Goal: Information Seeking & Learning: Learn about a topic

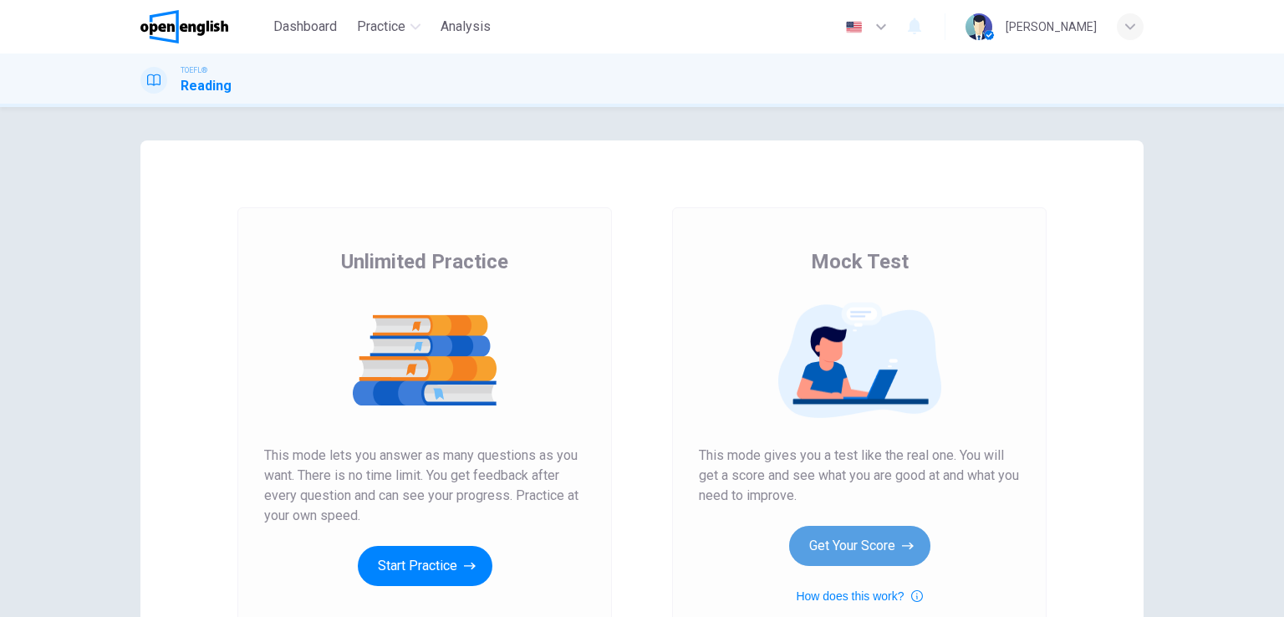
click at [841, 553] on button "Get Your Score" at bounding box center [859, 546] width 141 height 40
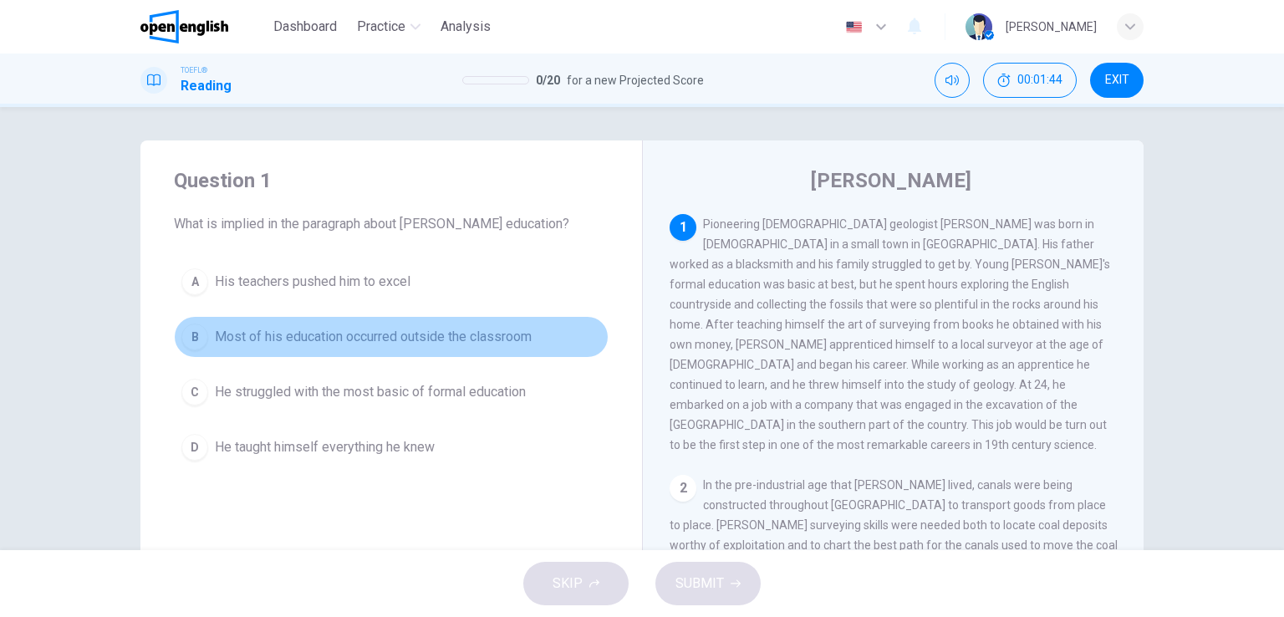
click at [497, 331] on span "Most of his education occurred outside the classroom" at bounding box center [373, 337] width 317 height 20
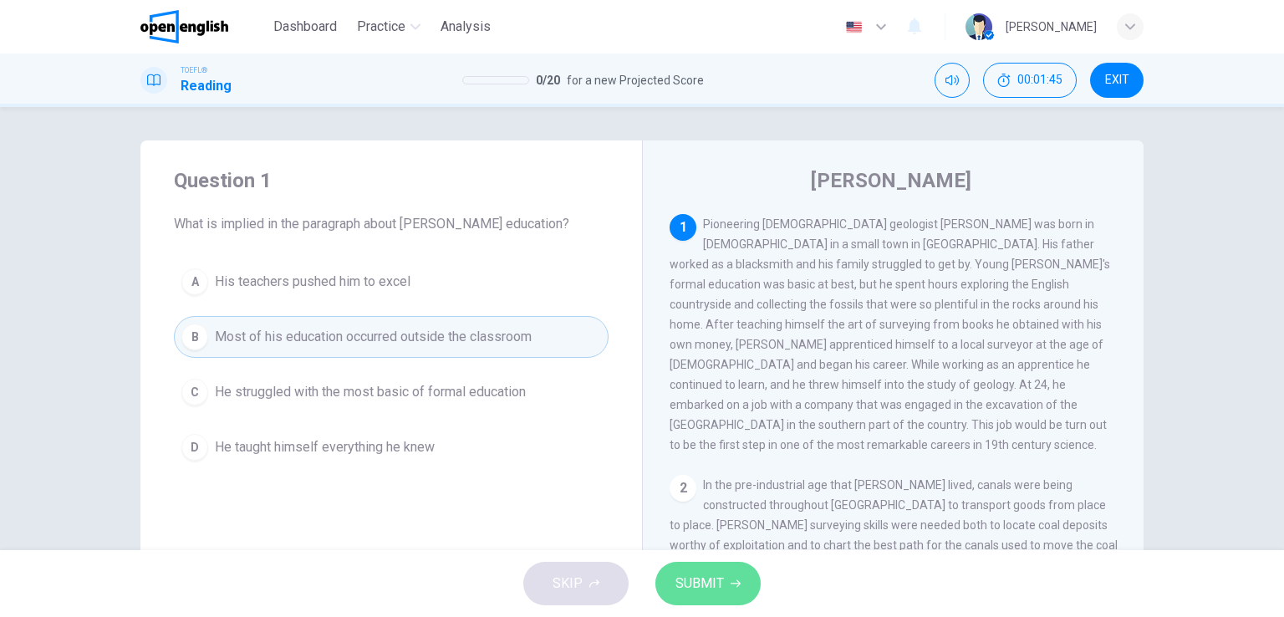
click at [688, 589] on span "SUBMIT" at bounding box center [700, 583] width 48 height 23
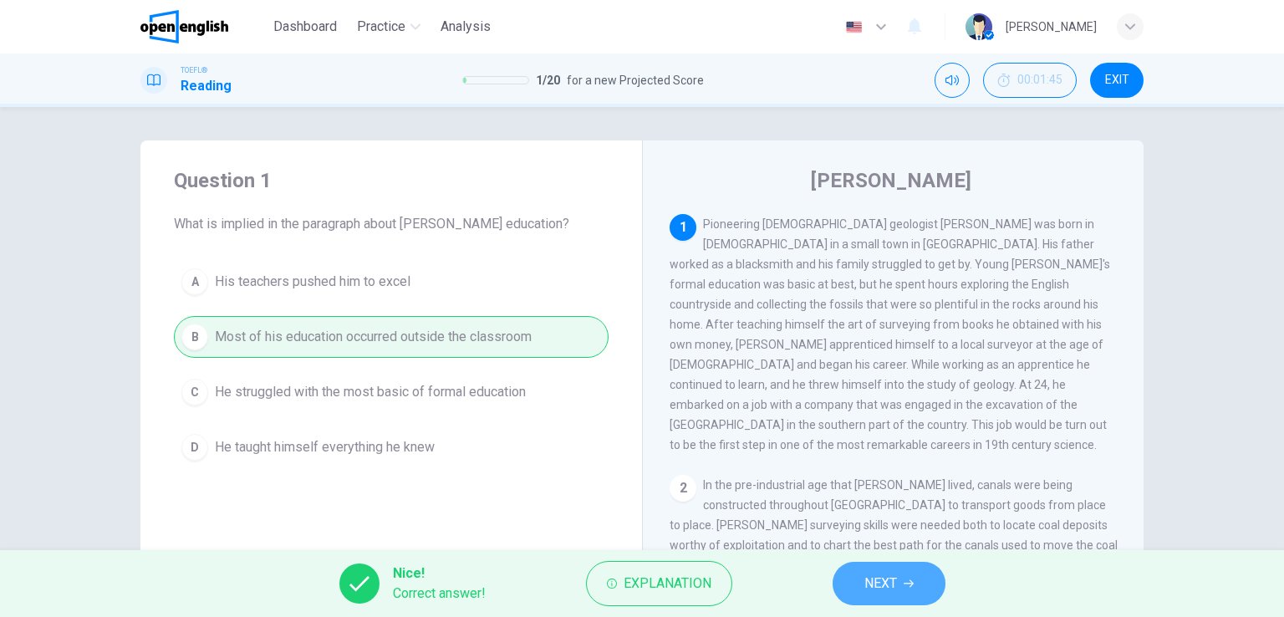
click at [848, 584] on button "NEXT" at bounding box center [889, 583] width 113 height 43
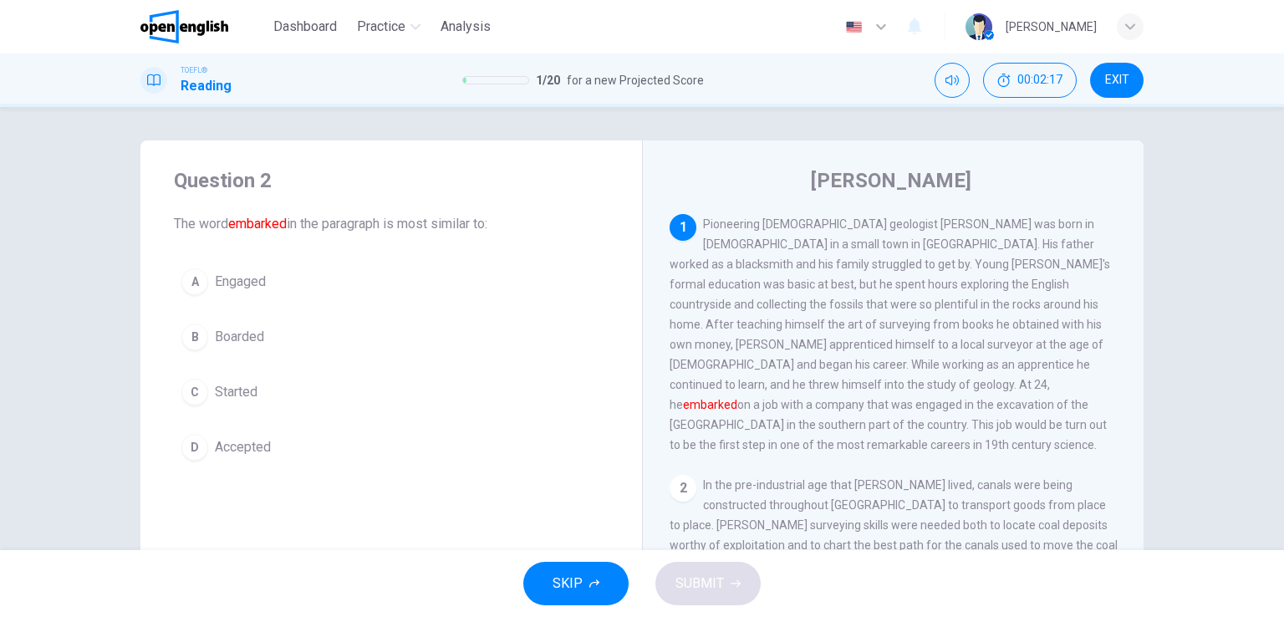
click at [235, 387] on span "Started" at bounding box center [236, 392] width 43 height 20
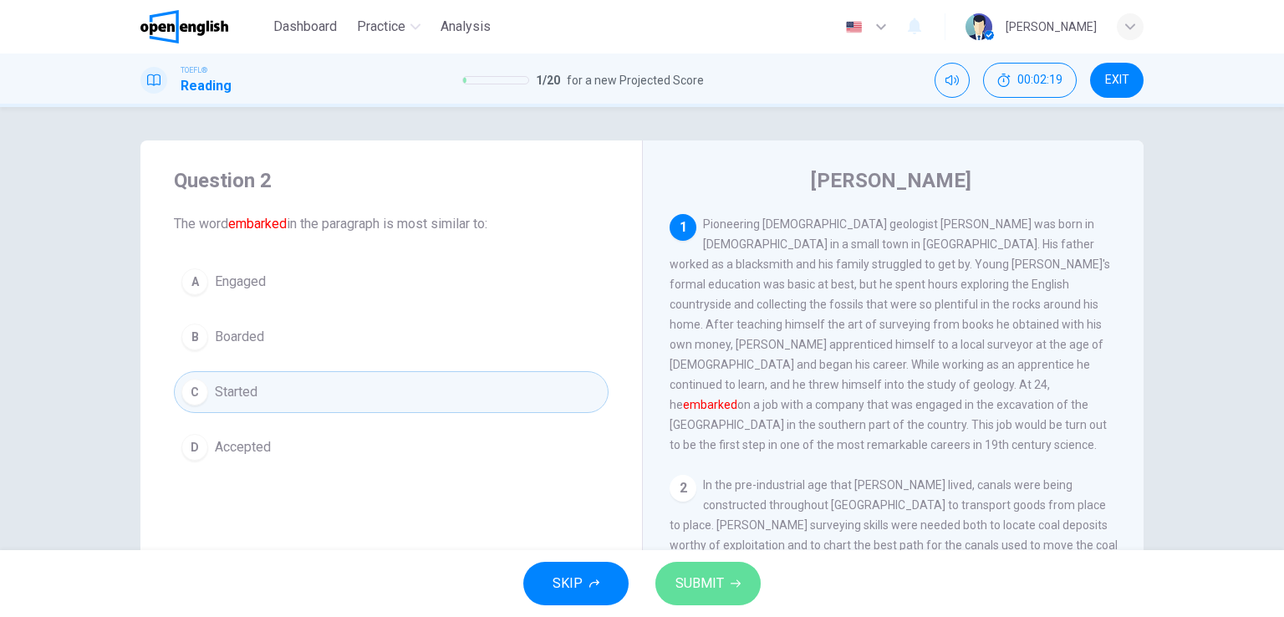
click at [692, 583] on span "SUBMIT" at bounding box center [700, 583] width 48 height 23
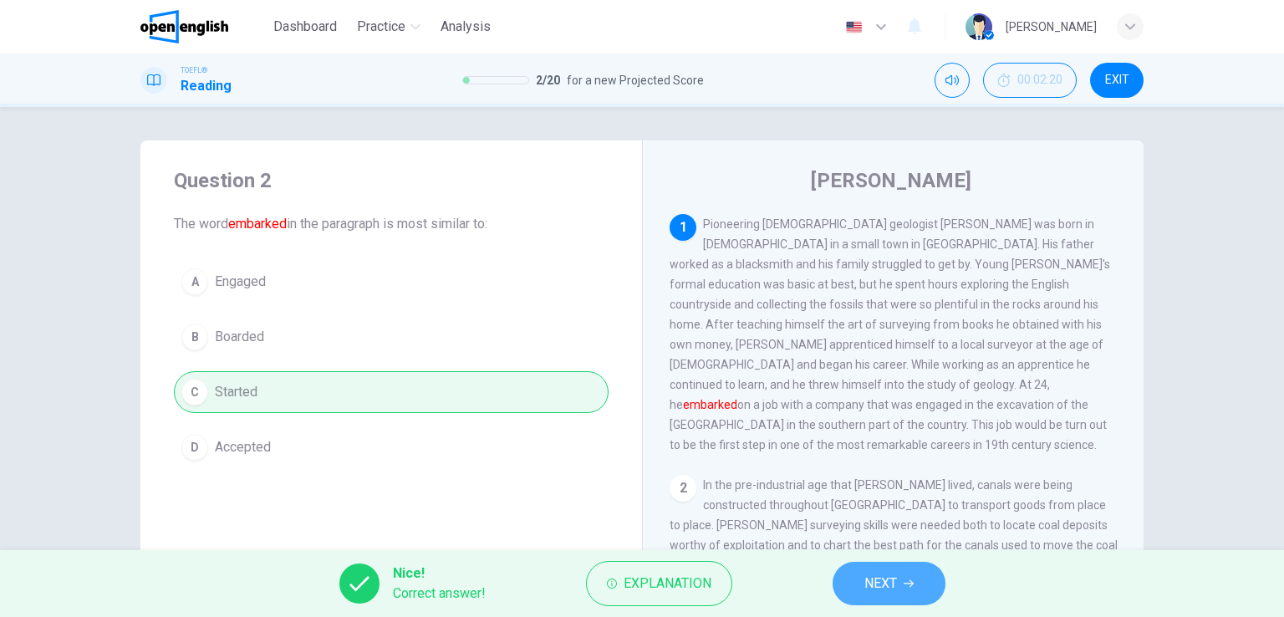
click at [890, 569] on button "NEXT" at bounding box center [889, 583] width 113 height 43
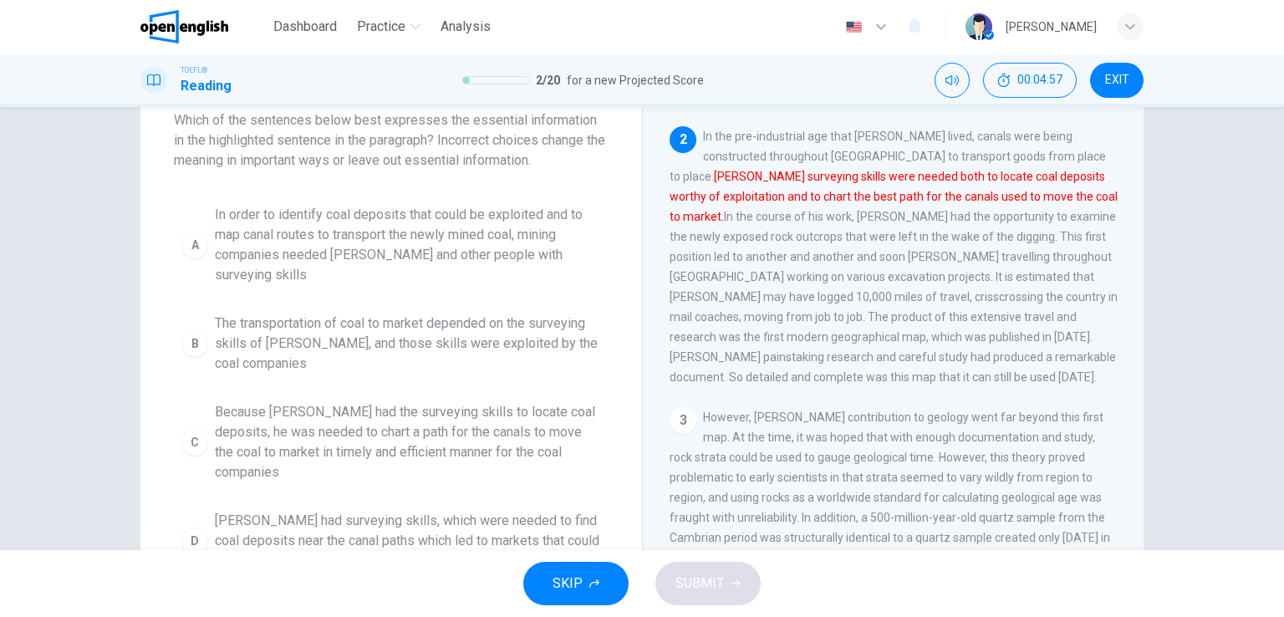
scroll to position [103, 0]
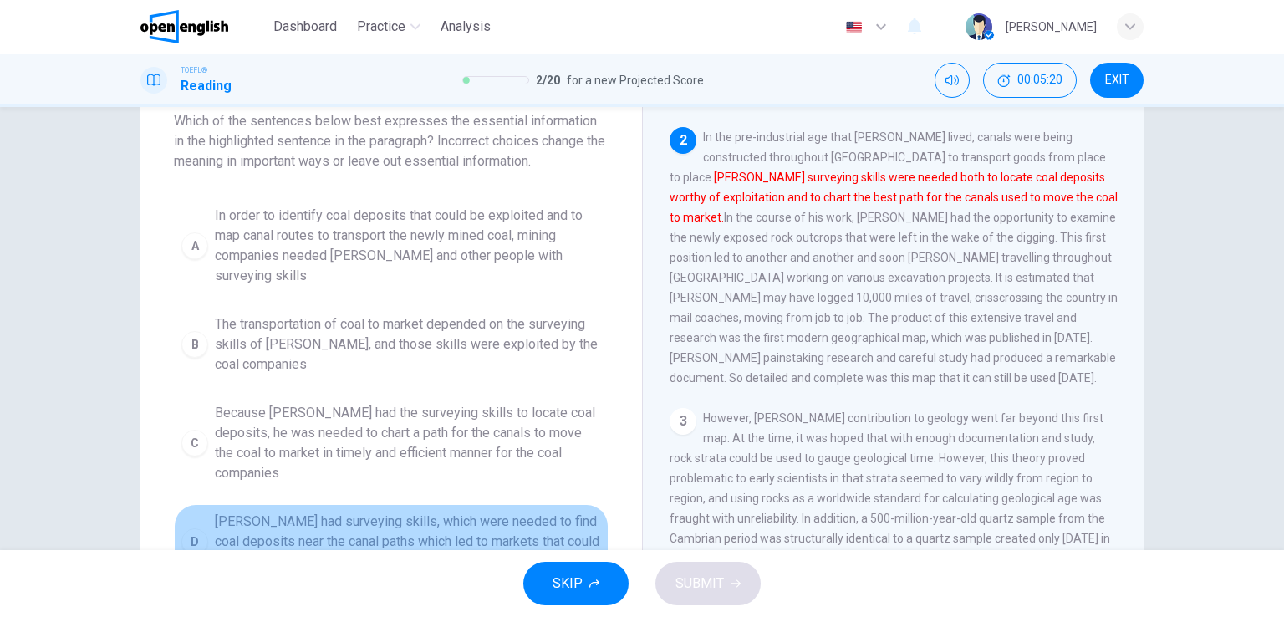
click at [386, 512] on span "[PERSON_NAME] had surveying skills, which were needed to find coal deposits nea…" at bounding box center [408, 542] width 386 height 60
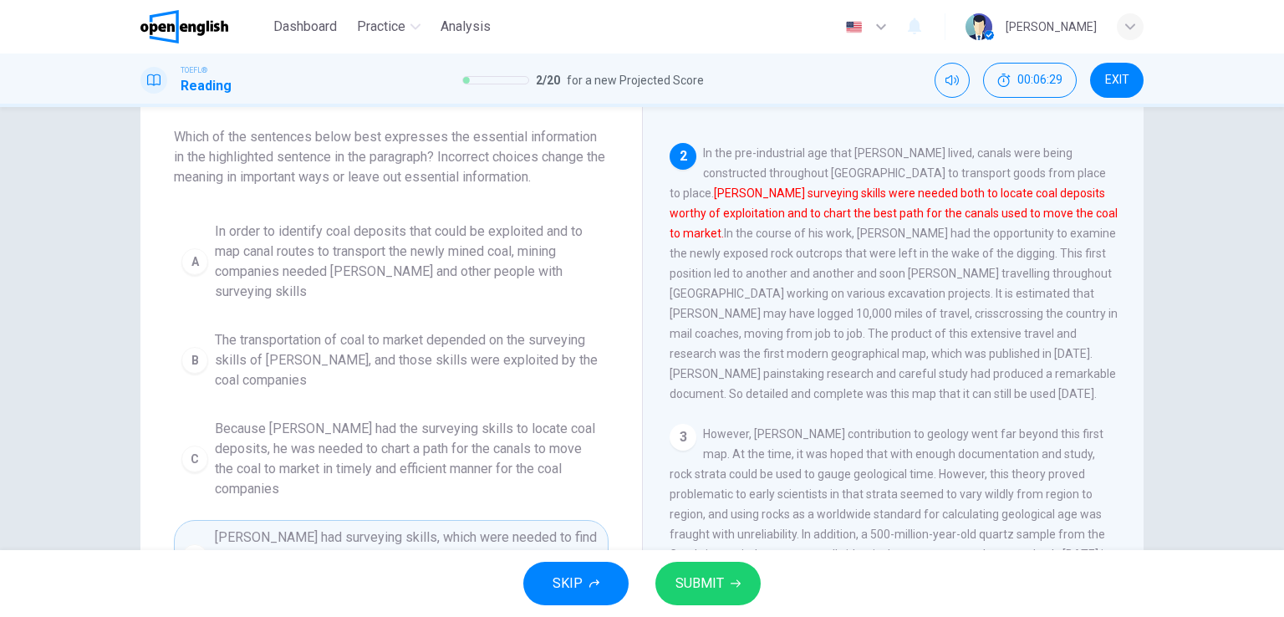
scroll to position [84, 0]
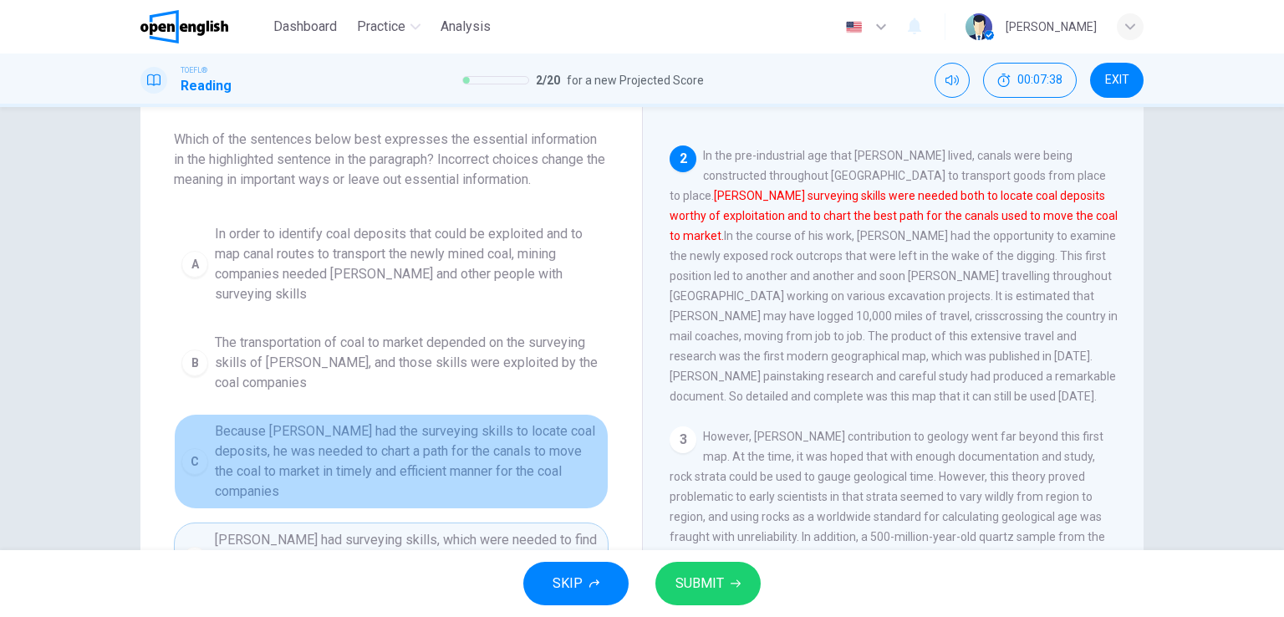
click at [421, 442] on span "Because [PERSON_NAME] had the surveying skills to locate coal deposits, he was …" at bounding box center [408, 461] width 386 height 80
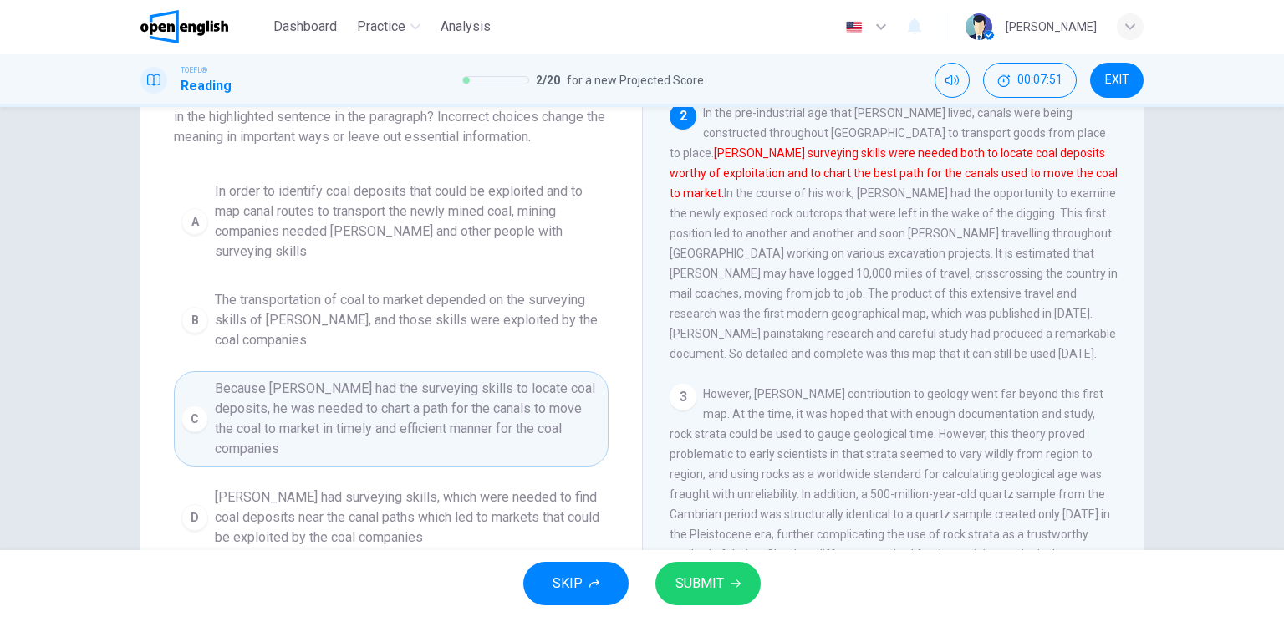
scroll to position [130, 0]
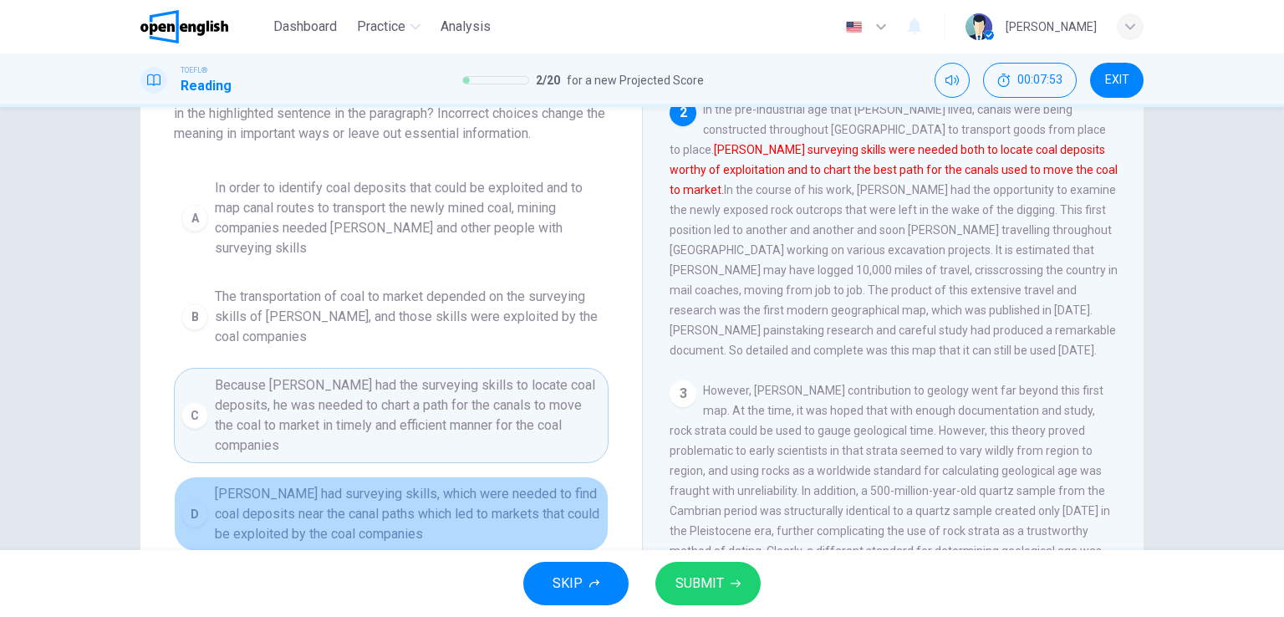
click at [329, 484] on span "[PERSON_NAME] had surveying skills, which were needed to find coal deposits nea…" at bounding box center [408, 514] width 386 height 60
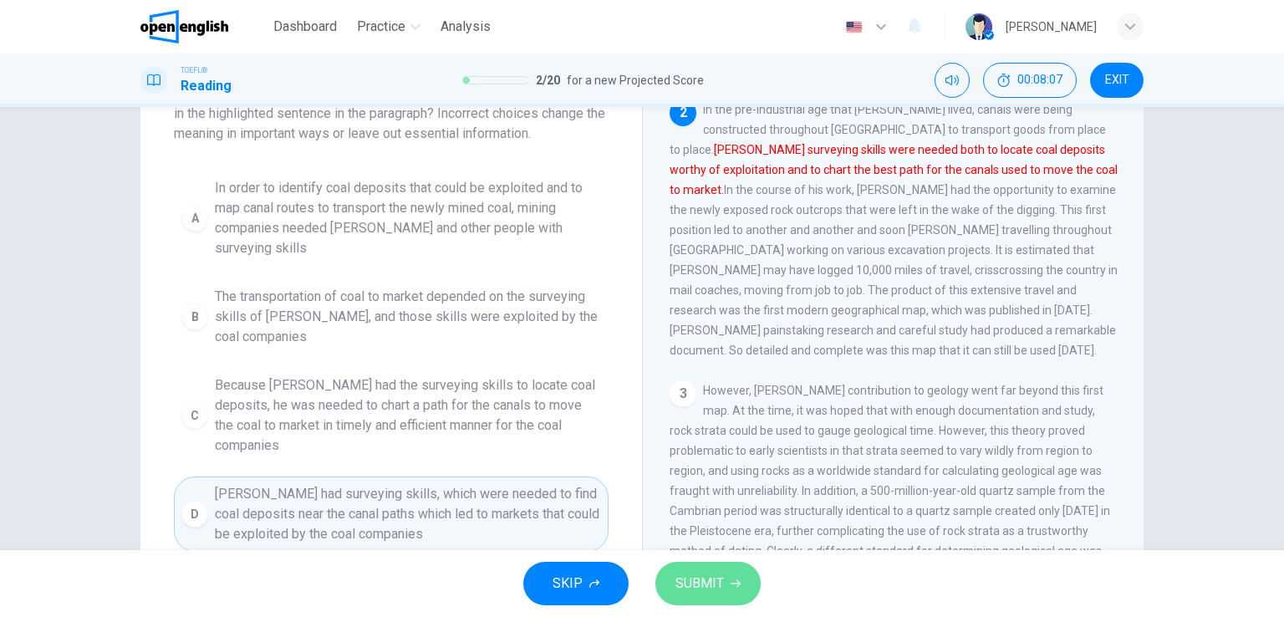
click at [701, 577] on span "SUBMIT" at bounding box center [700, 583] width 48 height 23
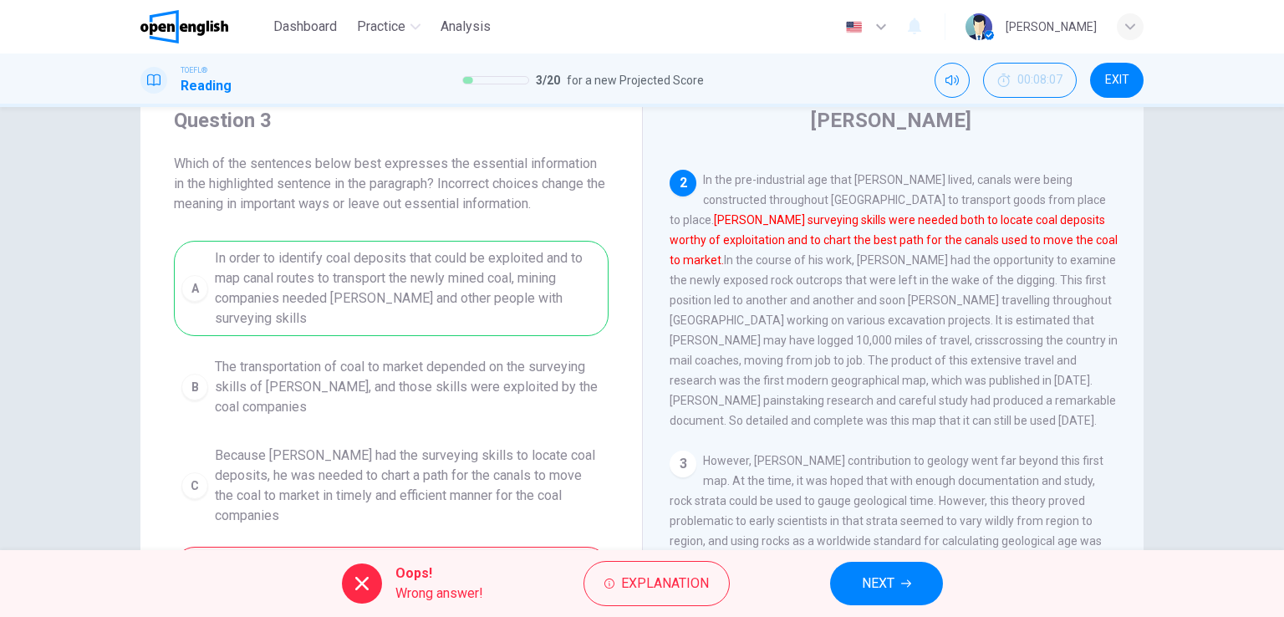
scroll to position [55, 0]
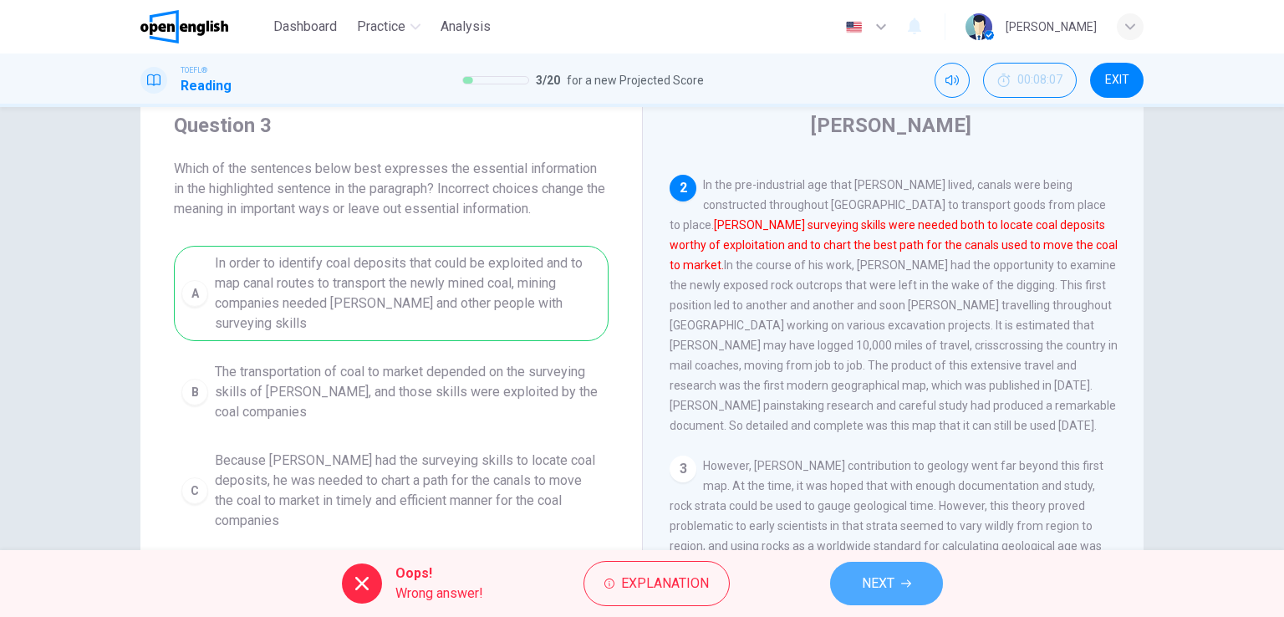
click at [920, 592] on button "NEXT" at bounding box center [886, 583] width 113 height 43
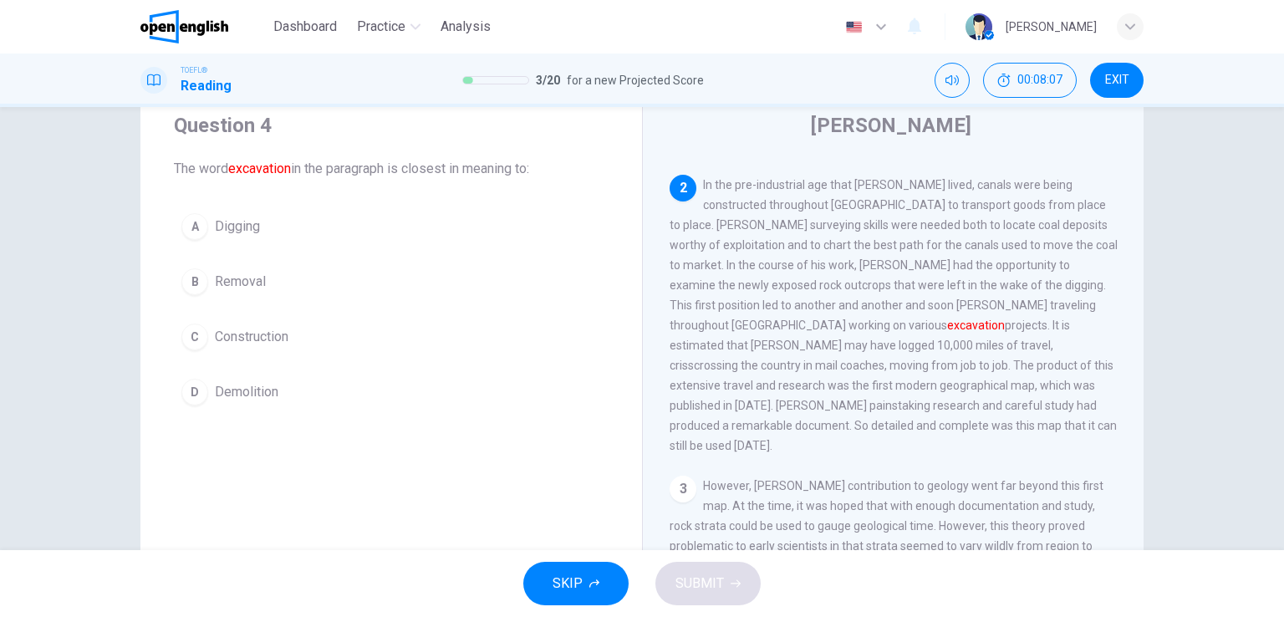
scroll to position [247, 0]
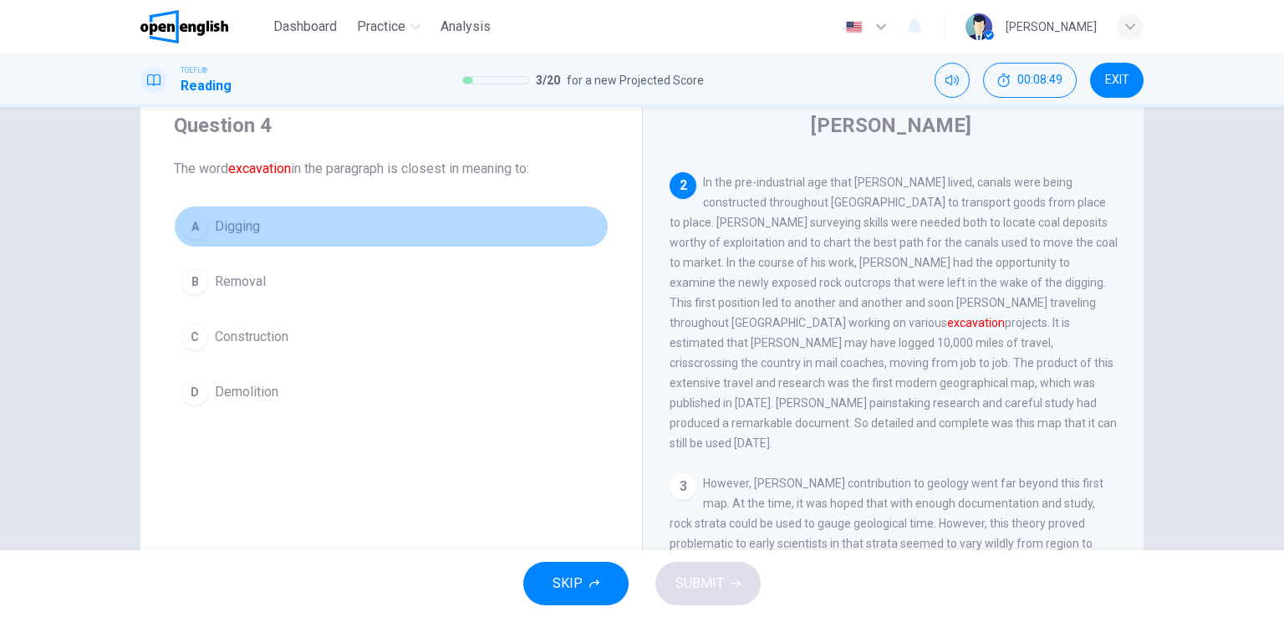
click at [248, 227] on span "Digging" at bounding box center [237, 227] width 45 height 20
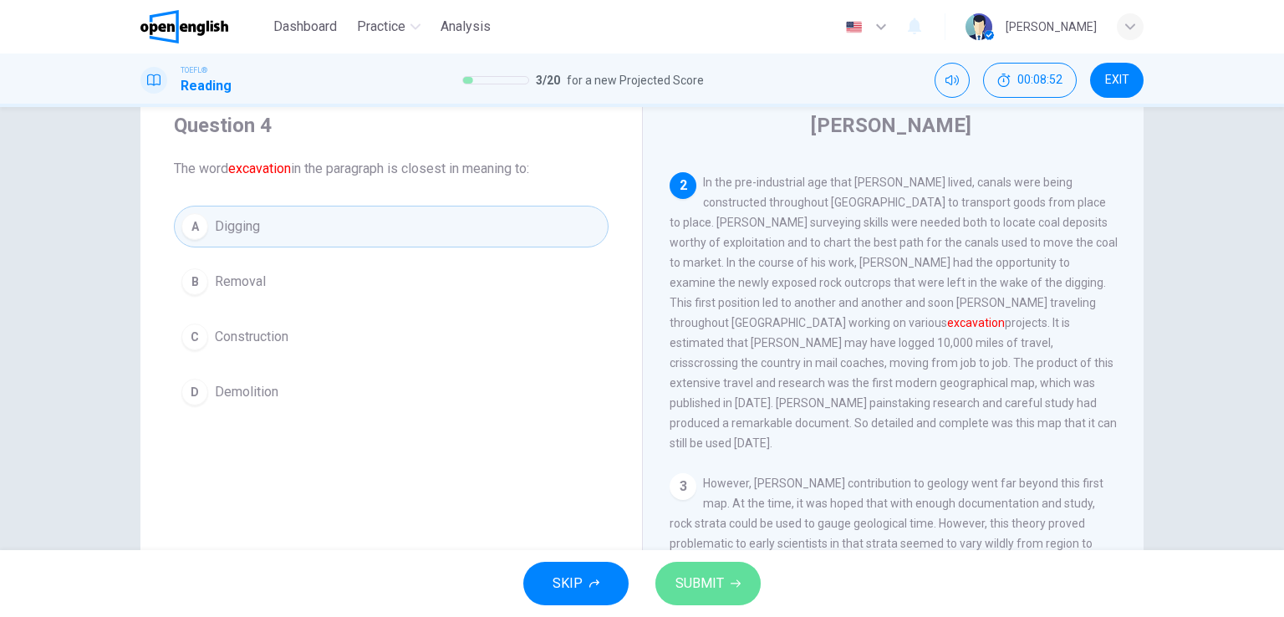
click at [718, 589] on span "SUBMIT" at bounding box center [700, 583] width 48 height 23
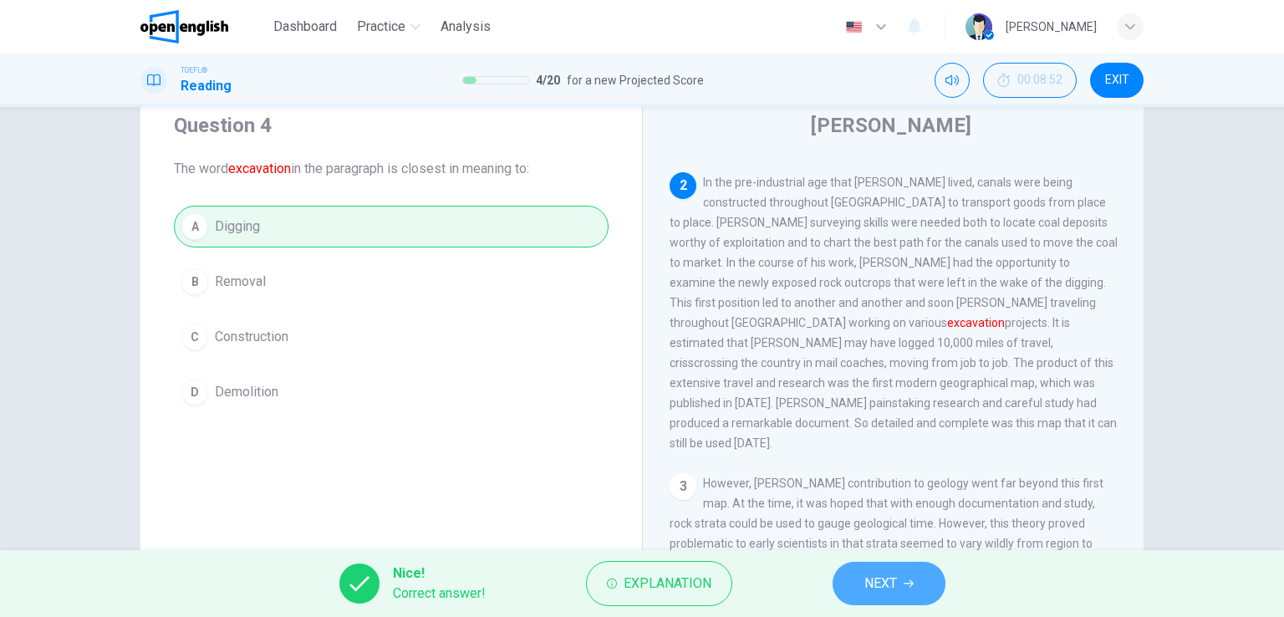
click at [892, 587] on span "NEXT" at bounding box center [880, 583] width 33 height 23
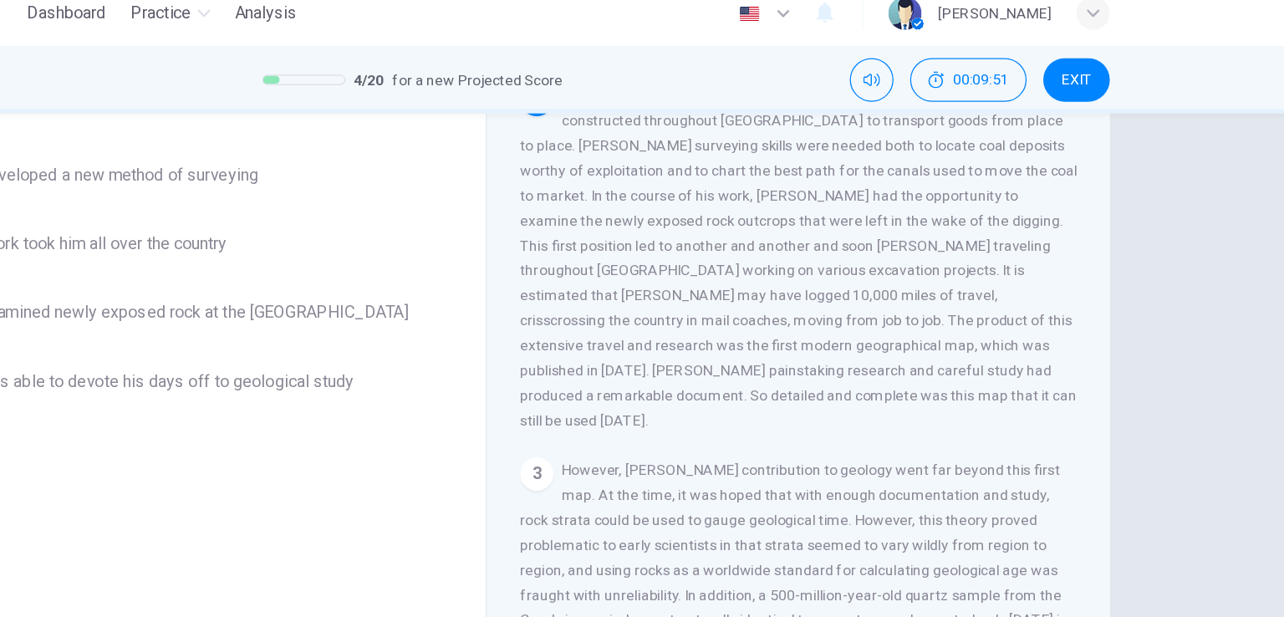
scroll to position [150, 0]
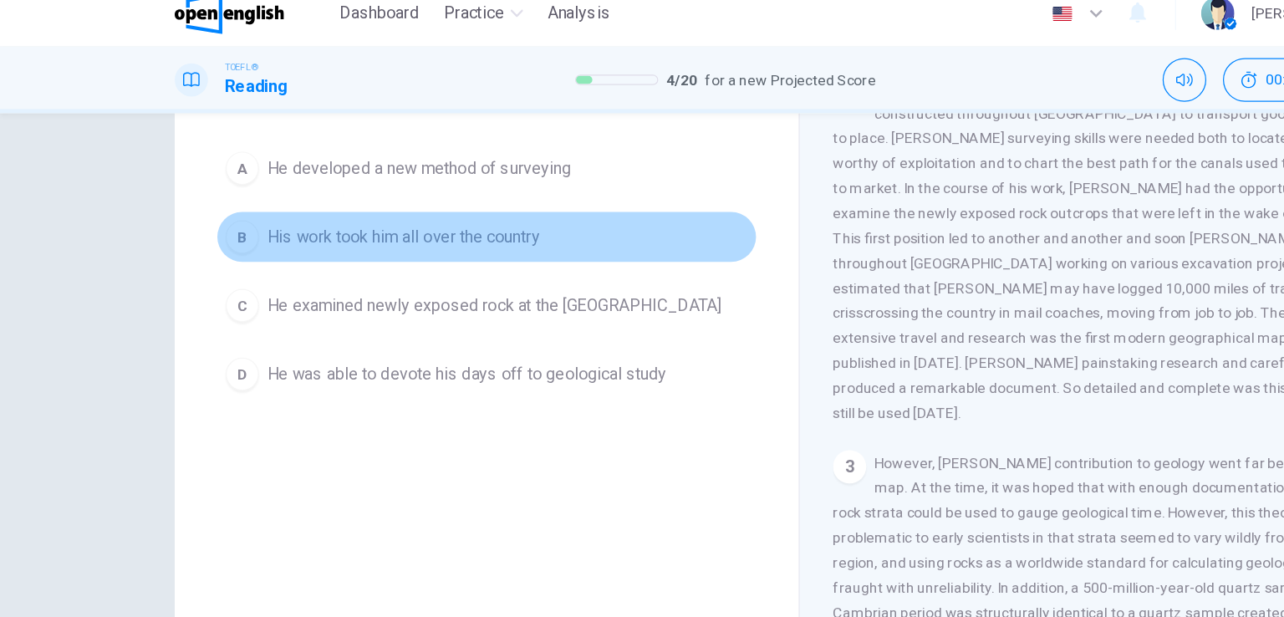
click at [395, 212] on span "His work took him all over the country" at bounding box center [324, 206] width 219 height 20
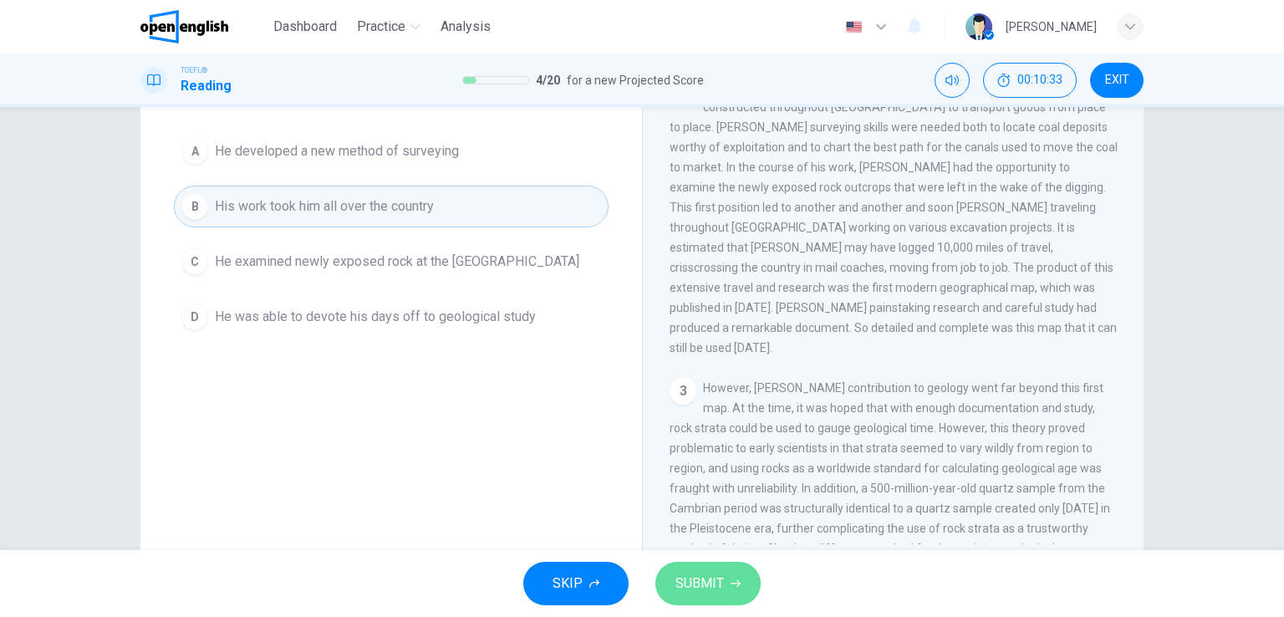
click at [688, 580] on span "SUBMIT" at bounding box center [700, 583] width 48 height 23
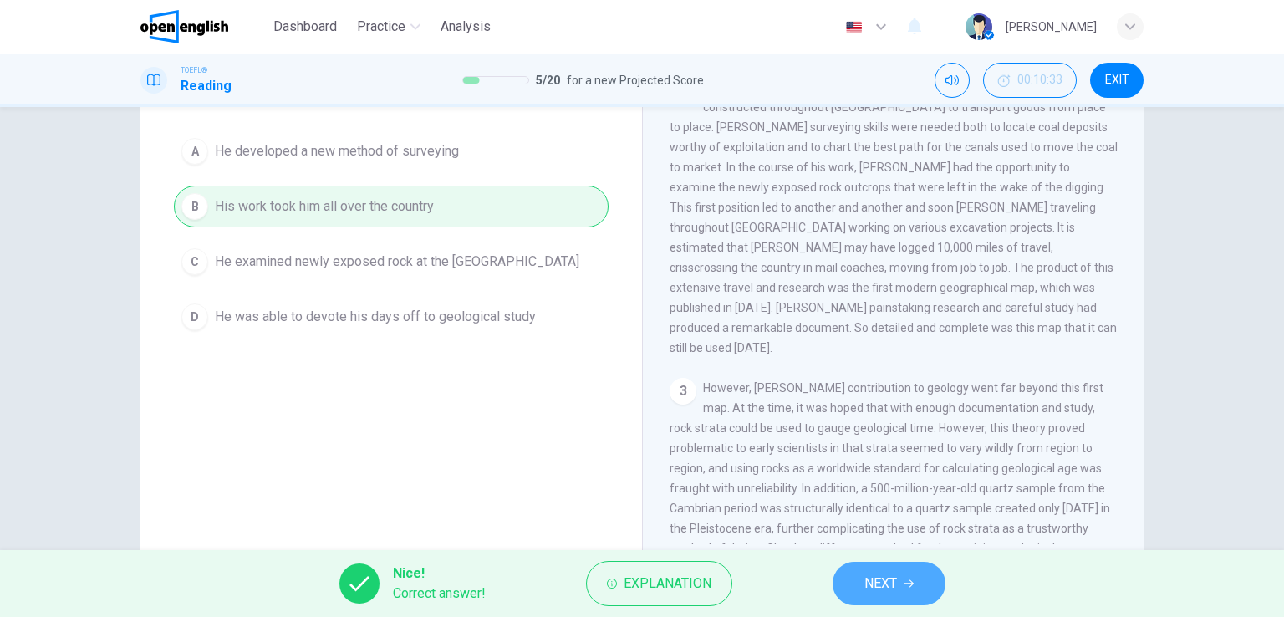
click at [897, 567] on button "NEXT" at bounding box center [889, 583] width 113 height 43
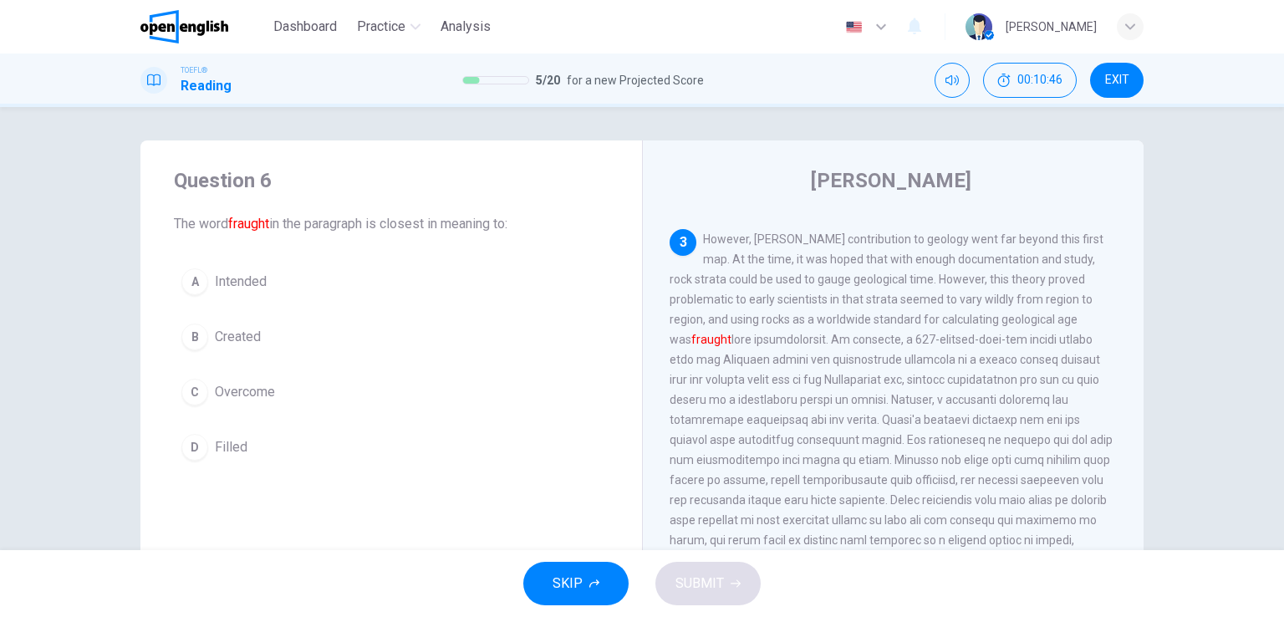
scroll to position [545, 0]
click at [244, 389] on span "Overcome" at bounding box center [245, 392] width 60 height 20
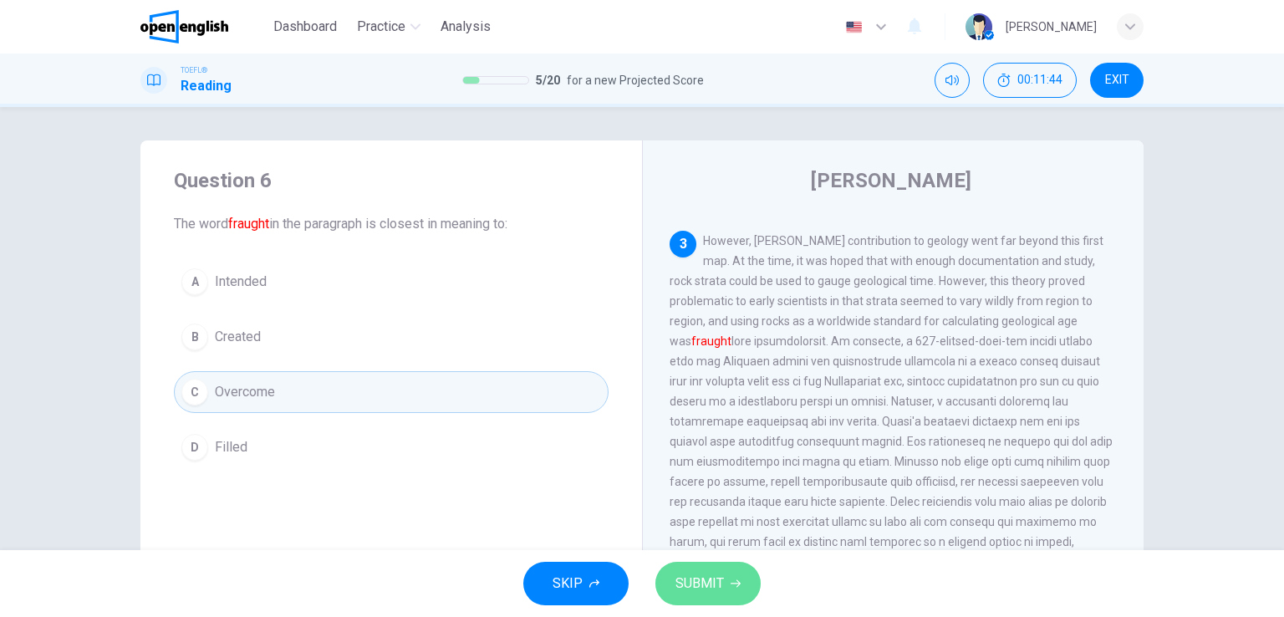
click at [707, 598] on button "SUBMIT" at bounding box center [707, 583] width 105 height 43
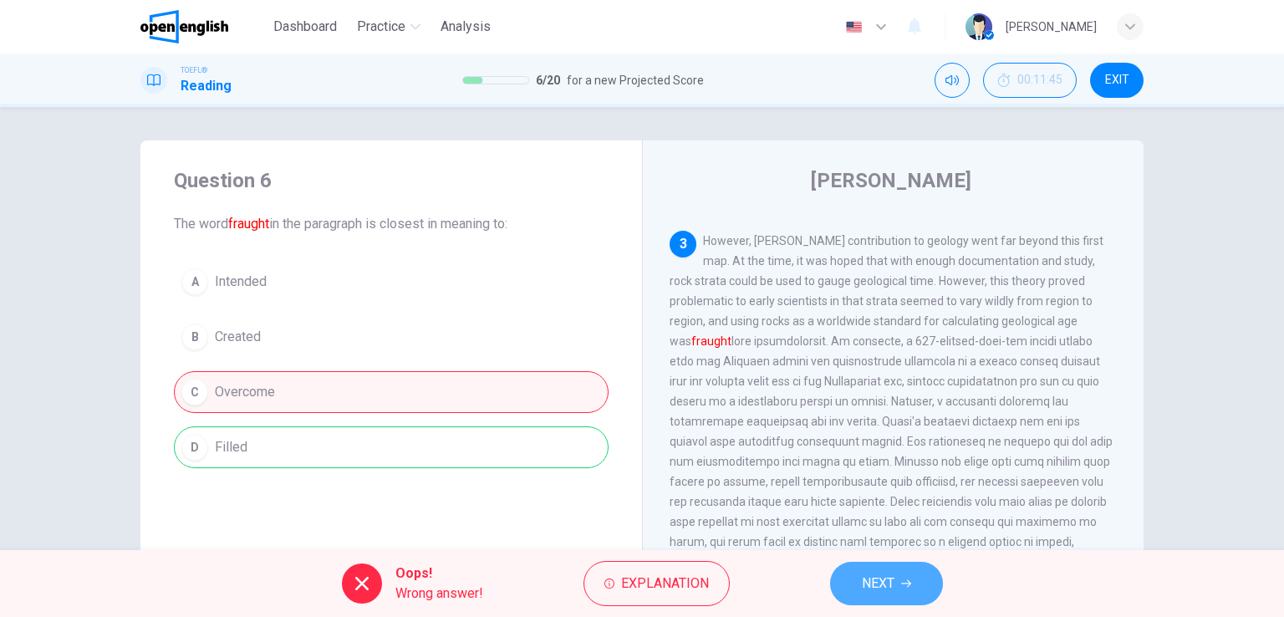
click at [890, 582] on span "NEXT" at bounding box center [878, 583] width 33 height 23
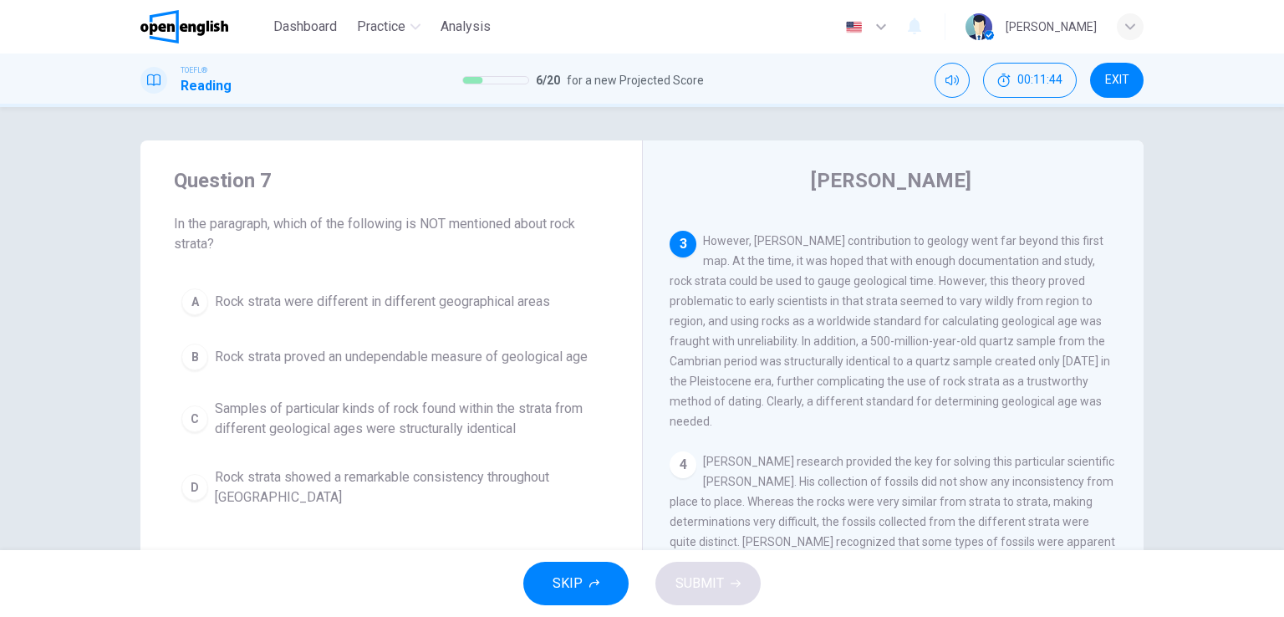
scroll to position [517, 0]
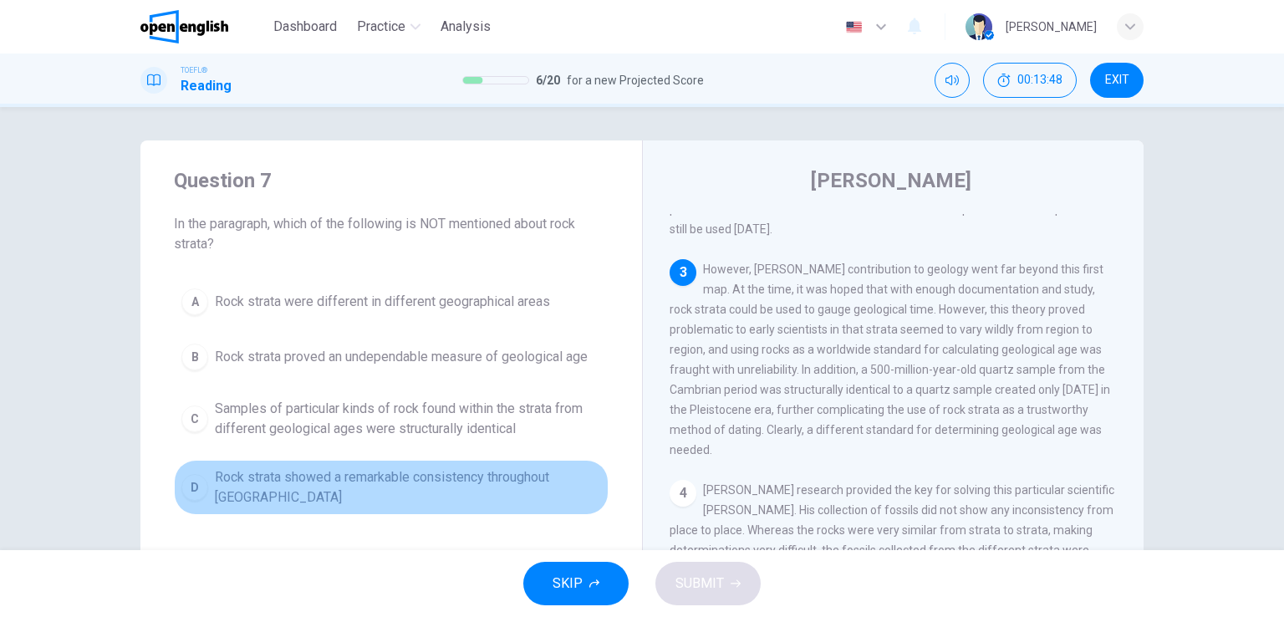
click at [464, 473] on span "Rock strata showed a remarkable consistency throughout [GEOGRAPHIC_DATA]" at bounding box center [408, 487] width 386 height 40
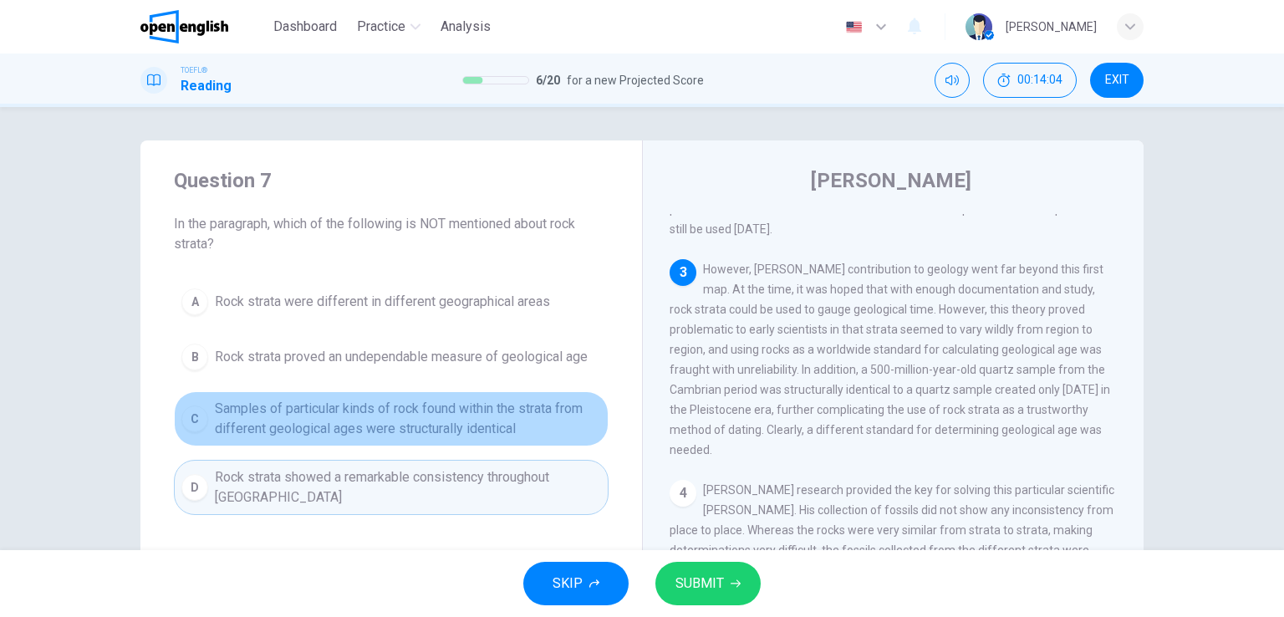
click at [452, 413] on span "Samples of particular kinds of rock found within the strata from different geol…" at bounding box center [408, 419] width 386 height 40
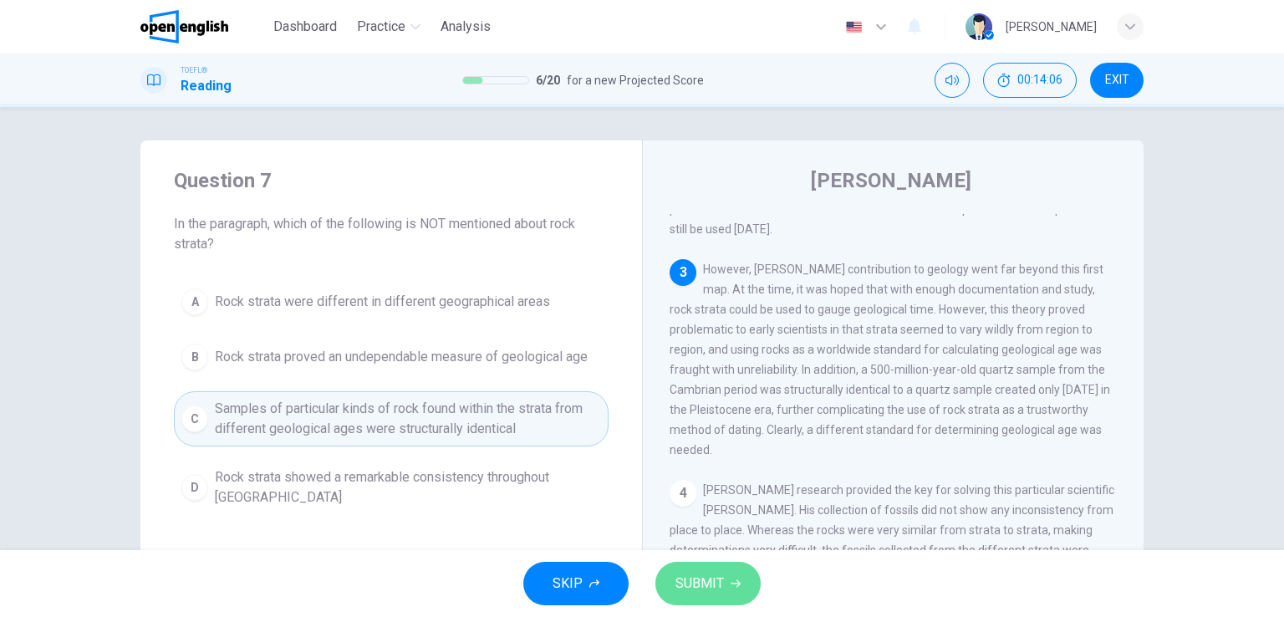
click at [695, 590] on span "SUBMIT" at bounding box center [700, 583] width 48 height 23
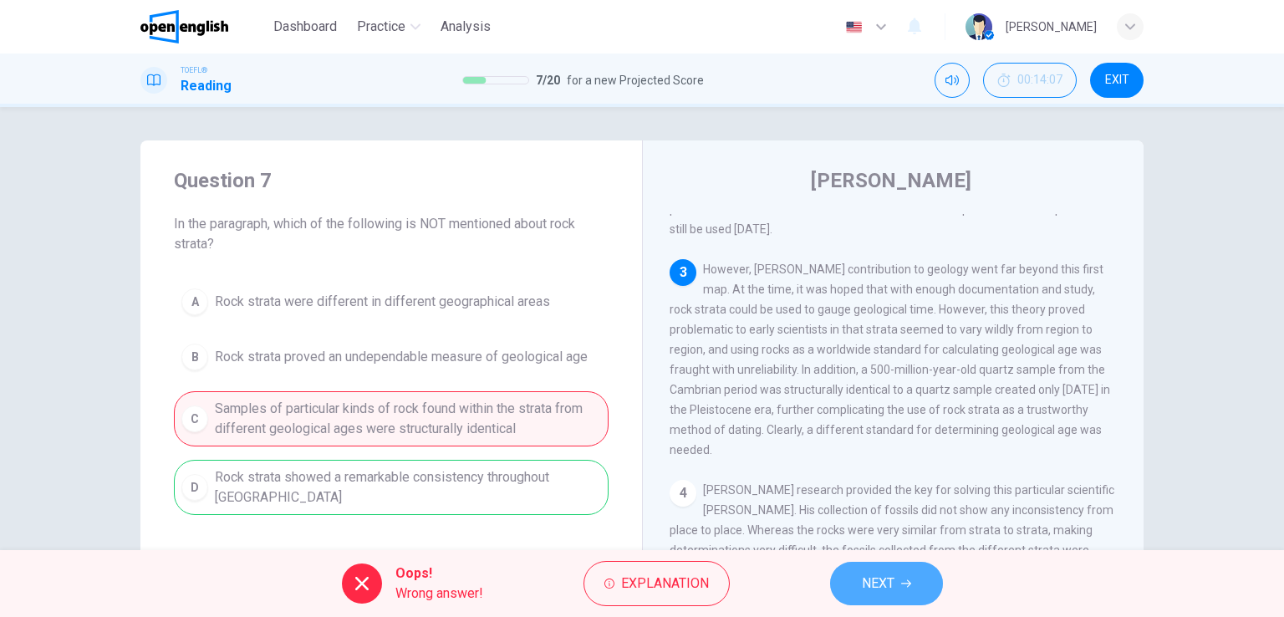
click at [885, 587] on span "NEXT" at bounding box center [878, 583] width 33 height 23
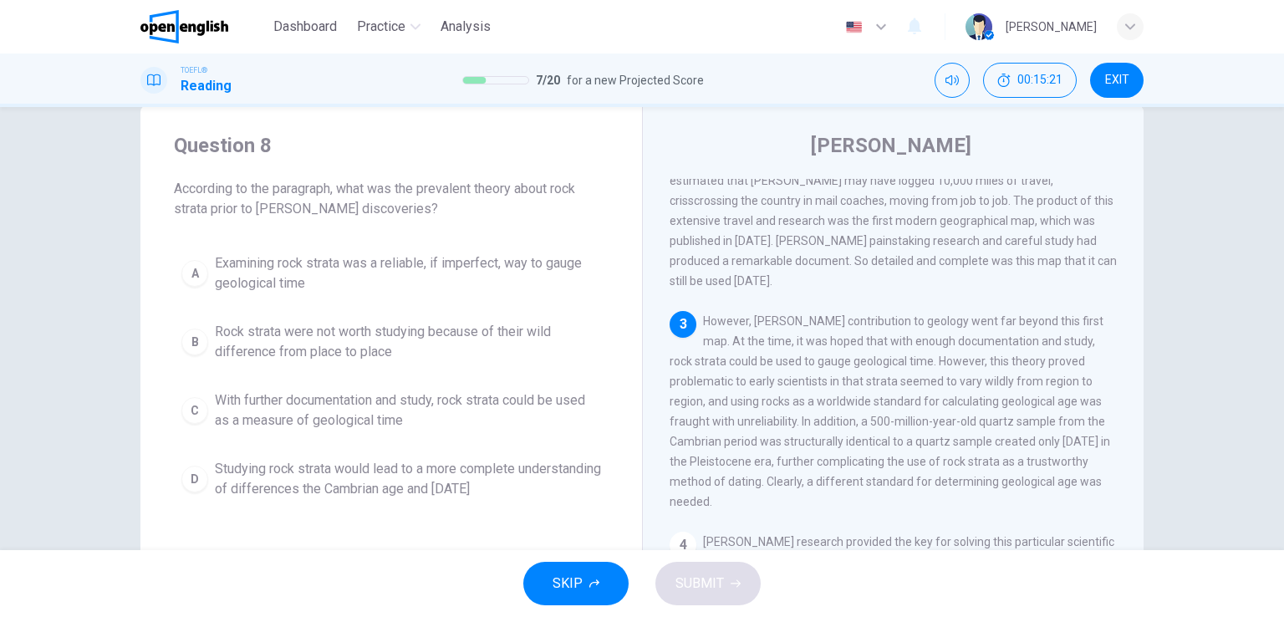
scroll to position [39, 0]
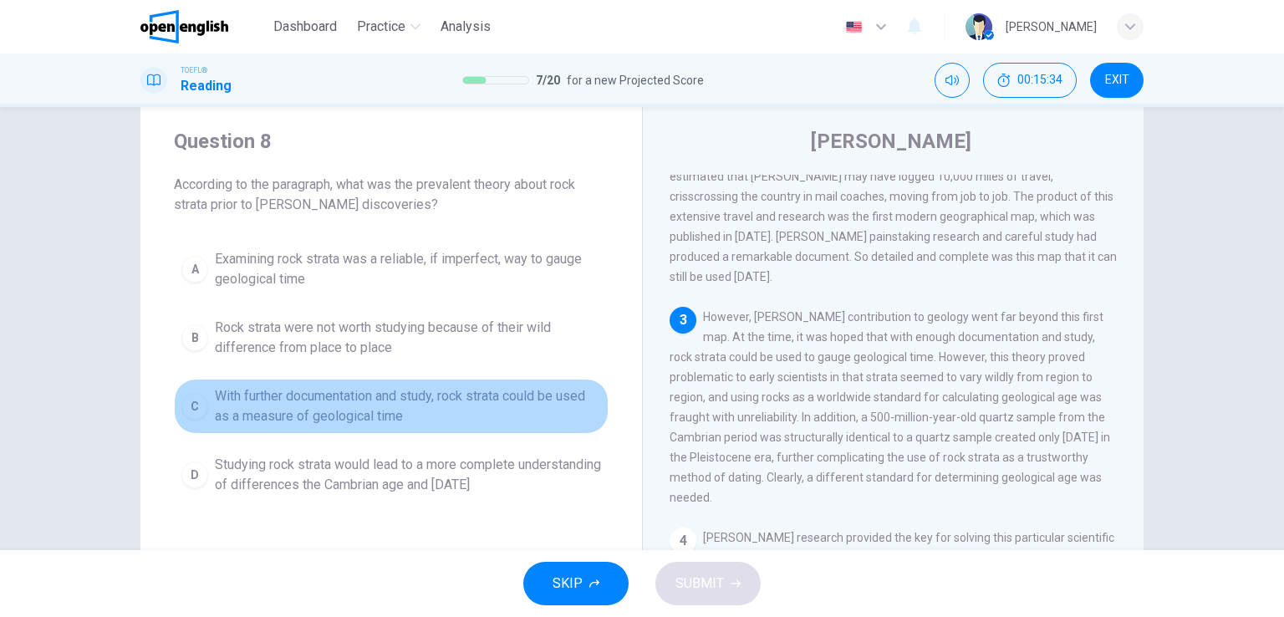
click at [436, 402] on span "With further documentation and study, rock strata could be used as a measure of…" at bounding box center [408, 406] width 386 height 40
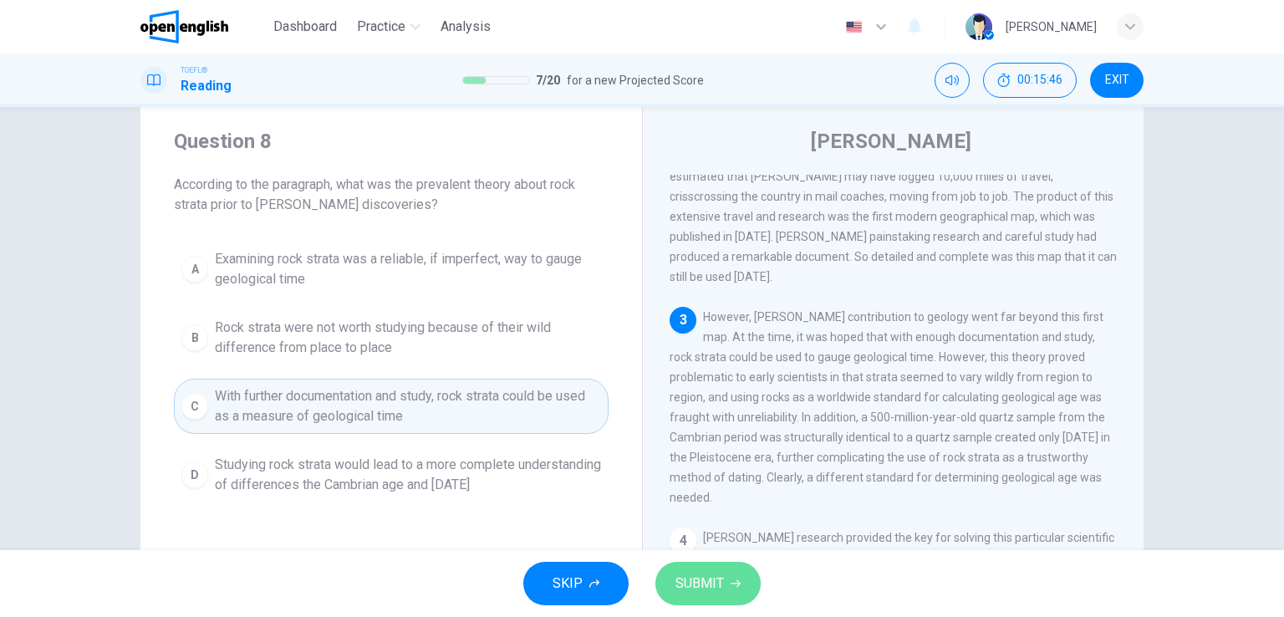
click at [709, 576] on span "SUBMIT" at bounding box center [700, 583] width 48 height 23
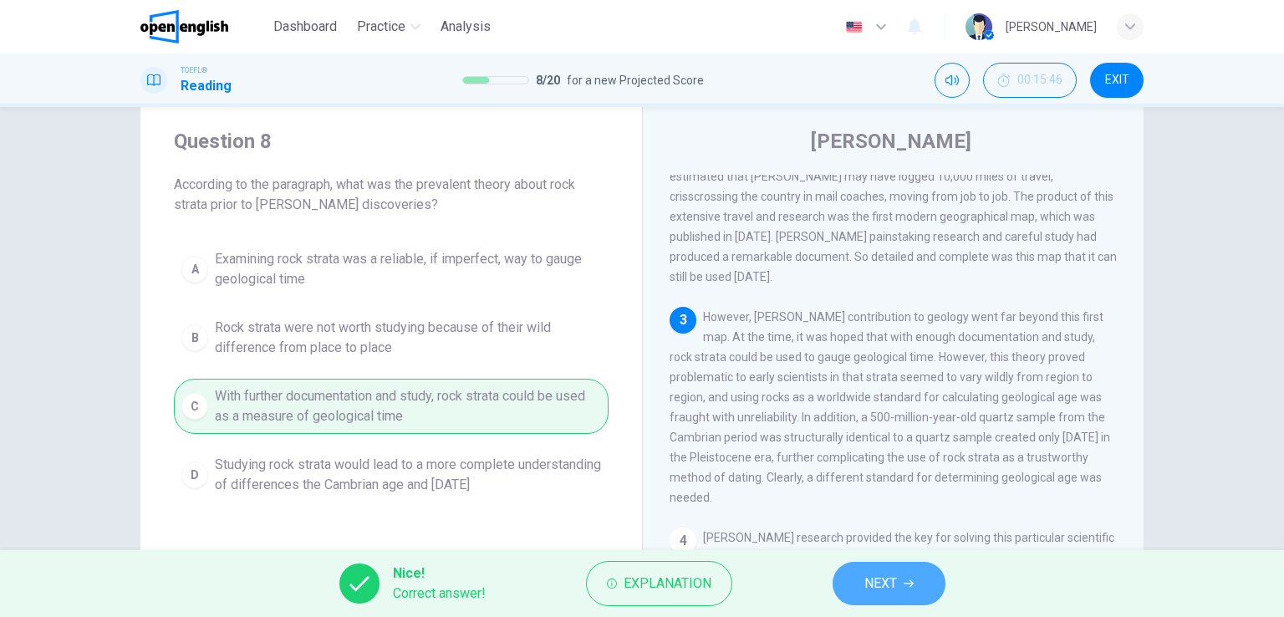
click at [885, 593] on span "NEXT" at bounding box center [880, 583] width 33 height 23
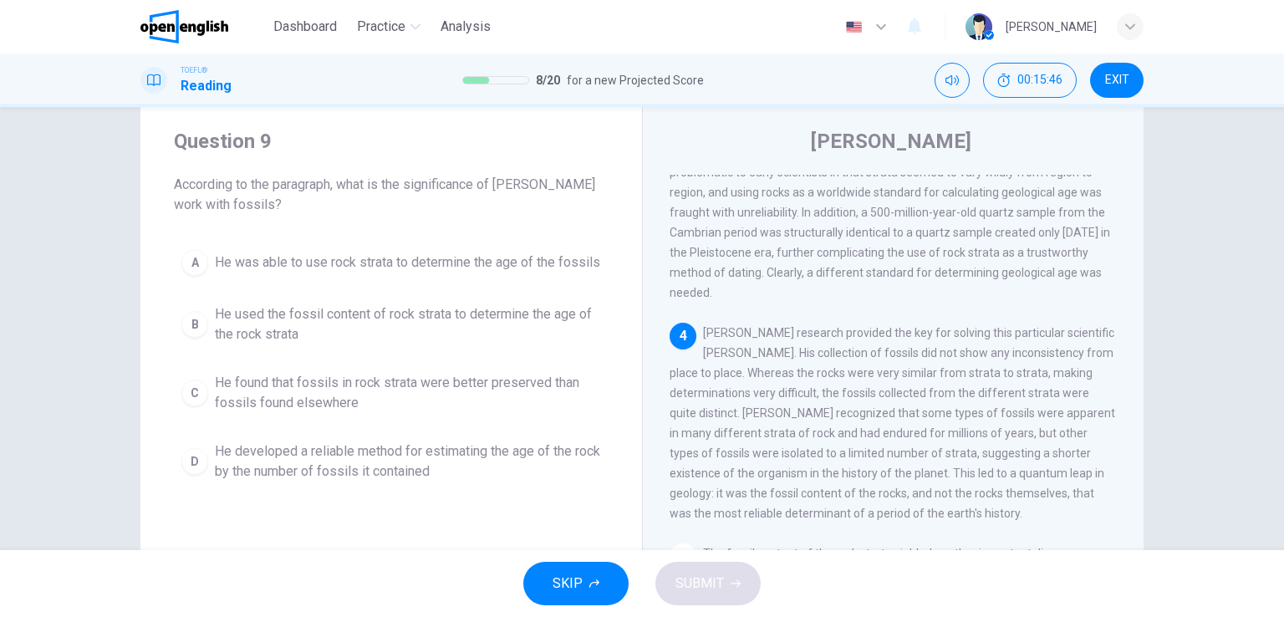
scroll to position [638, 0]
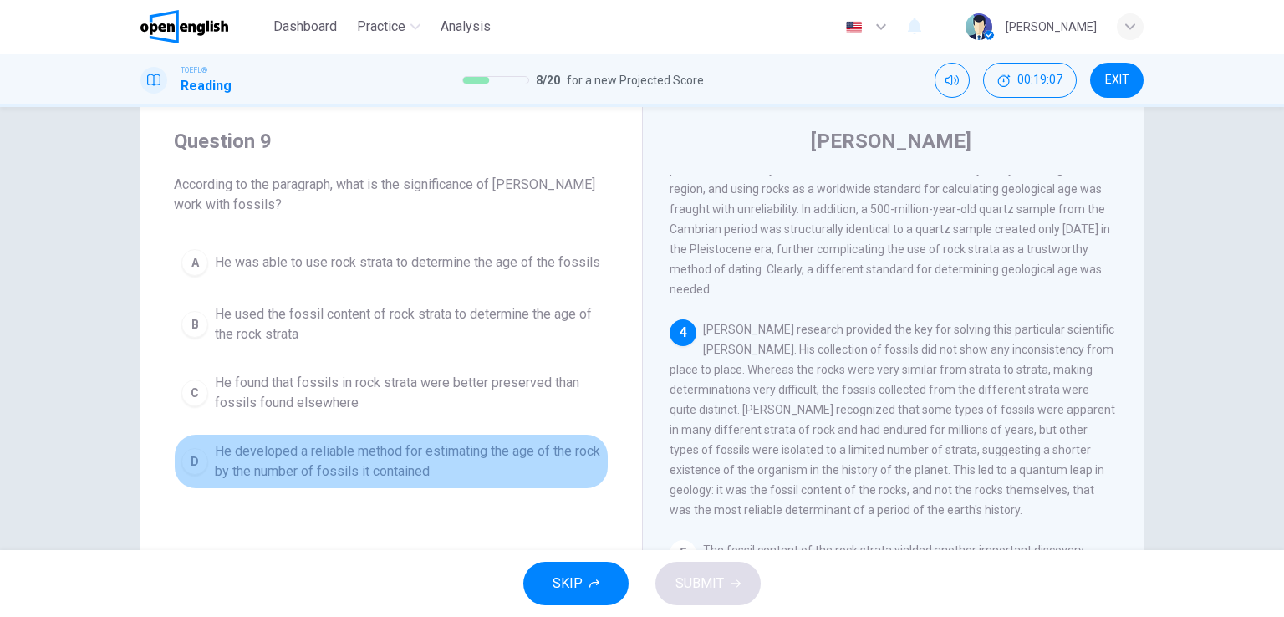
click at [281, 468] on span "He developed a reliable method for estimating the age of the rock by the number…" at bounding box center [408, 461] width 386 height 40
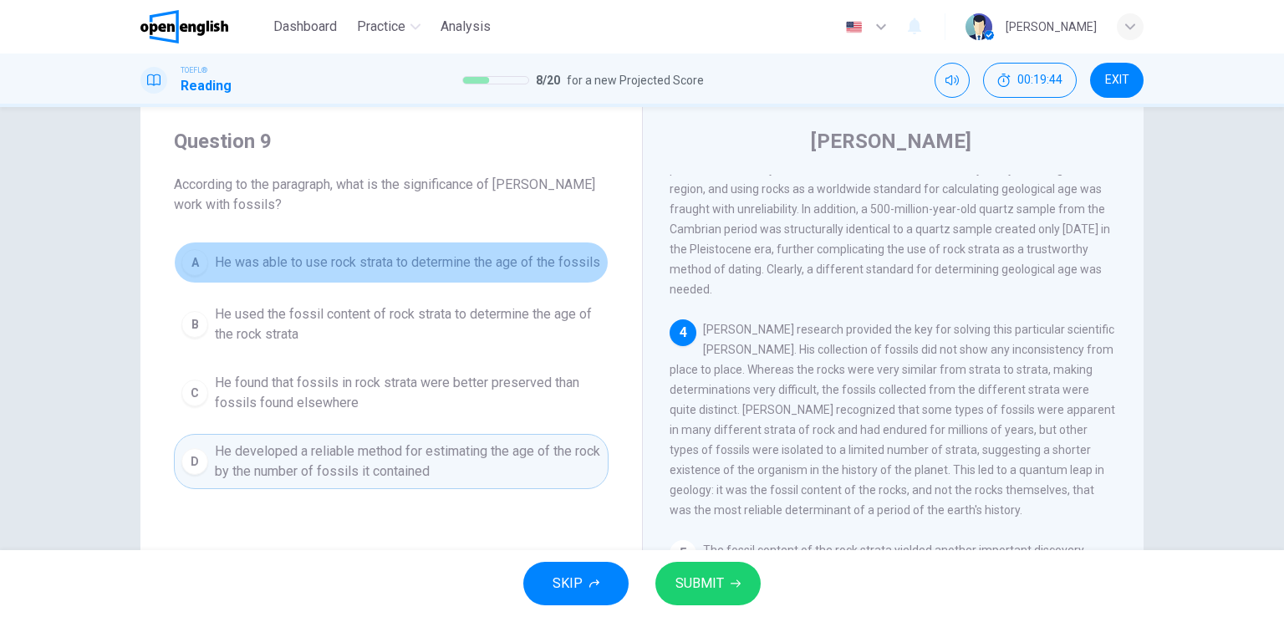
click at [406, 271] on span "He was able to use rock strata to determine the age of the fossils" at bounding box center [407, 262] width 385 height 20
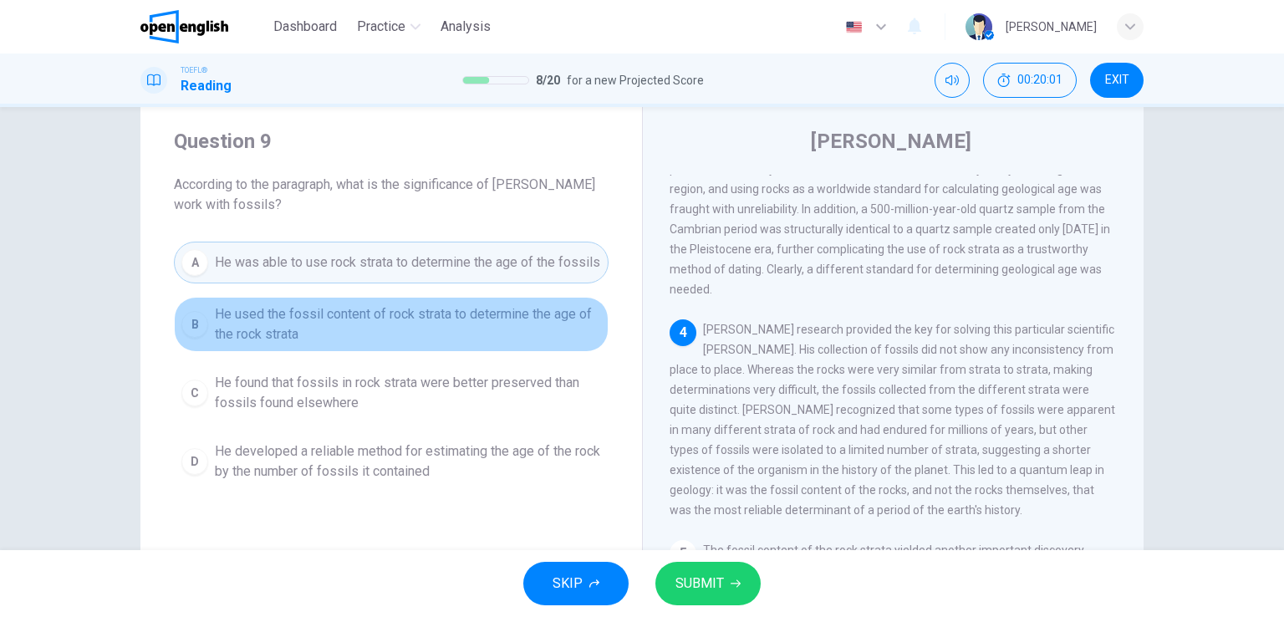
click at [548, 320] on span "He used the fossil content of rock strata to determine the age of the rock stra…" at bounding box center [408, 324] width 386 height 40
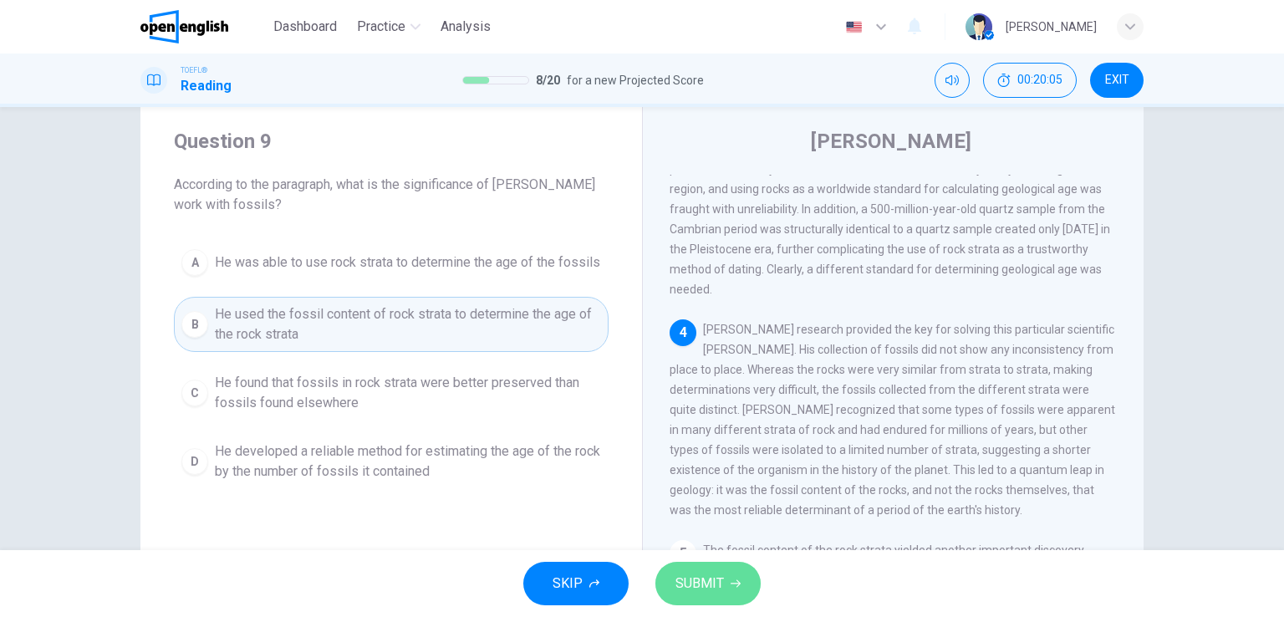
click at [706, 584] on span "SUBMIT" at bounding box center [700, 583] width 48 height 23
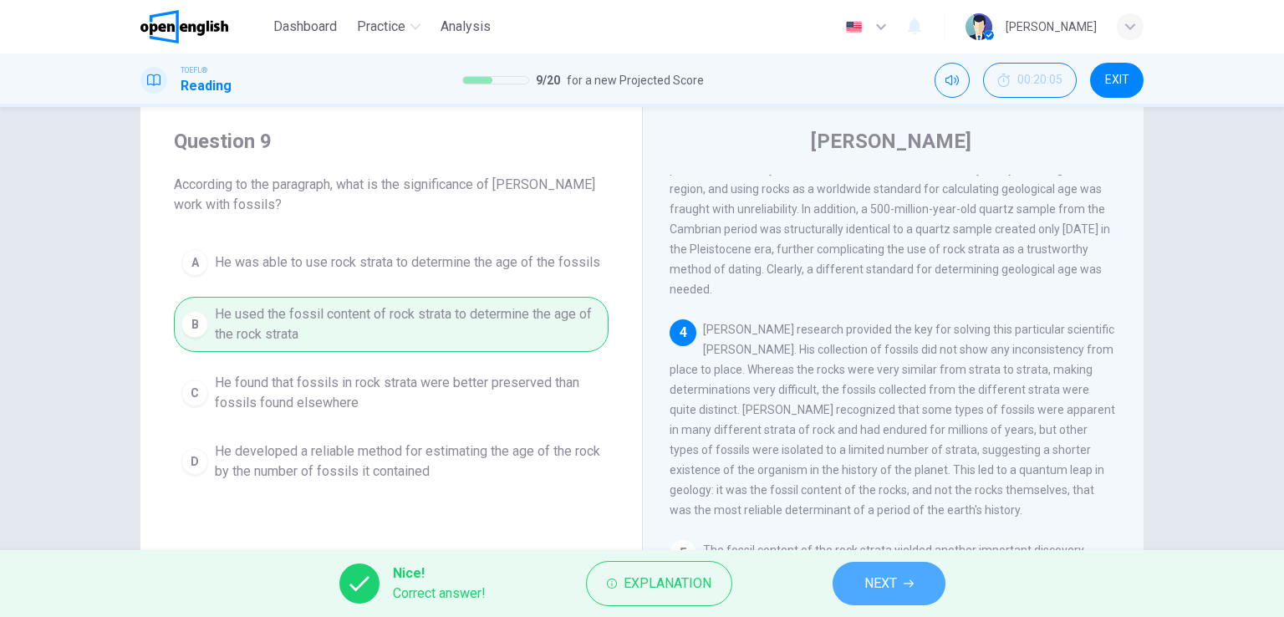
click at [878, 577] on span "NEXT" at bounding box center [880, 583] width 33 height 23
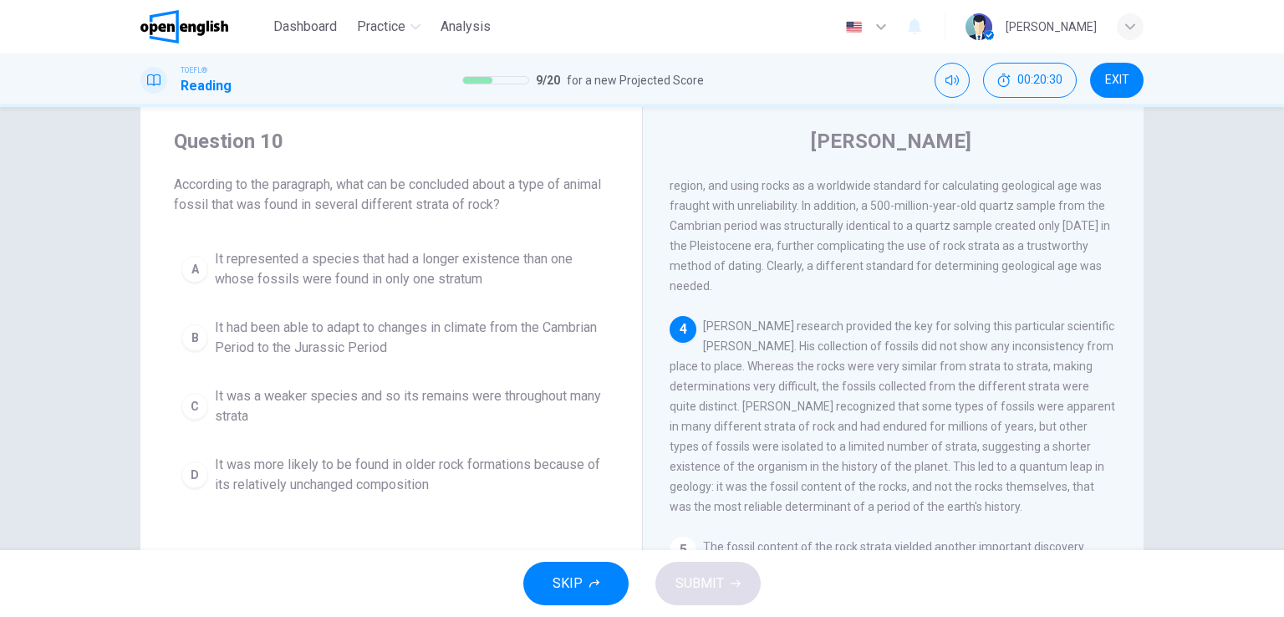
scroll to position [718, 0]
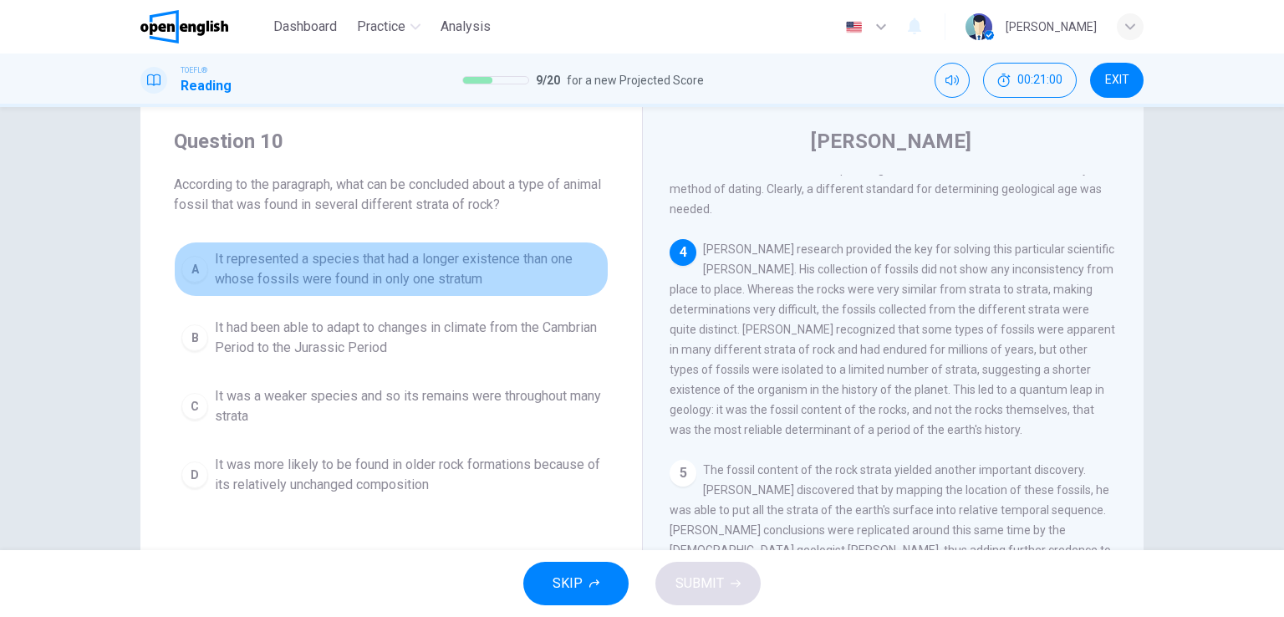
click at [341, 282] on span "It represented a species that had a longer existence than one whose fossils wer…" at bounding box center [408, 269] width 386 height 40
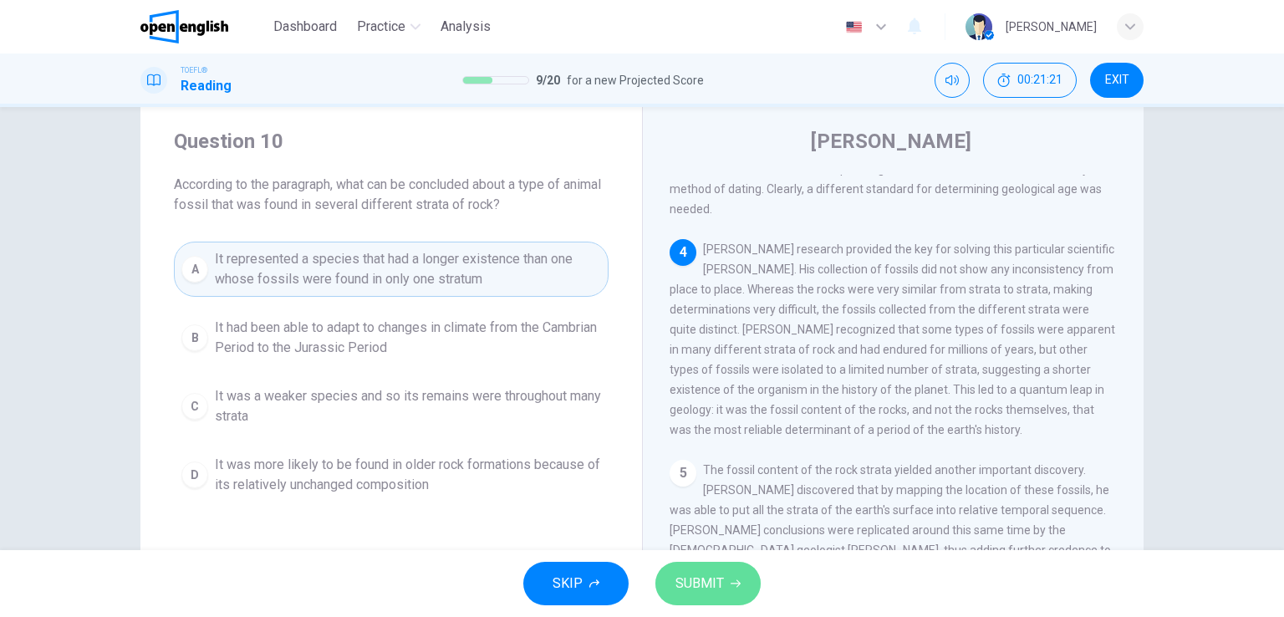
click at [696, 587] on span "SUBMIT" at bounding box center [700, 583] width 48 height 23
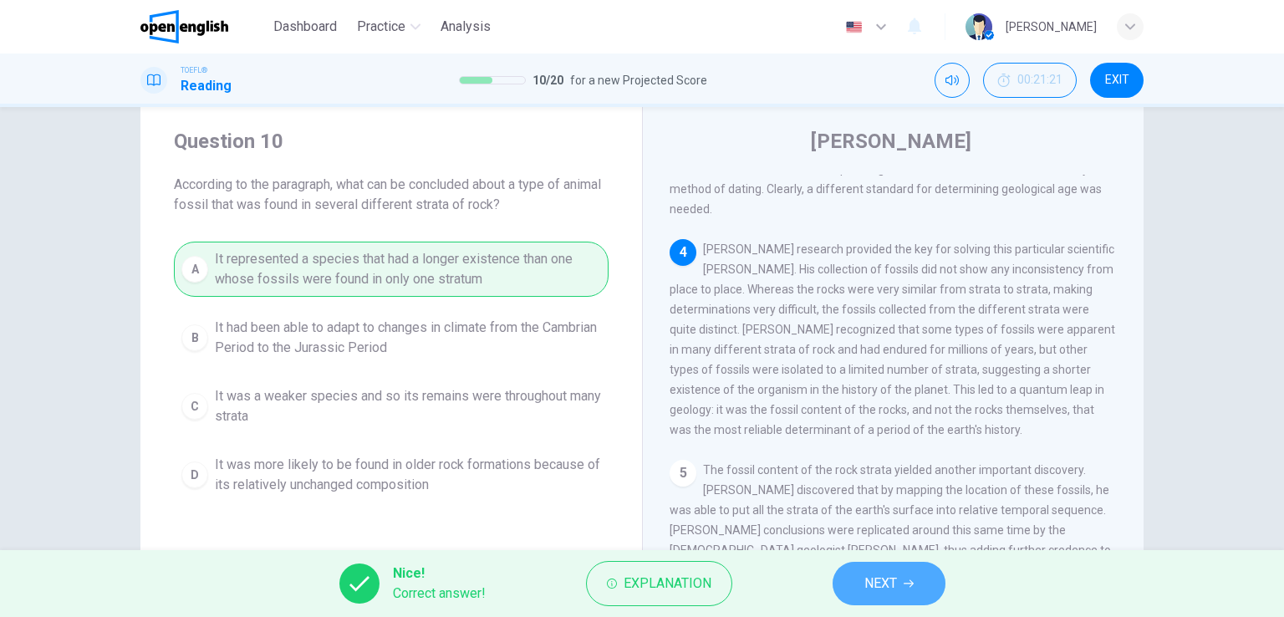
click at [877, 578] on span "NEXT" at bounding box center [880, 583] width 33 height 23
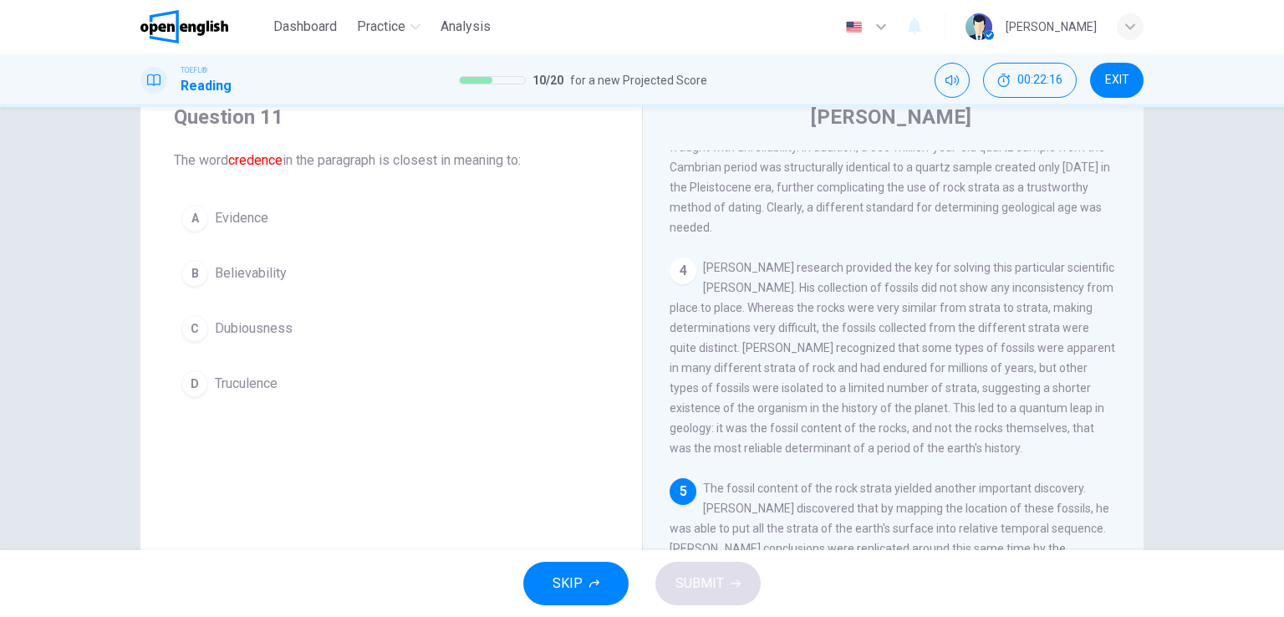
scroll to position [63, 0]
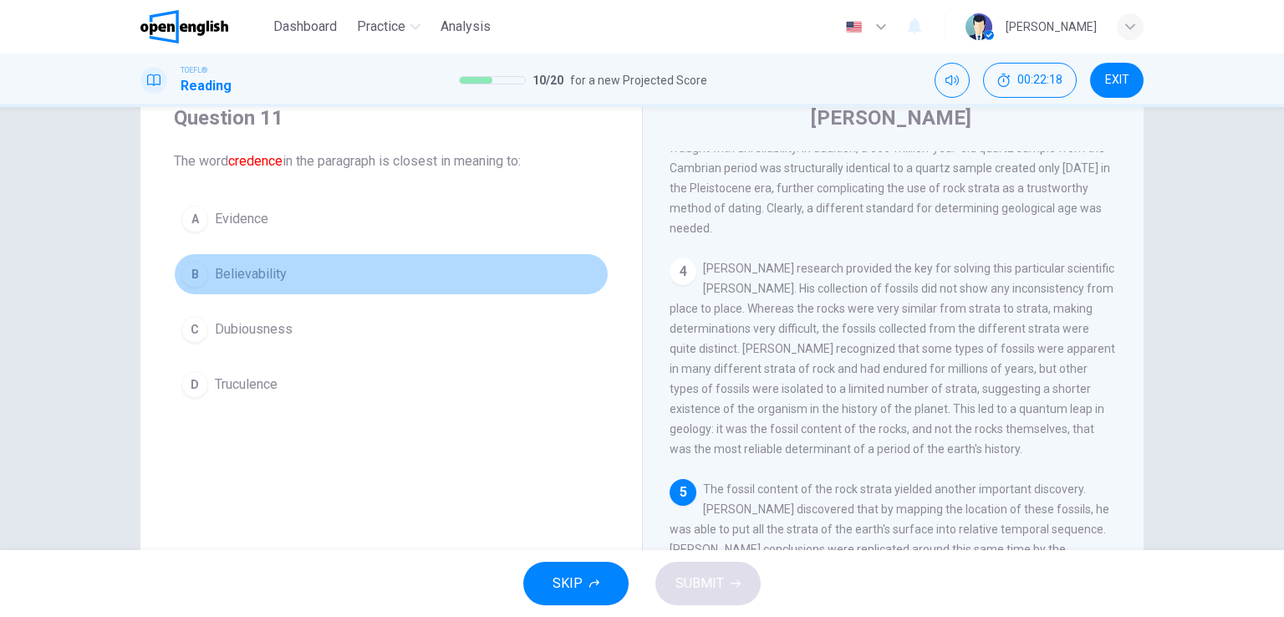
click at [258, 278] on span "Believability" at bounding box center [251, 274] width 72 height 20
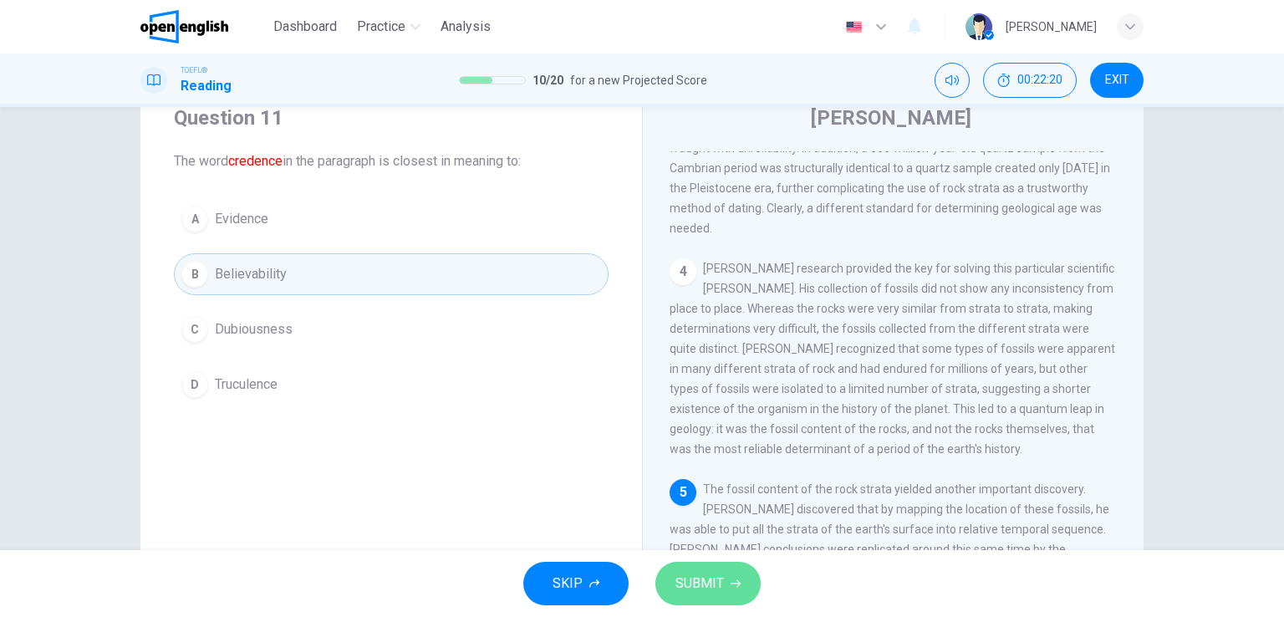
click at [700, 584] on span "SUBMIT" at bounding box center [700, 583] width 48 height 23
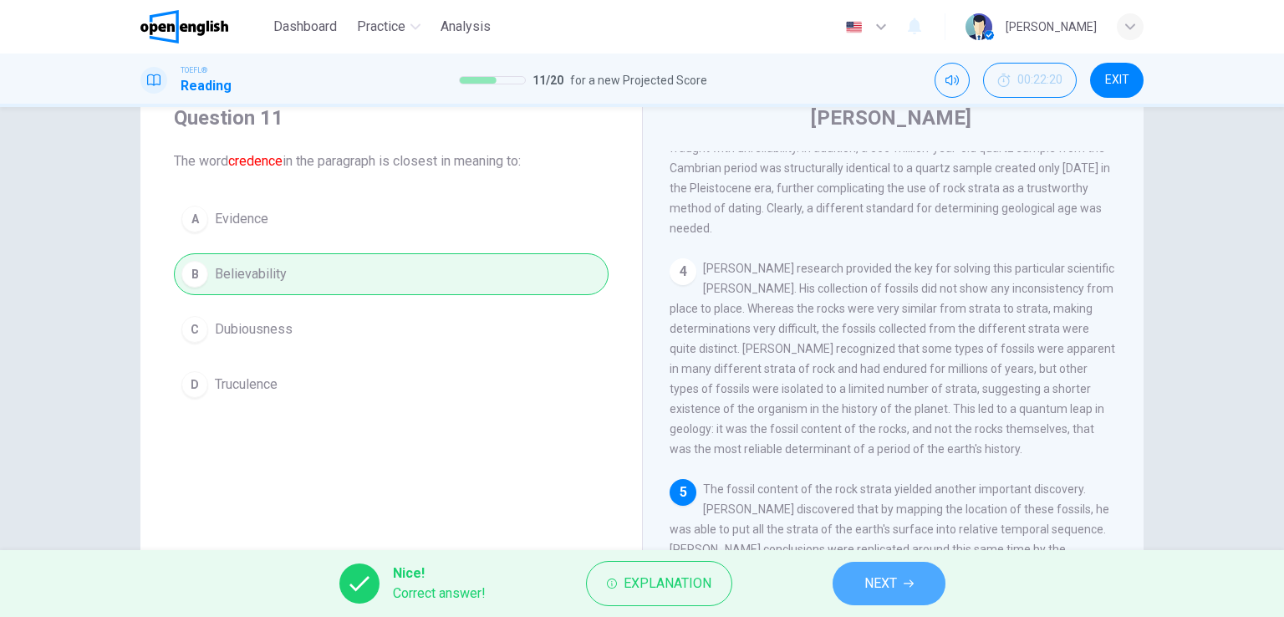
click at [877, 573] on span "NEXT" at bounding box center [880, 583] width 33 height 23
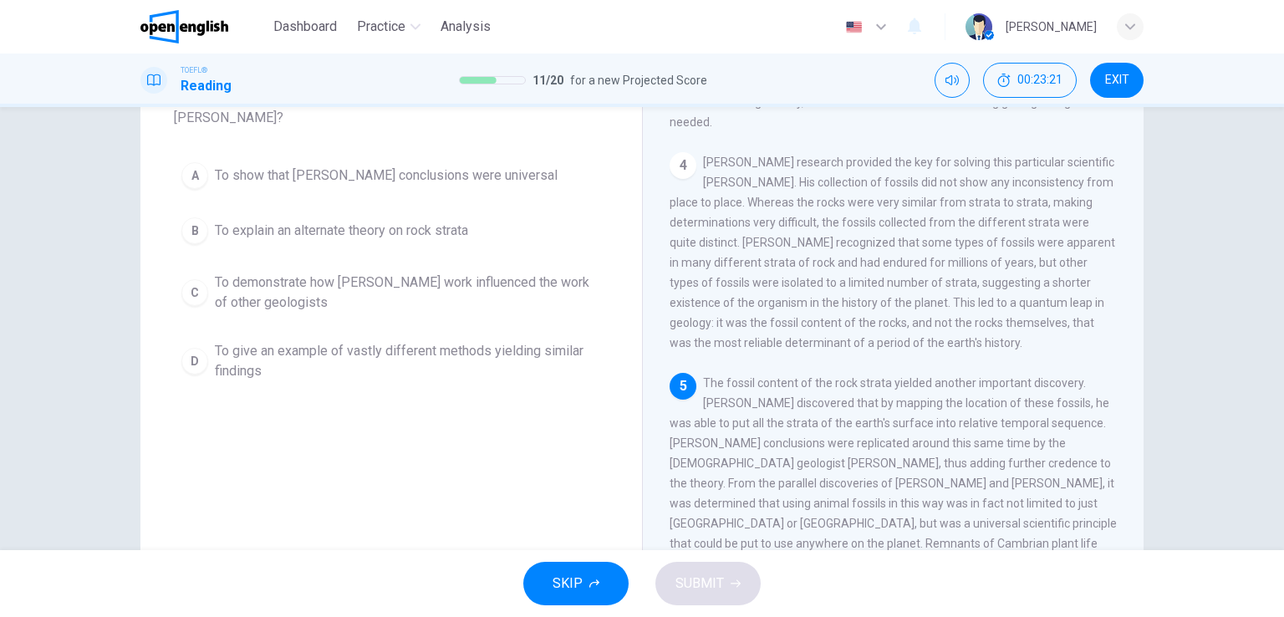
scroll to position [120, 0]
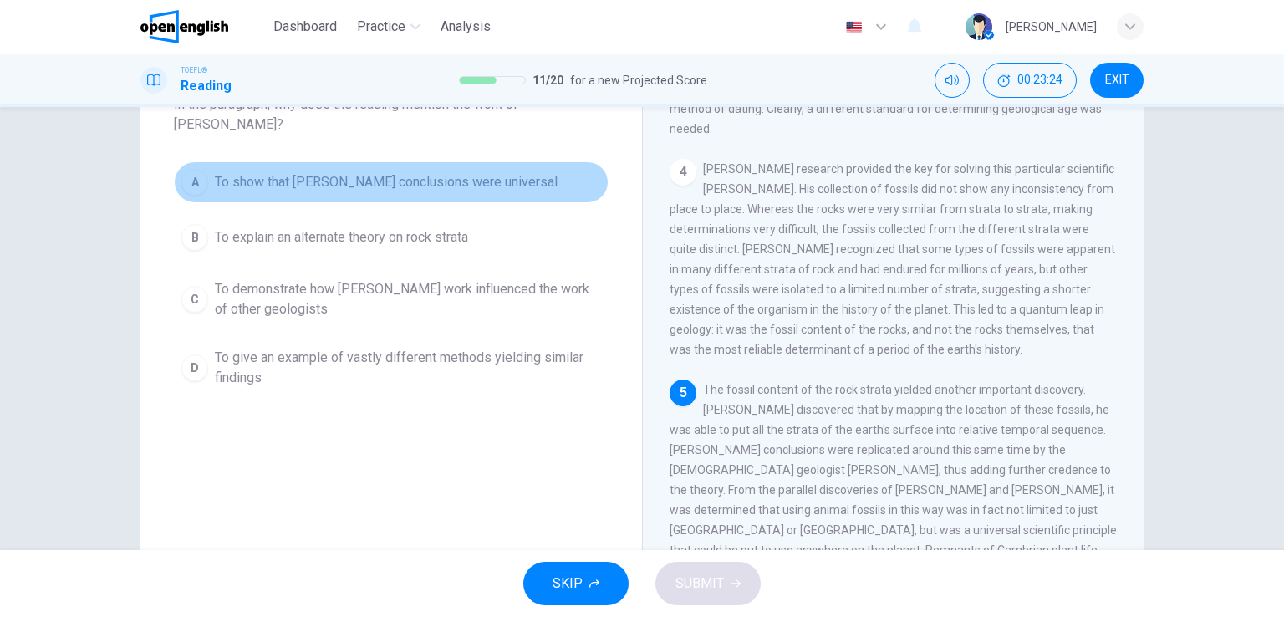
click at [466, 181] on span "To show that [PERSON_NAME] conclusions were universal" at bounding box center [386, 182] width 343 height 20
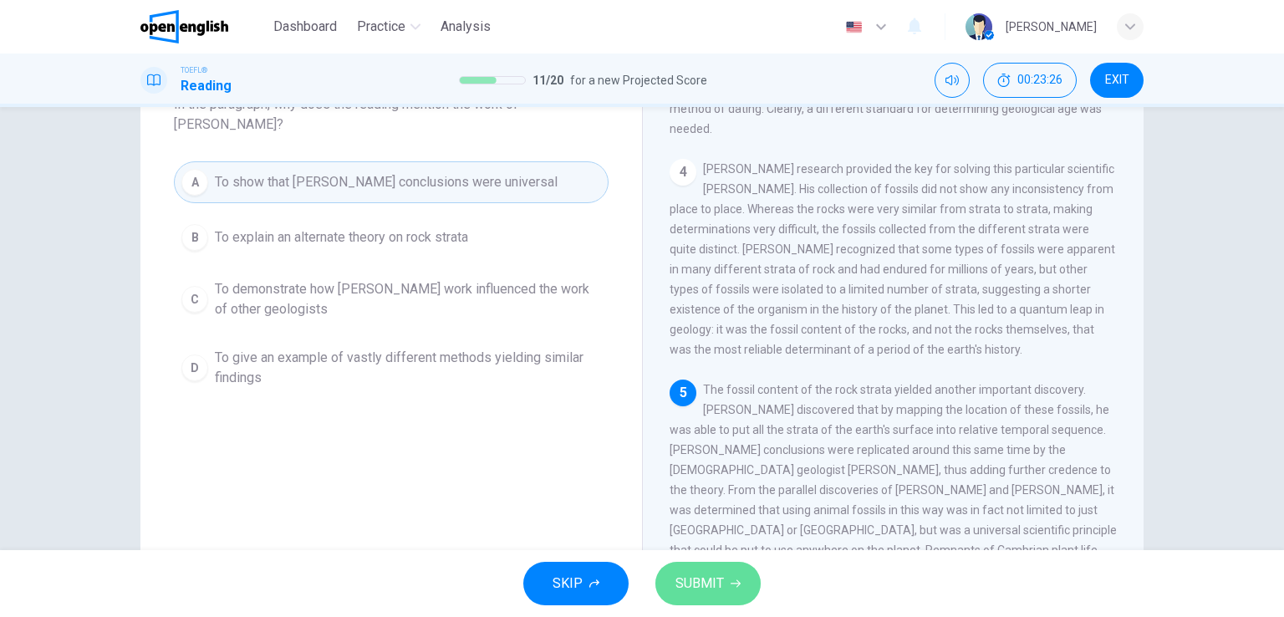
click at [707, 579] on span "SUBMIT" at bounding box center [700, 583] width 48 height 23
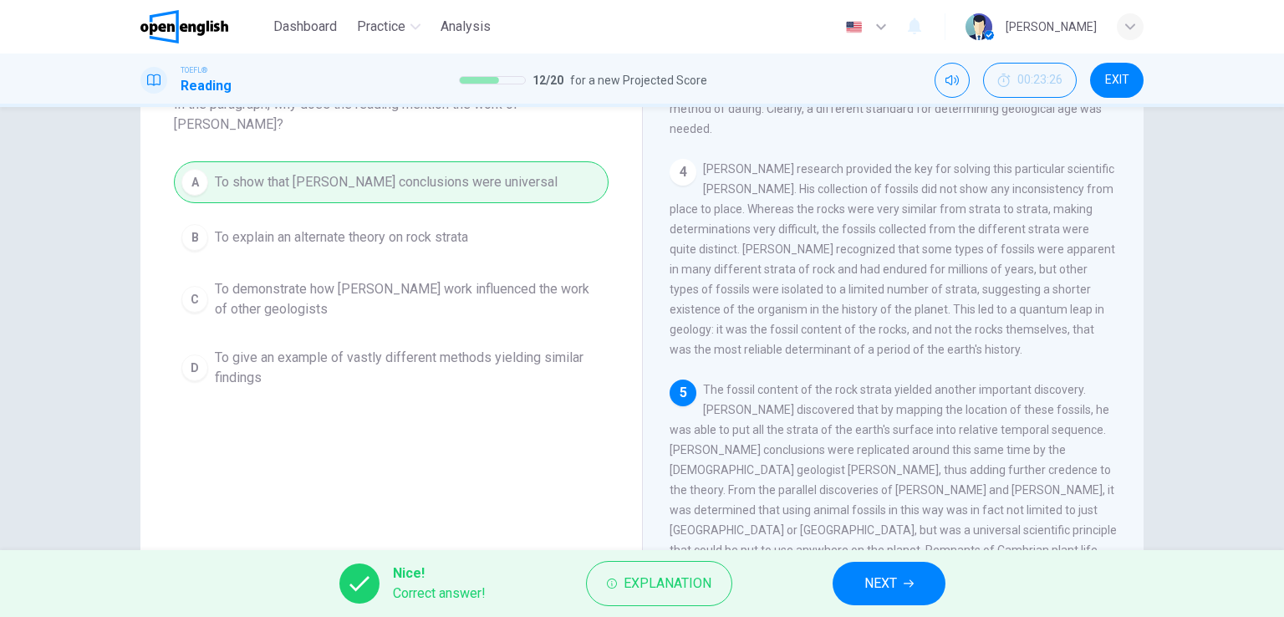
click at [880, 589] on span "NEXT" at bounding box center [880, 583] width 33 height 23
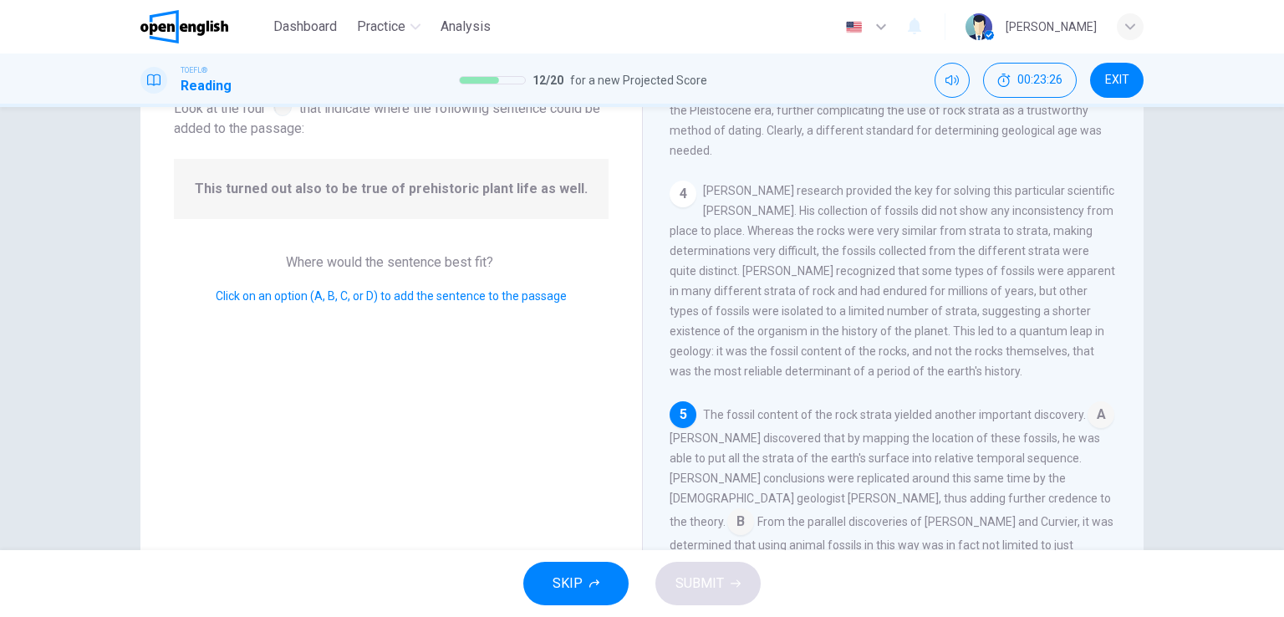
scroll to position [758, 0]
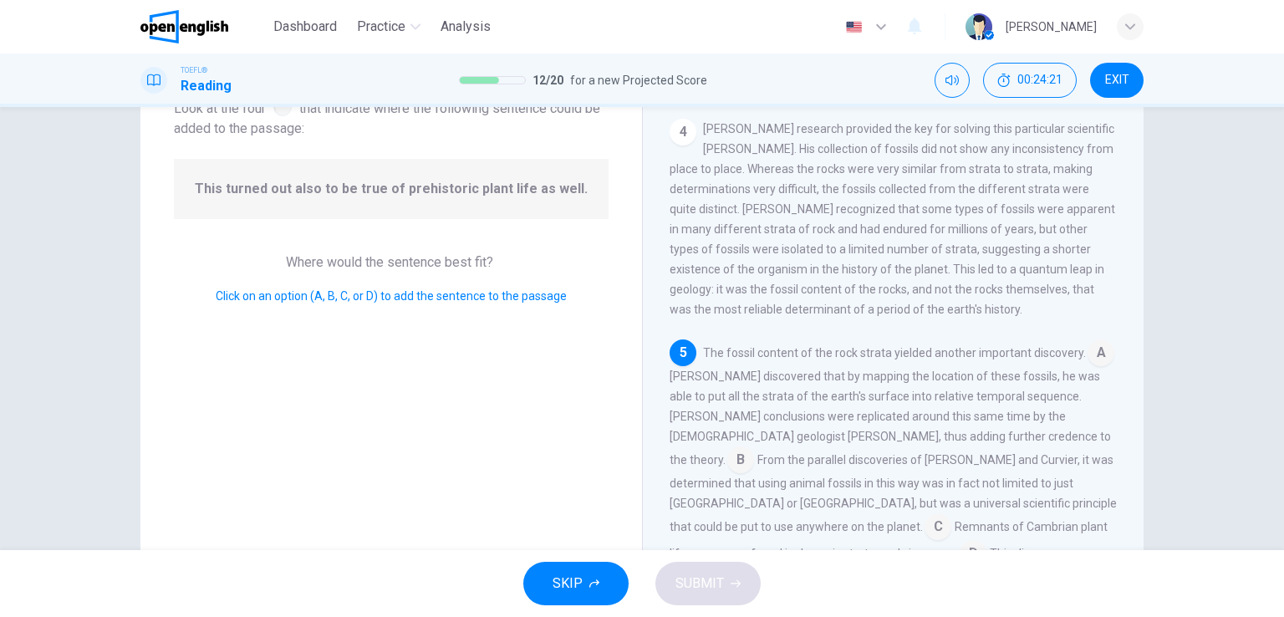
click at [987, 542] on input at bounding box center [973, 555] width 27 height 27
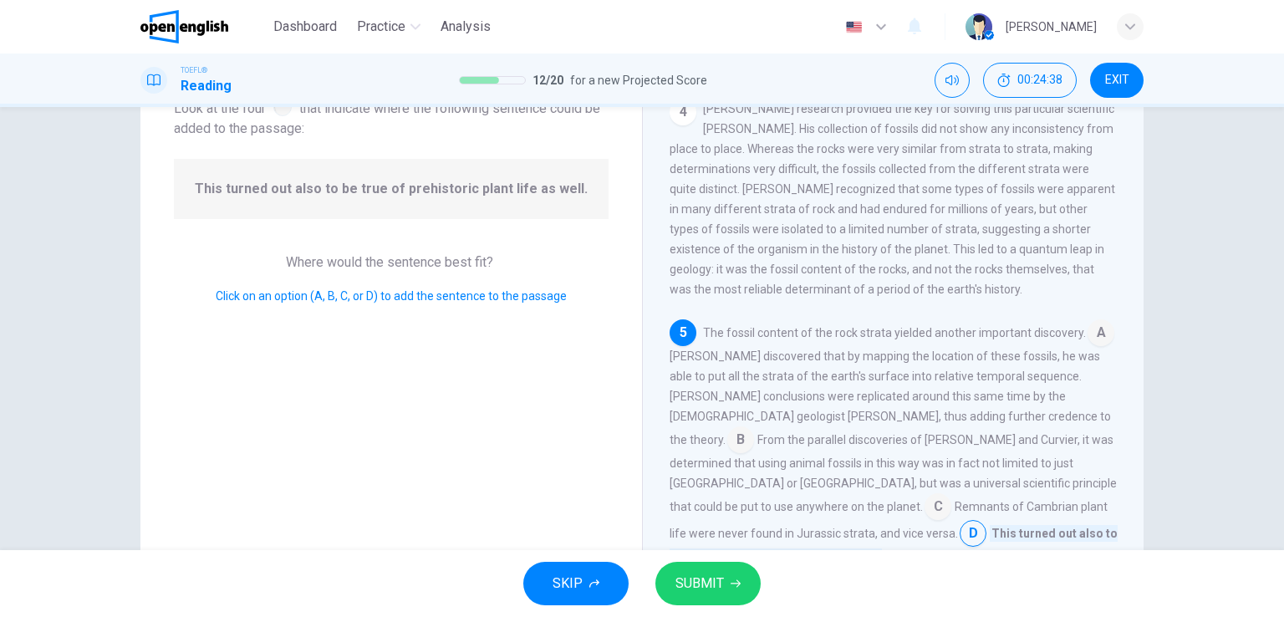
click at [951, 495] on input at bounding box center [938, 508] width 27 height 27
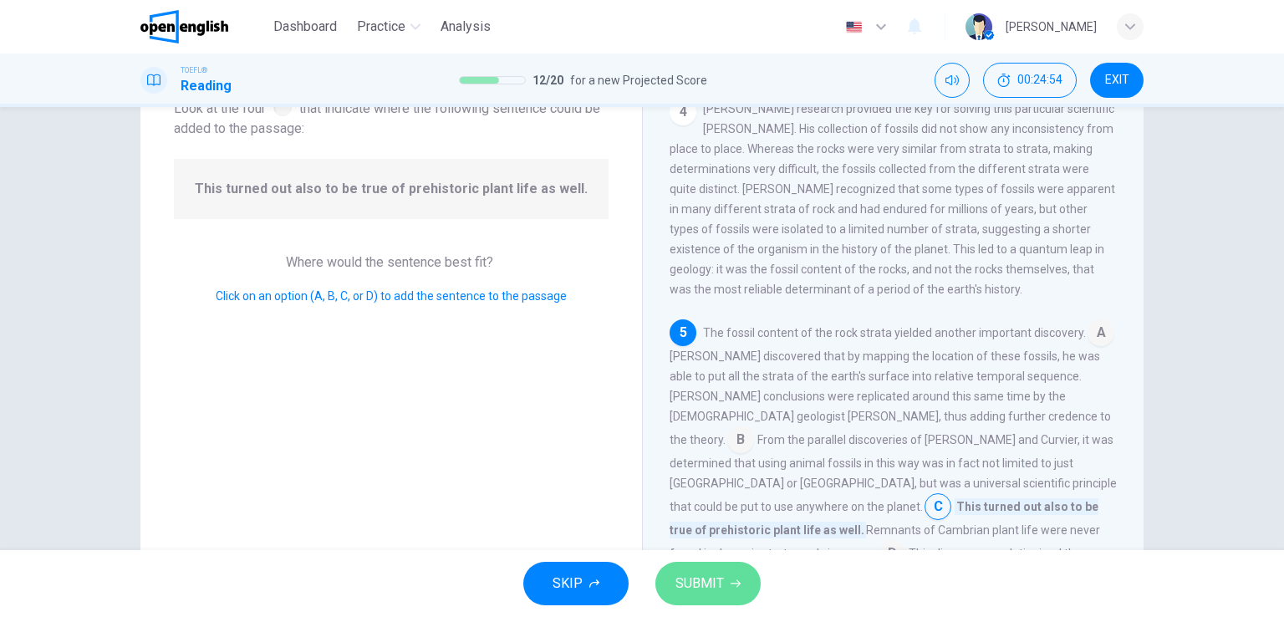
click at [700, 569] on button "SUBMIT" at bounding box center [707, 583] width 105 height 43
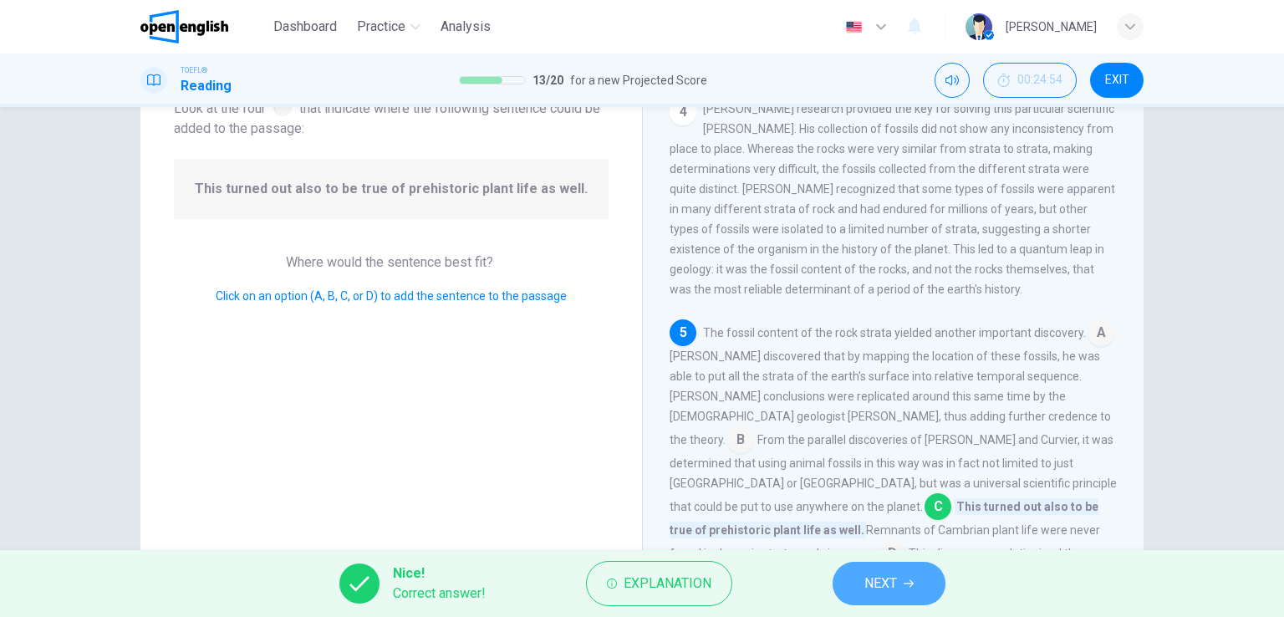
click at [916, 577] on button "NEXT" at bounding box center [889, 583] width 113 height 43
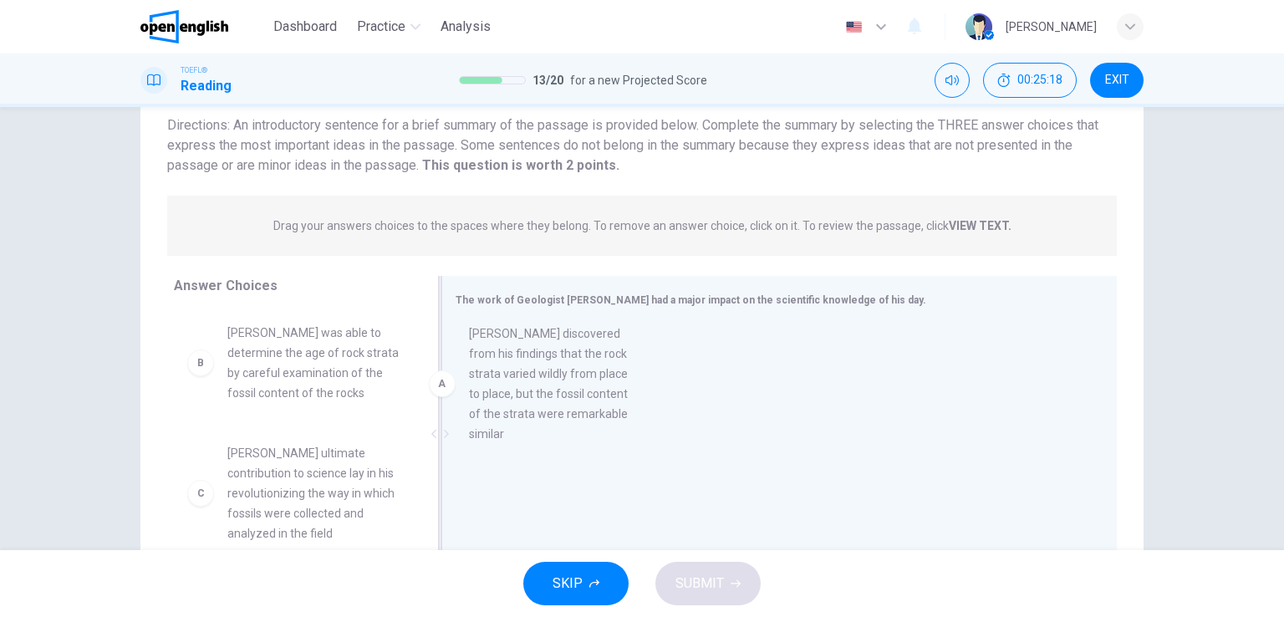
drag, startPoint x: 314, startPoint y: 419, endPoint x: 568, endPoint y: 419, distance: 253.3
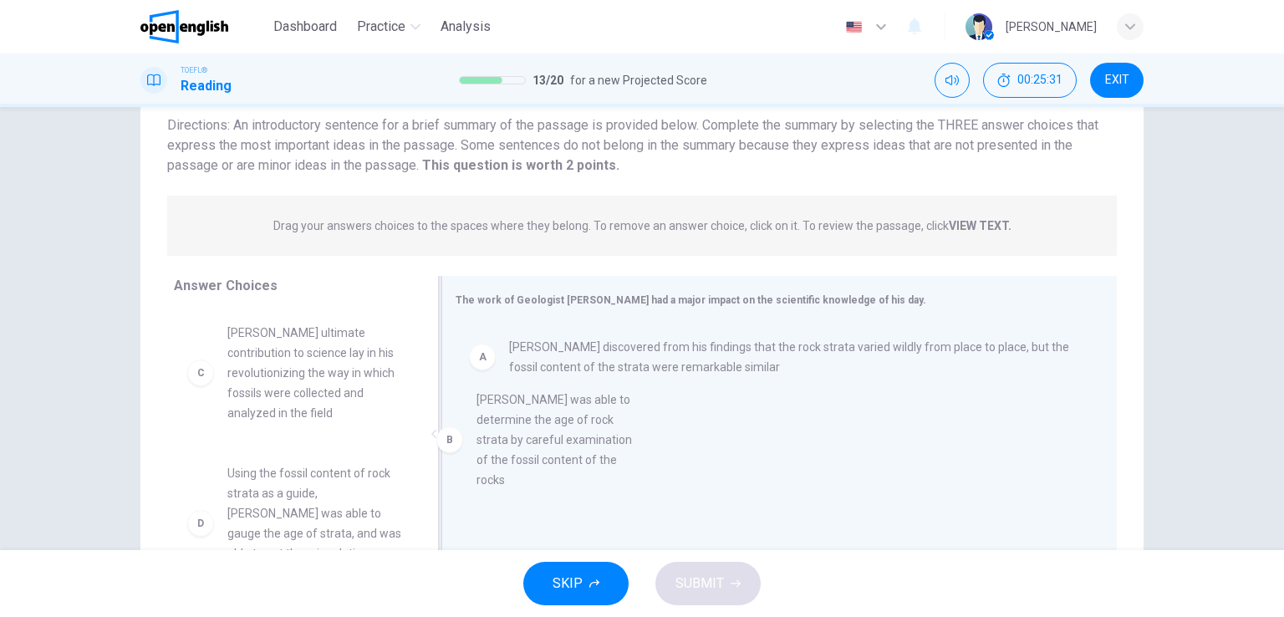
drag, startPoint x: 289, startPoint y: 380, endPoint x: 565, endPoint y: 451, distance: 285.1
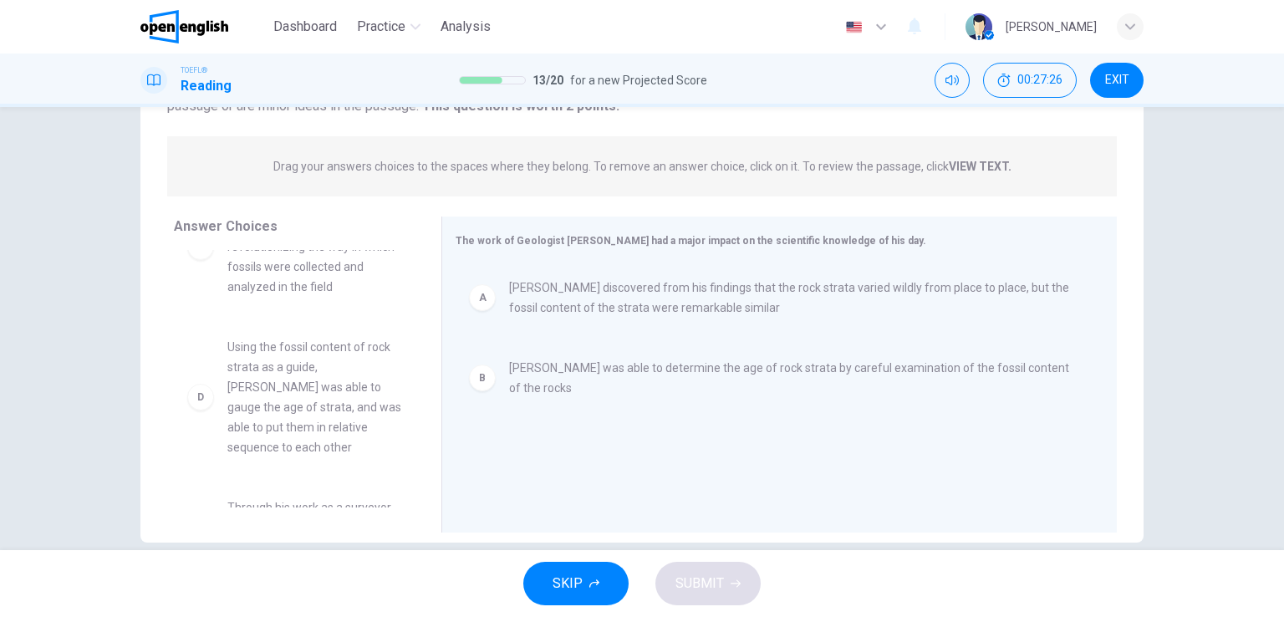
scroll to position [0, 0]
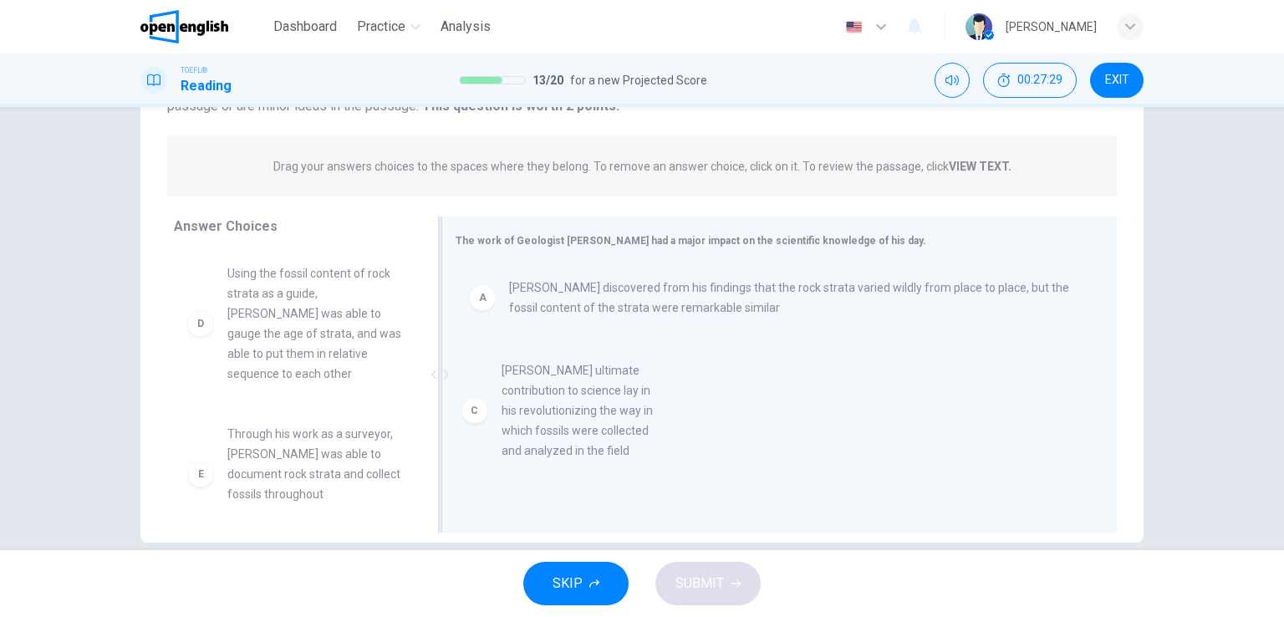
drag, startPoint x: 273, startPoint y: 345, endPoint x: 558, endPoint y: 446, distance: 302.5
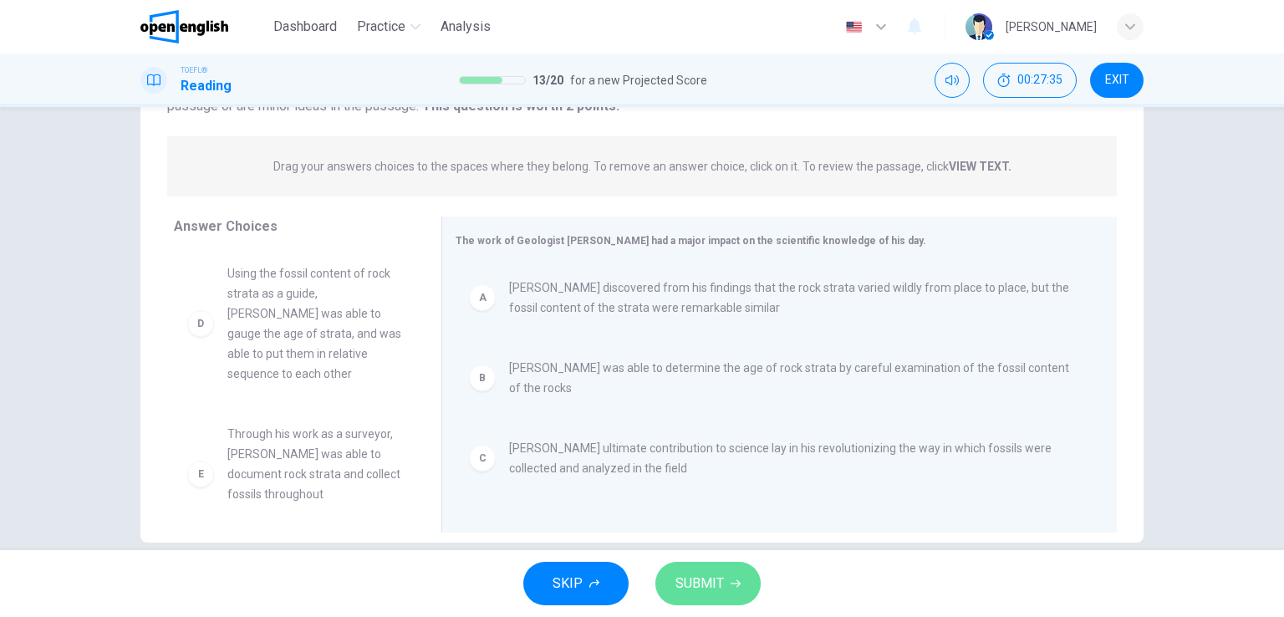
click at [693, 587] on span "SUBMIT" at bounding box center [700, 583] width 48 height 23
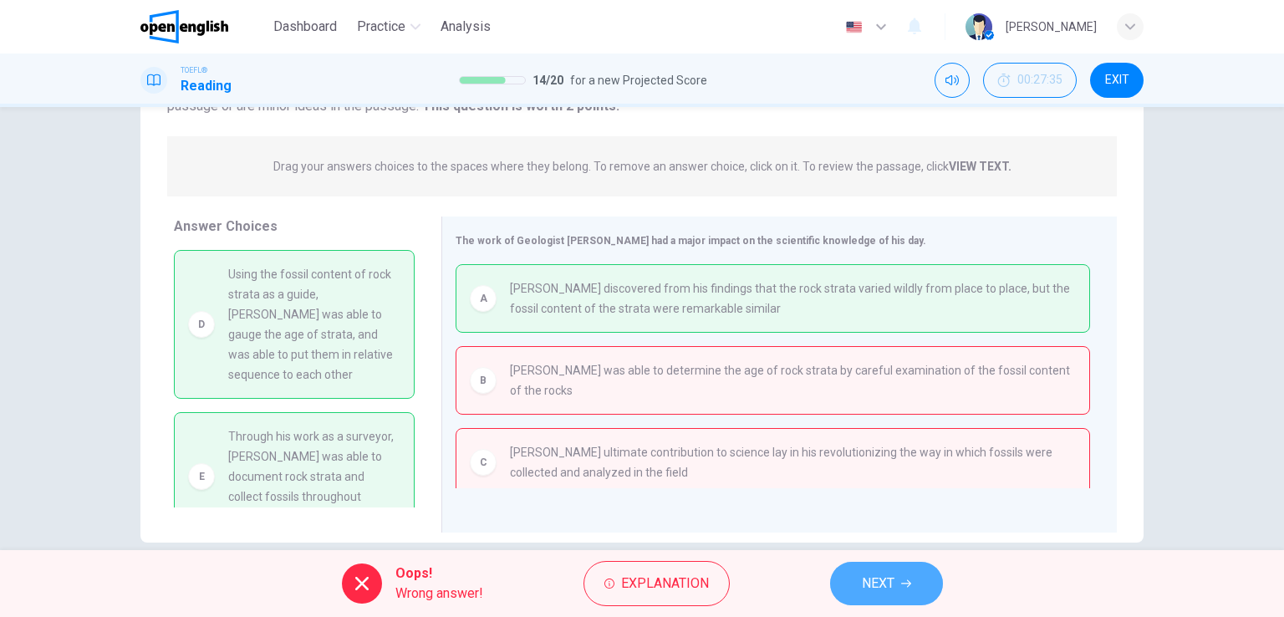
click at [889, 584] on span "NEXT" at bounding box center [878, 583] width 33 height 23
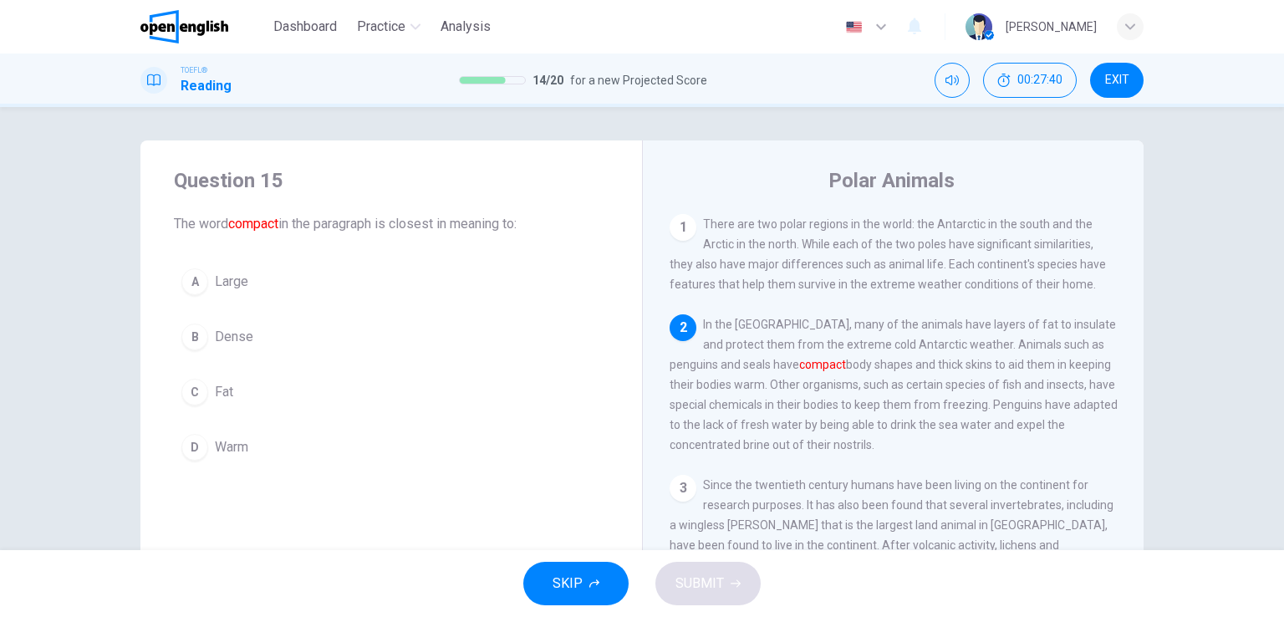
click at [217, 319] on button "B Dense" at bounding box center [391, 337] width 435 height 42
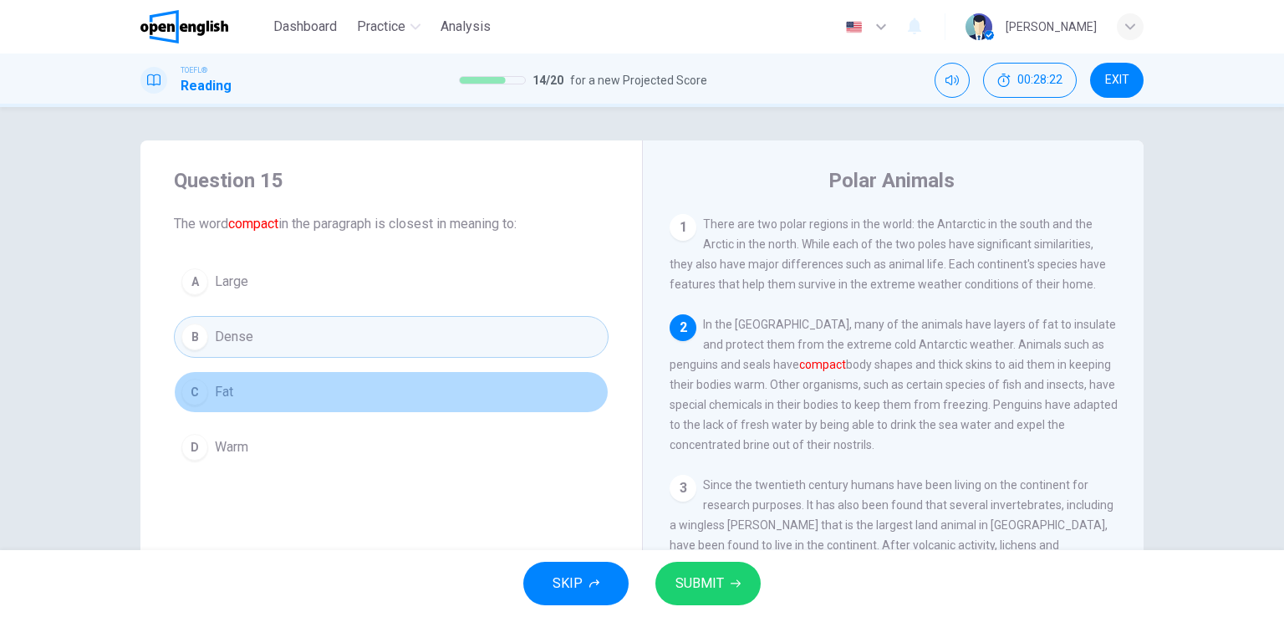
click at [206, 393] on button "C Fat" at bounding box center [391, 392] width 435 height 42
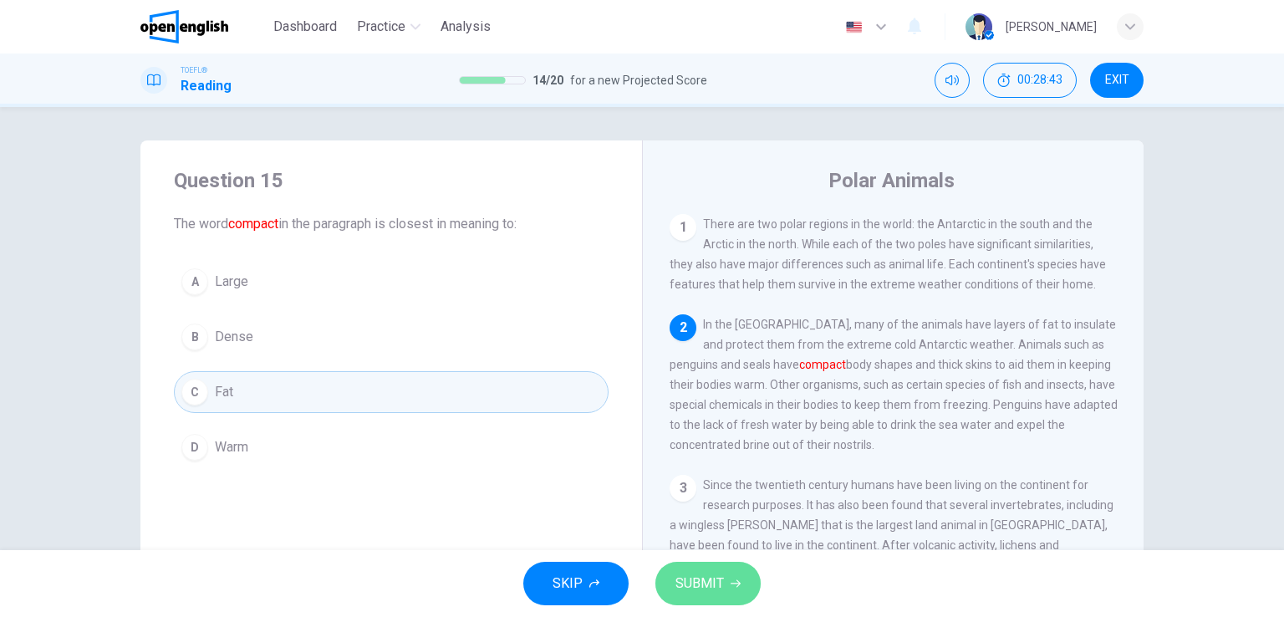
click at [703, 586] on span "SUBMIT" at bounding box center [700, 583] width 48 height 23
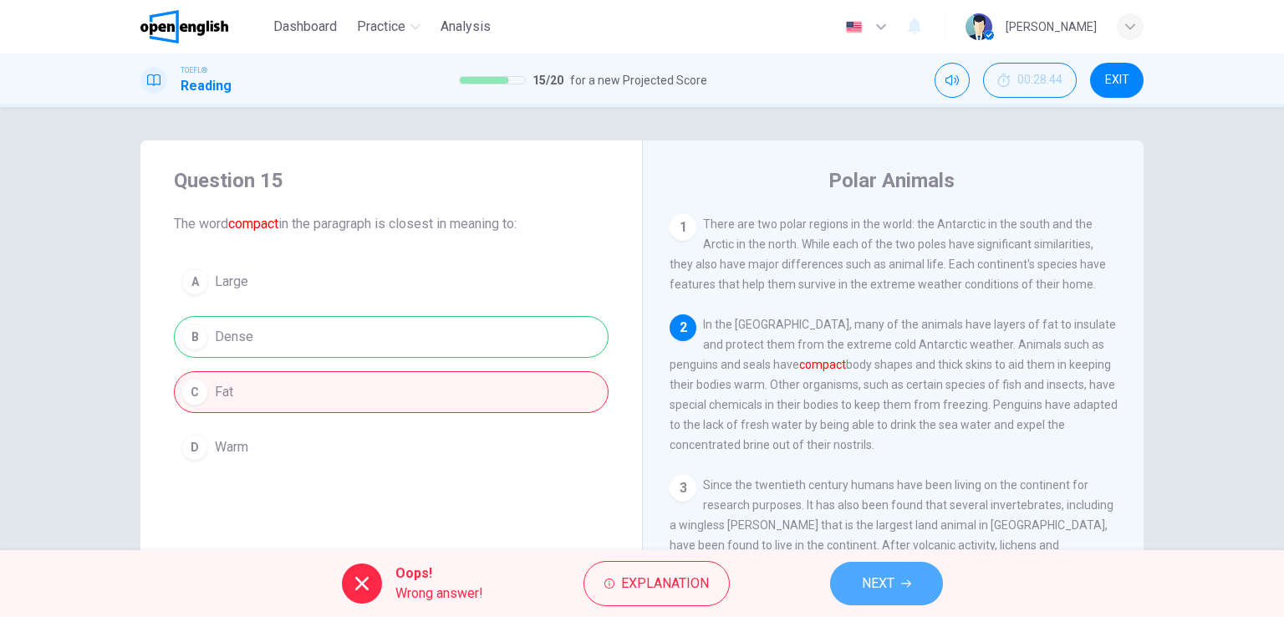
click at [863, 577] on span "NEXT" at bounding box center [878, 583] width 33 height 23
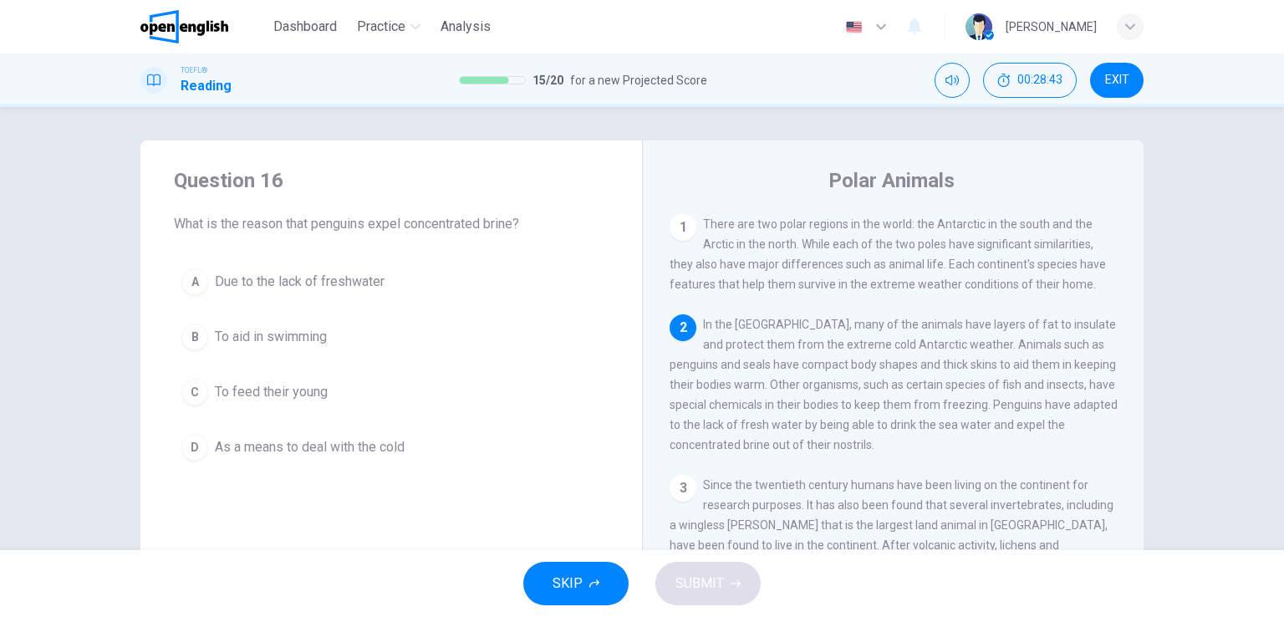
scroll to position [103, 0]
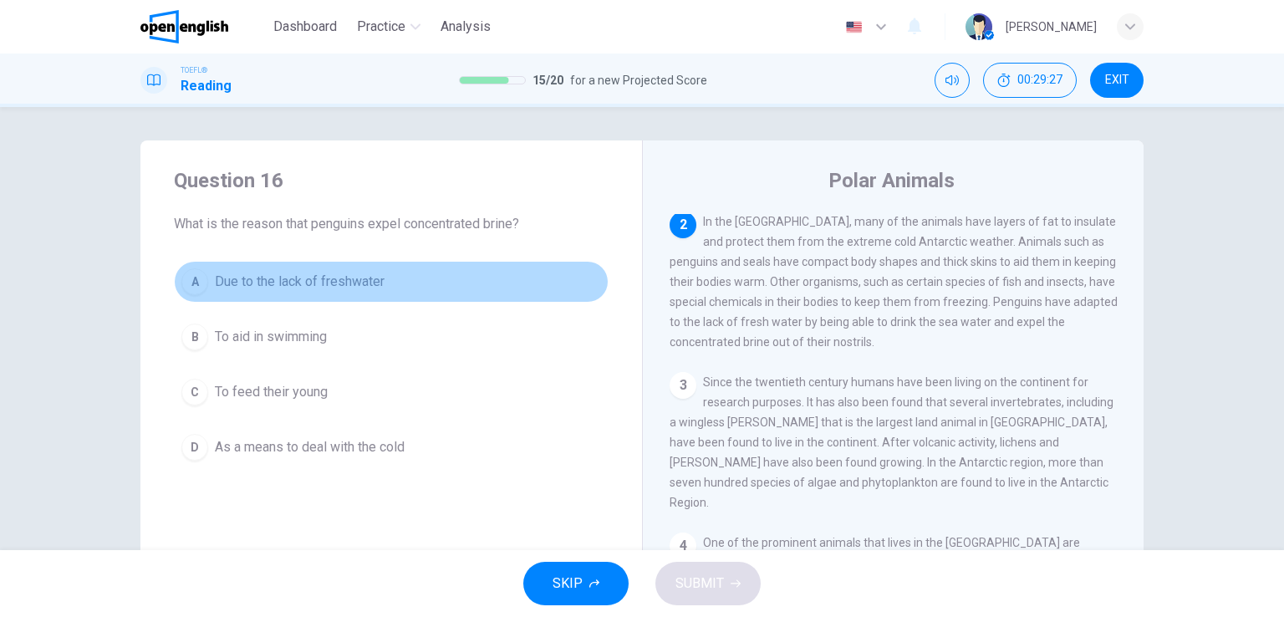
click at [357, 275] on span "Due to the lack of freshwater" at bounding box center [300, 282] width 170 height 20
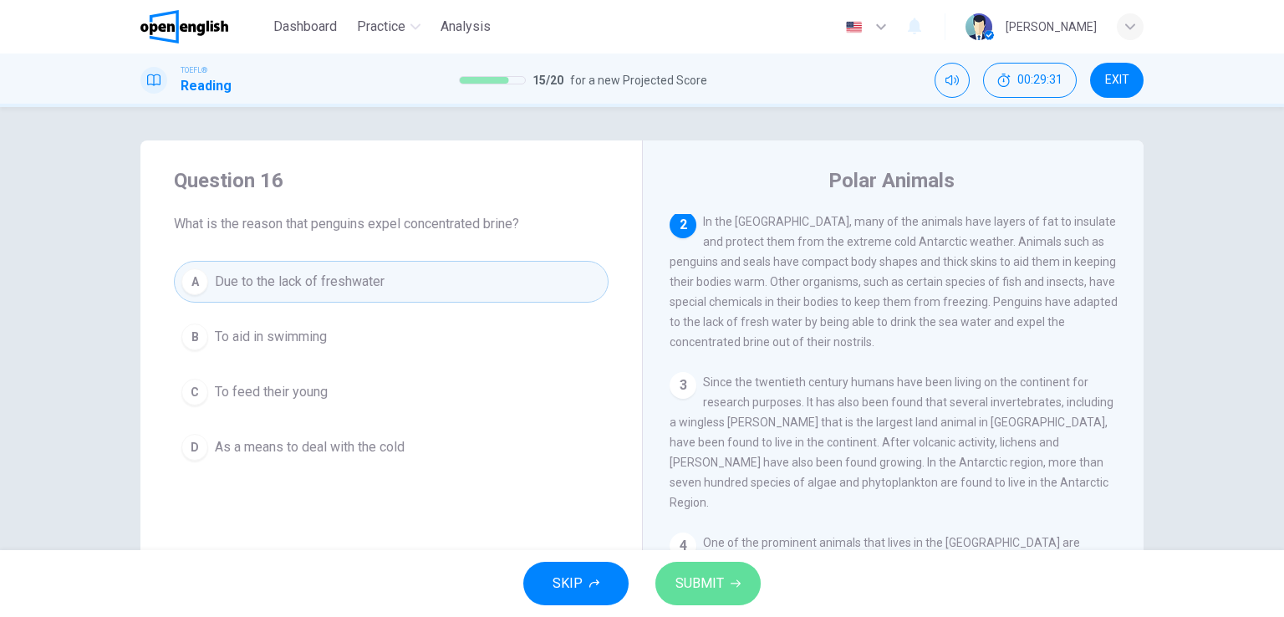
click at [718, 579] on span "SUBMIT" at bounding box center [700, 583] width 48 height 23
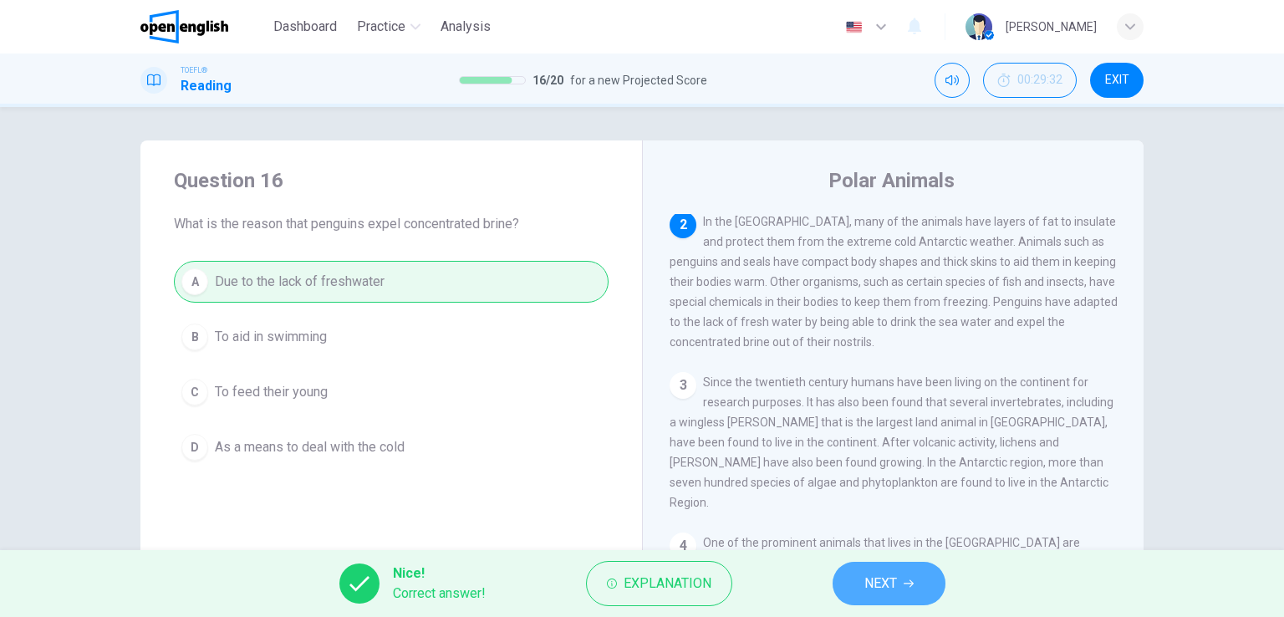
click at [884, 574] on span "NEXT" at bounding box center [880, 583] width 33 height 23
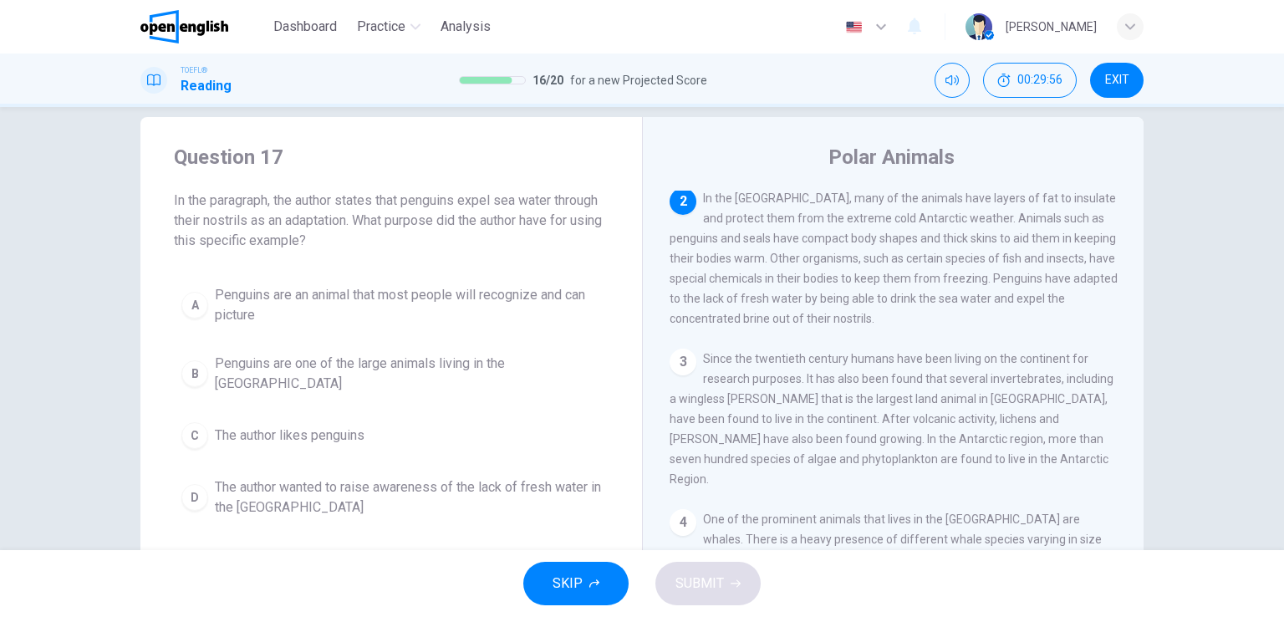
scroll to position [25, 0]
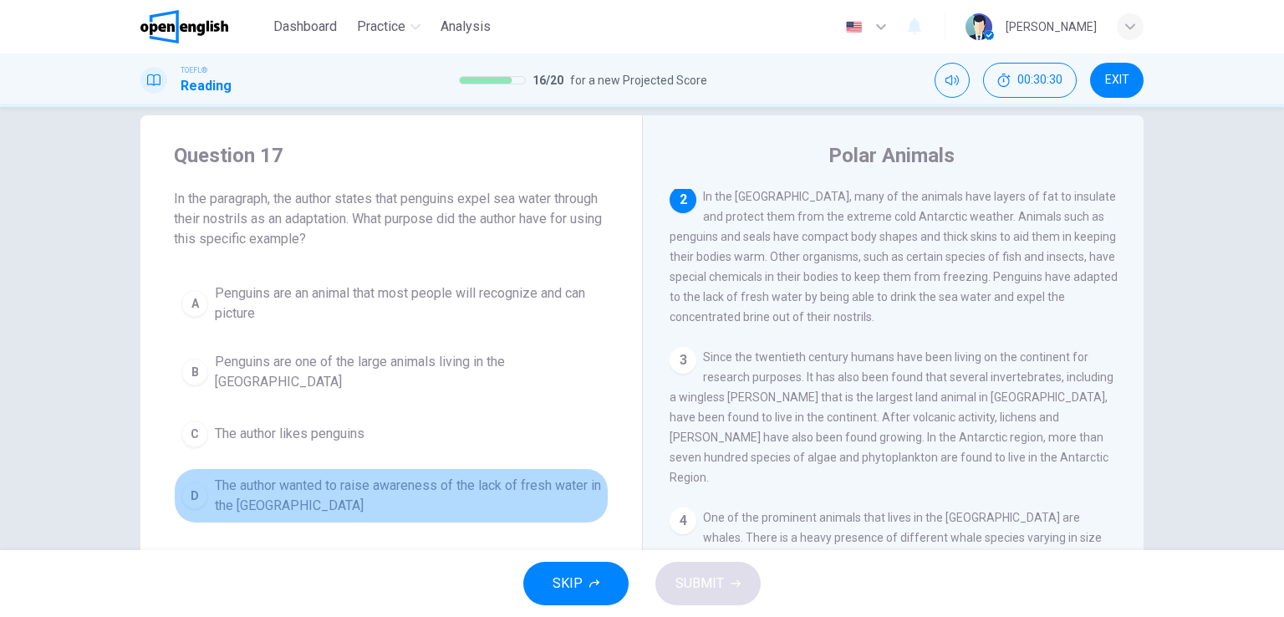
click at [461, 476] on span "The author wanted to raise awareness of the lack of fresh water in the [GEOGRAP…" at bounding box center [408, 496] width 386 height 40
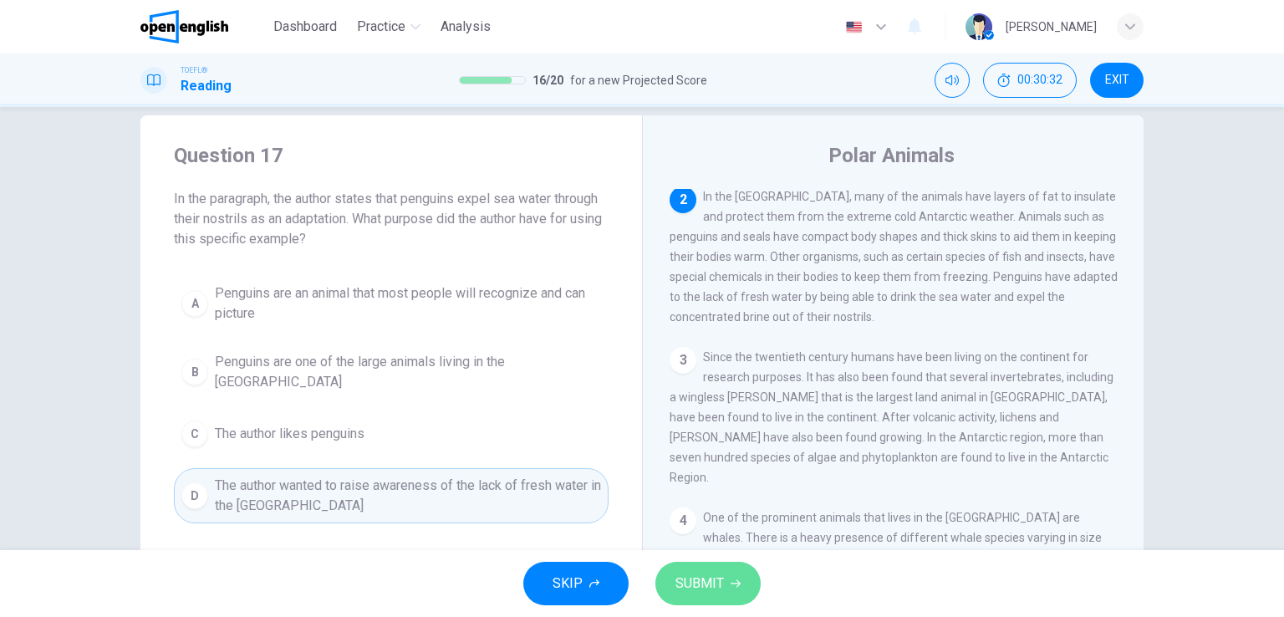
click at [726, 596] on button "SUBMIT" at bounding box center [707, 583] width 105 height 43
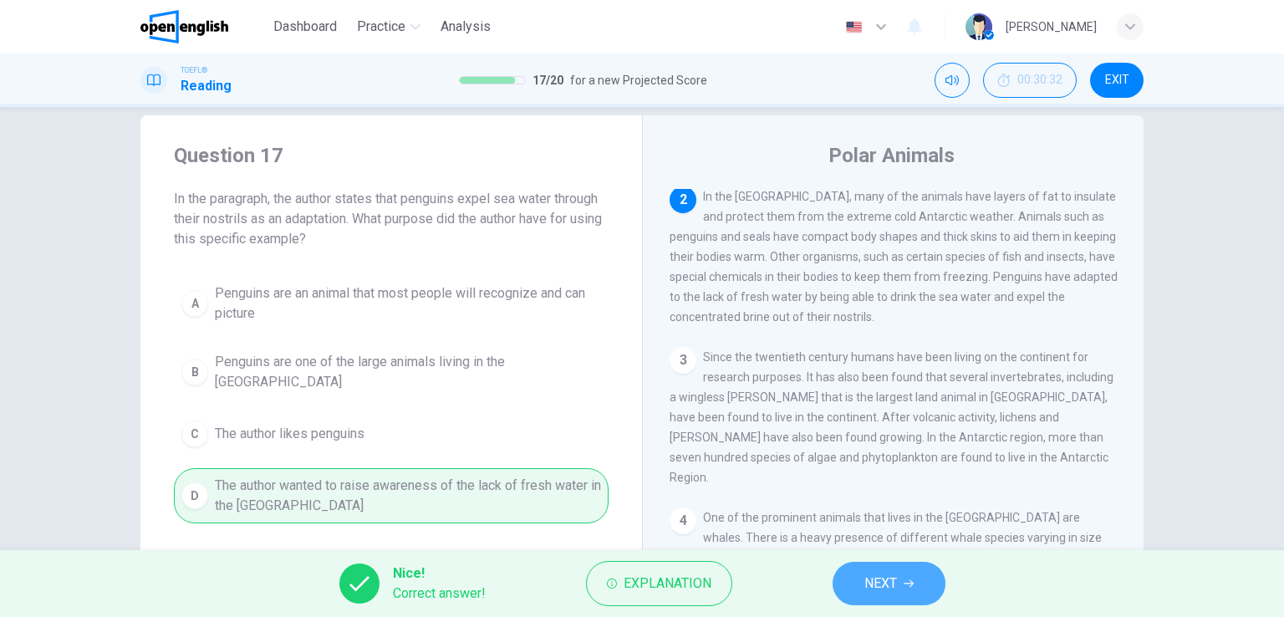
click at [883, 576] on span "NEXT" at bounding box center [880, 583] width 33 height 23
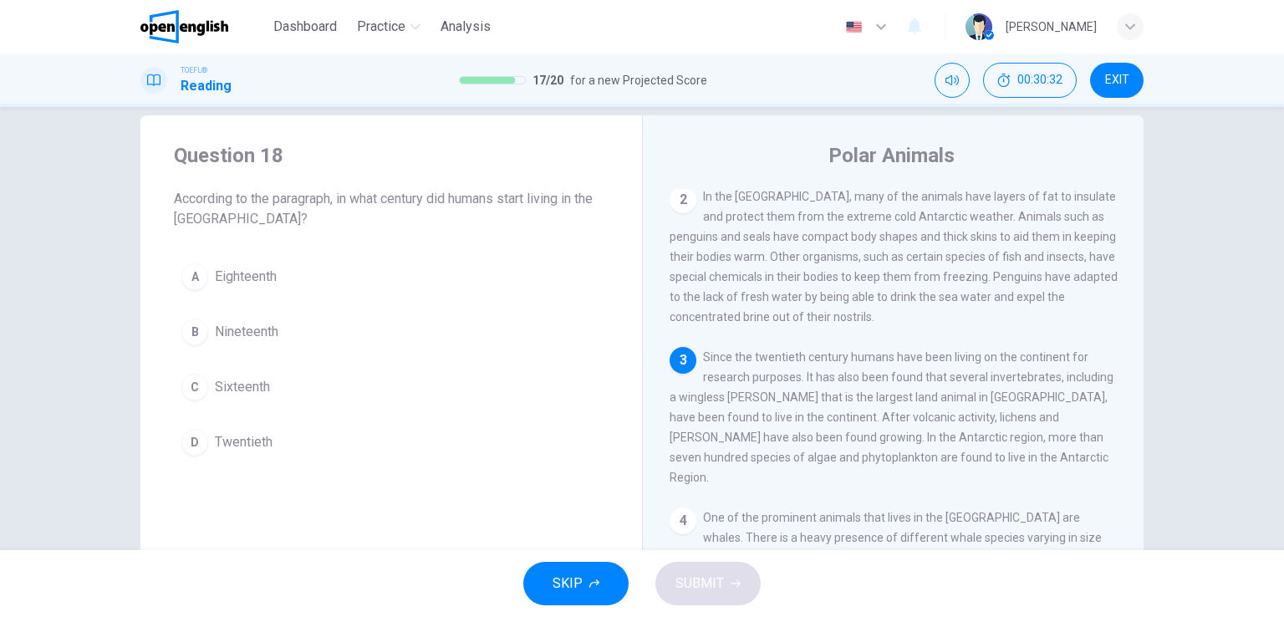
scroll to position [268, 0]
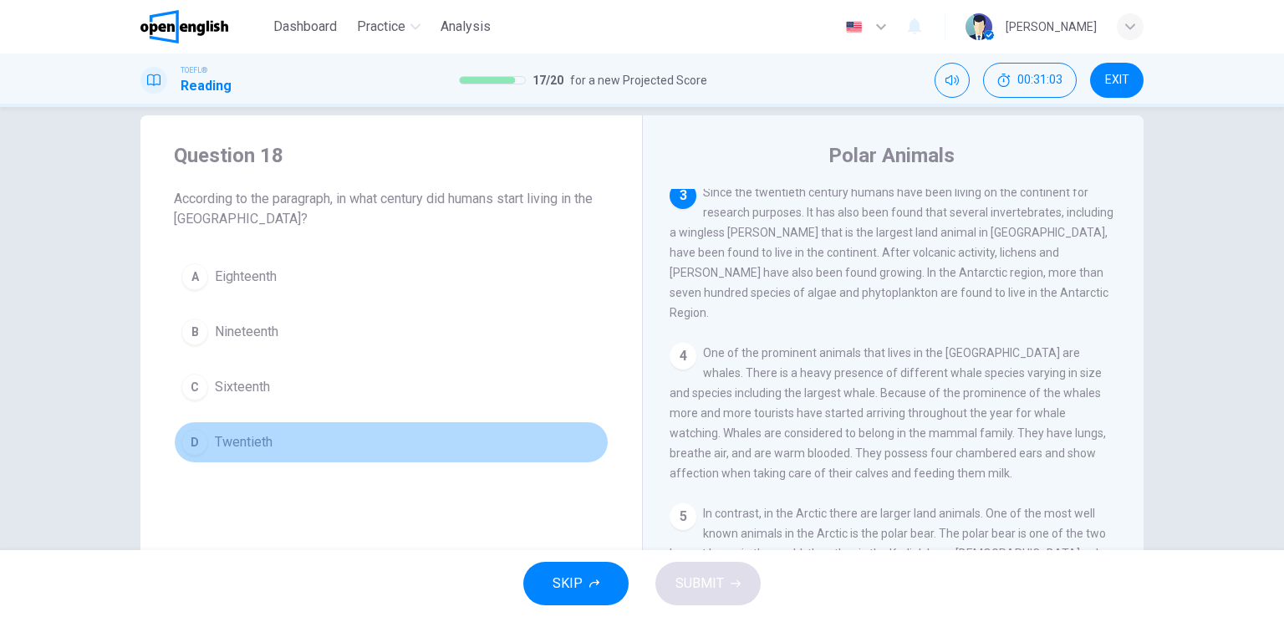
click at [252, 432] on span "Twentieth" at bounding box center [244, 442] width 58 height 20
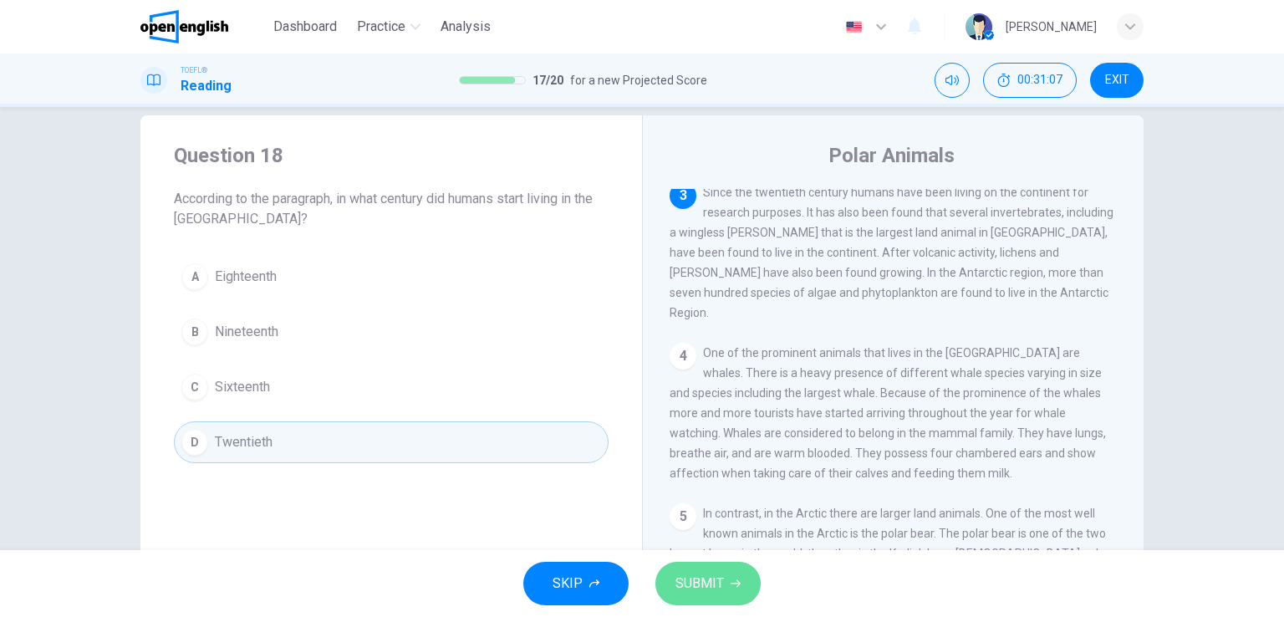
click at [722, 577] on button "SUBMIT" at bounding box center [707, 583] width 105 height 43
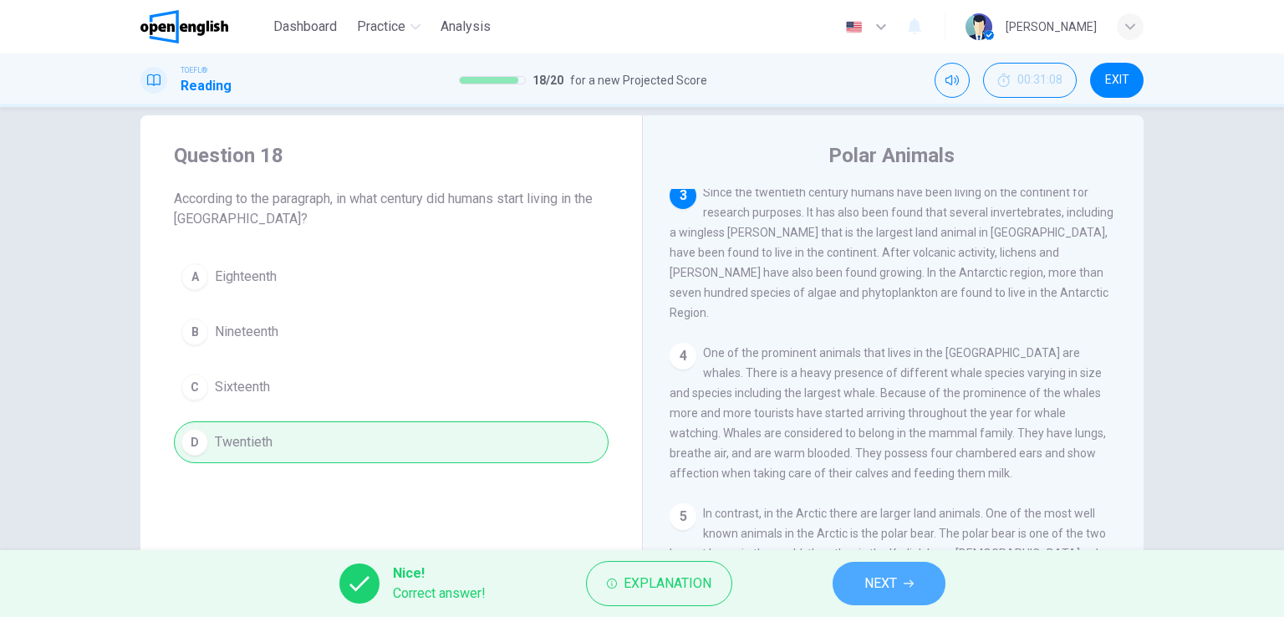
click at [917, 571] on button "NEXT" at bounding box center [889, 583] width 113 height 43
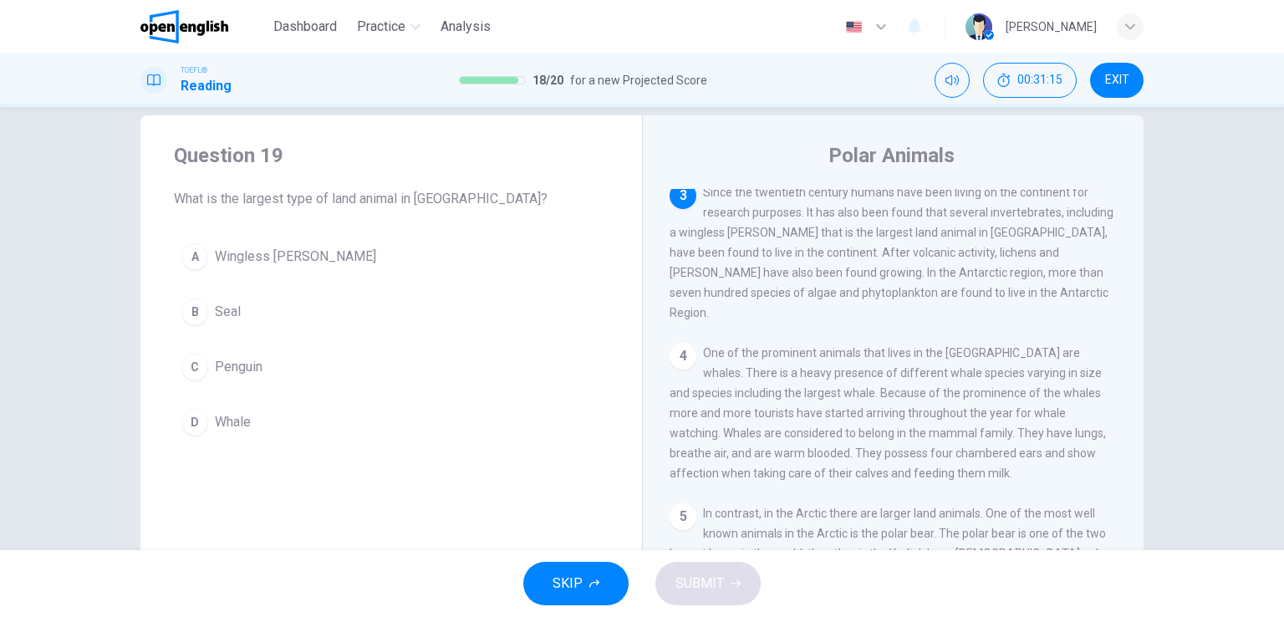
click at [258, 264] on span "Wingless [PERSON_NAME]" at bounding box center [295, 257] width 161 height 20
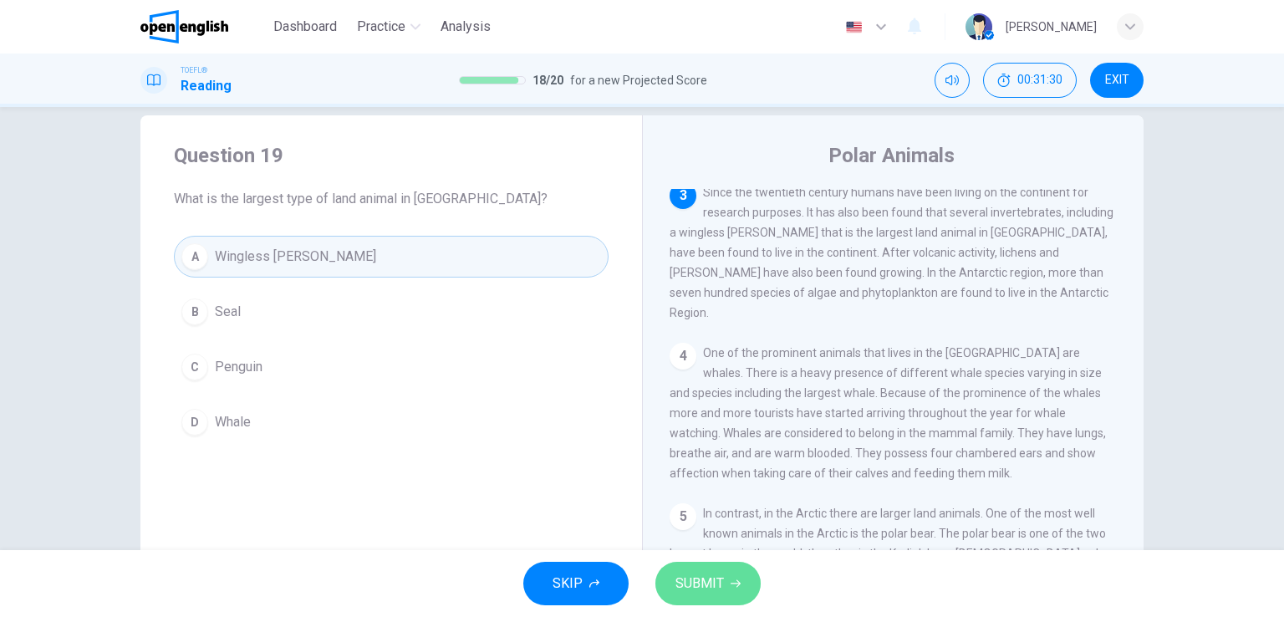
click at [733, 576] on button "SUBMIT" at bounding box center [707, 583] width 105 height 43
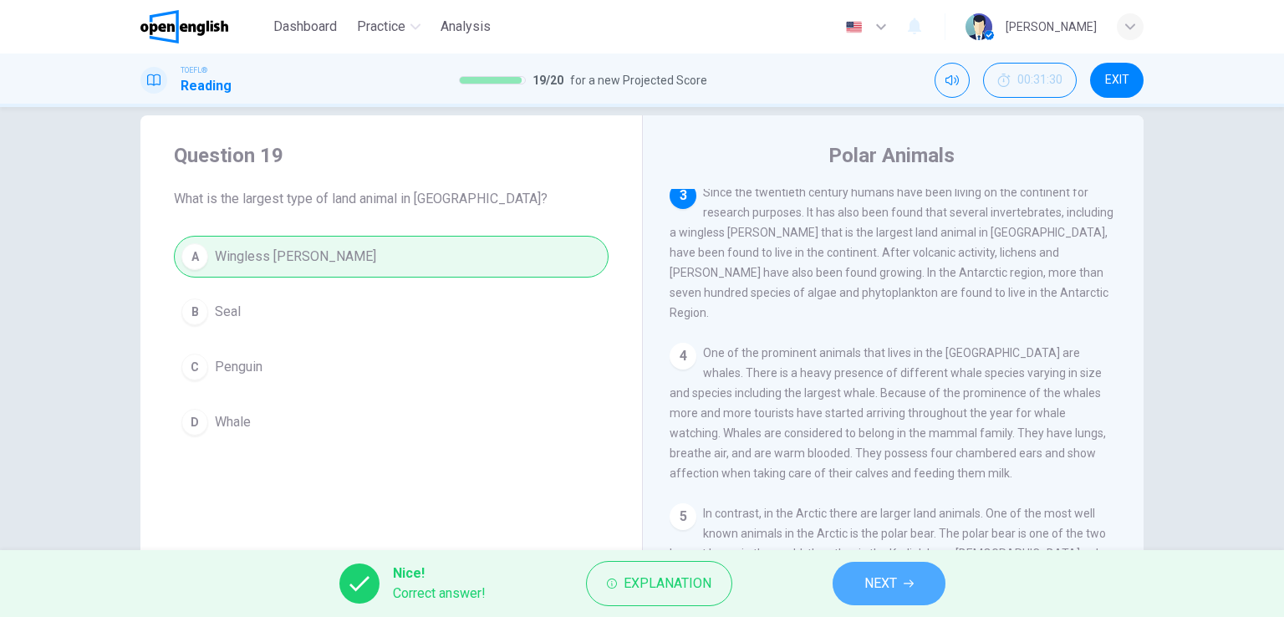
click at [865, 576] on span "NEXT" at bounding box center [880, 583] width 33 height 23
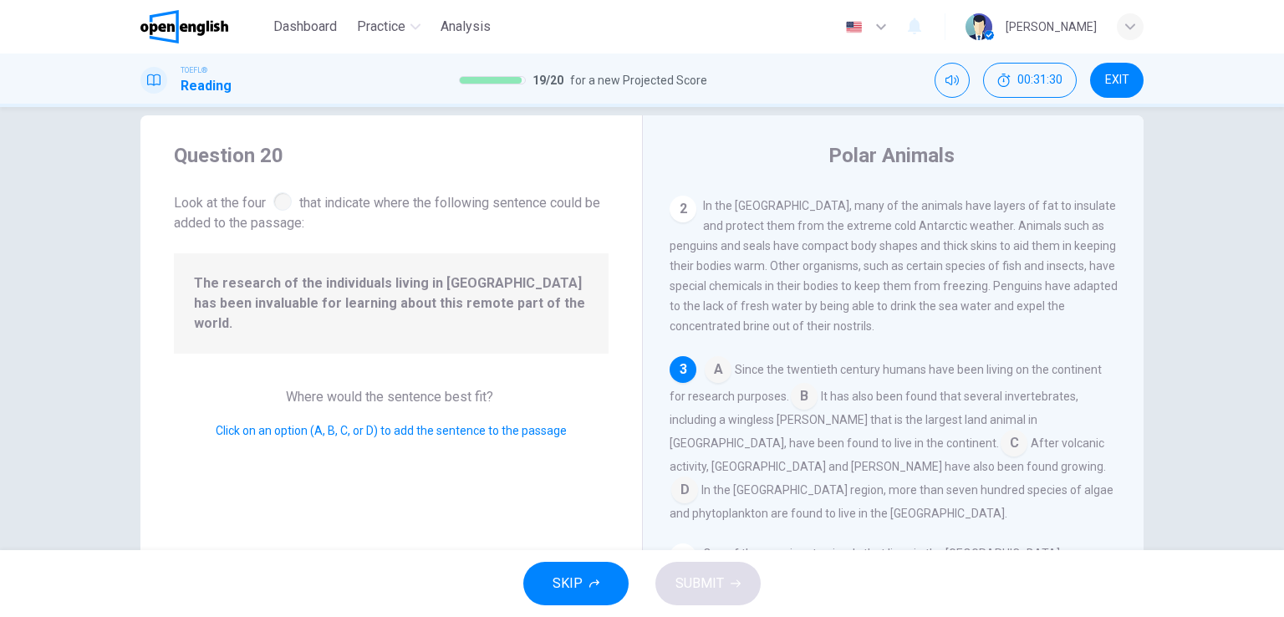
scroll to position [101, 0]
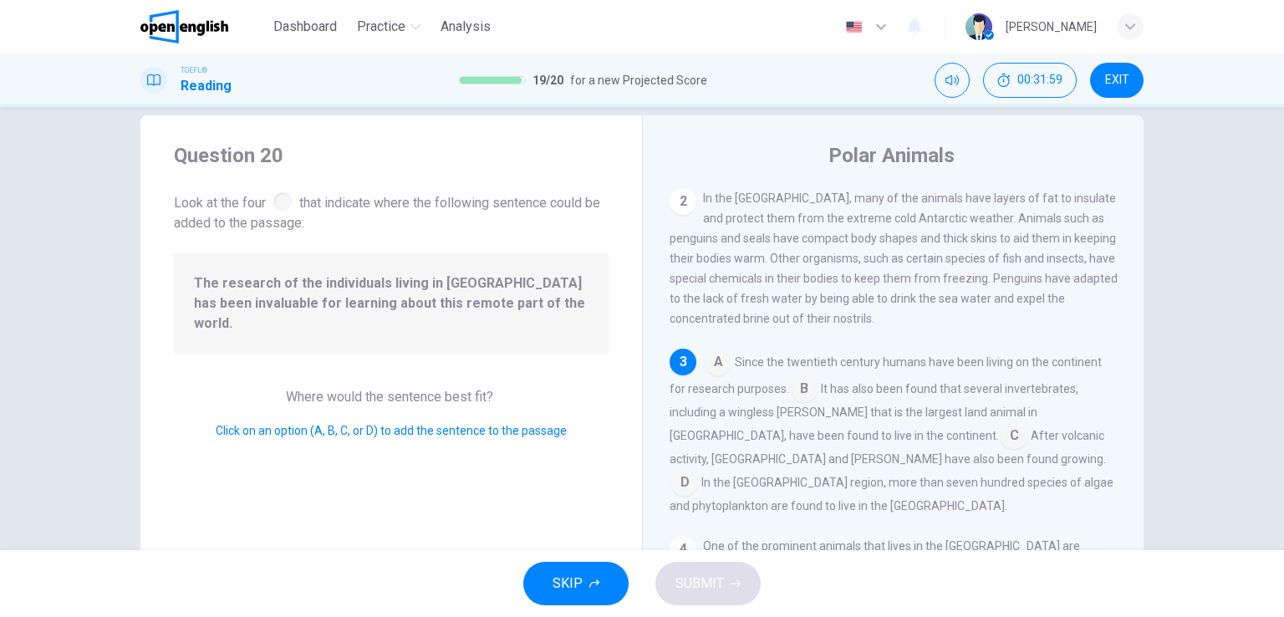
click at [800, 399] on input at bounding box center [804, 390] width 27 height 27
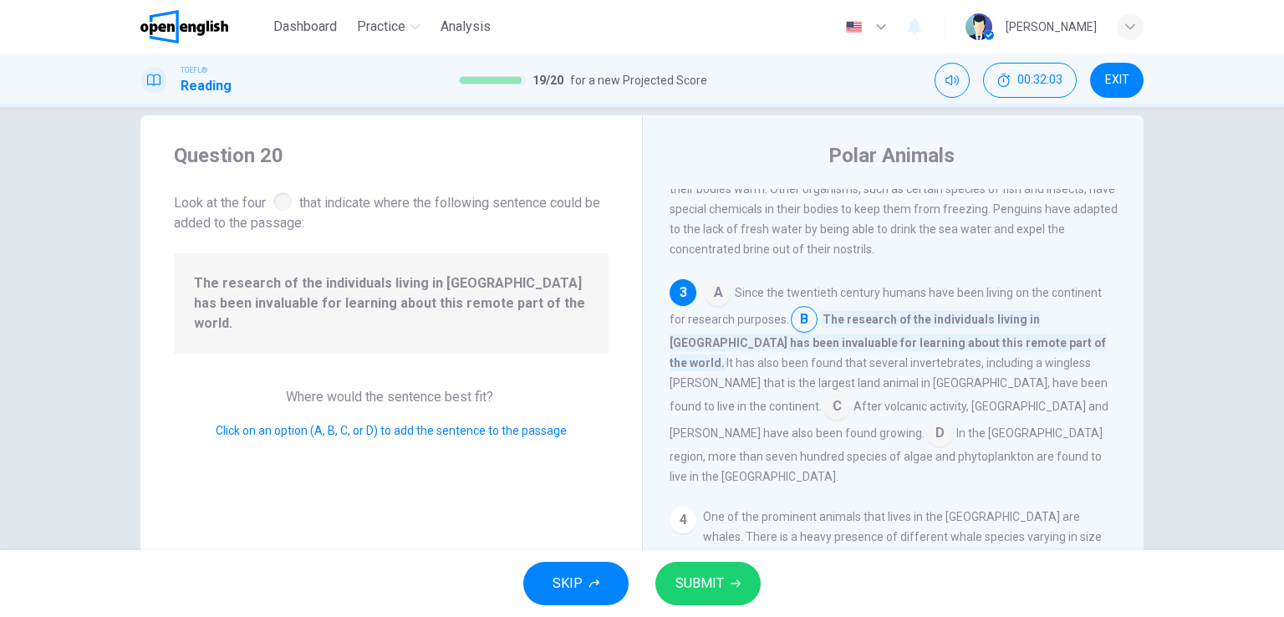
scroll to position [171, 0]
click at [705, 588] on span "SUBMIT" at bounding box center [700, 583] width 48 height 23
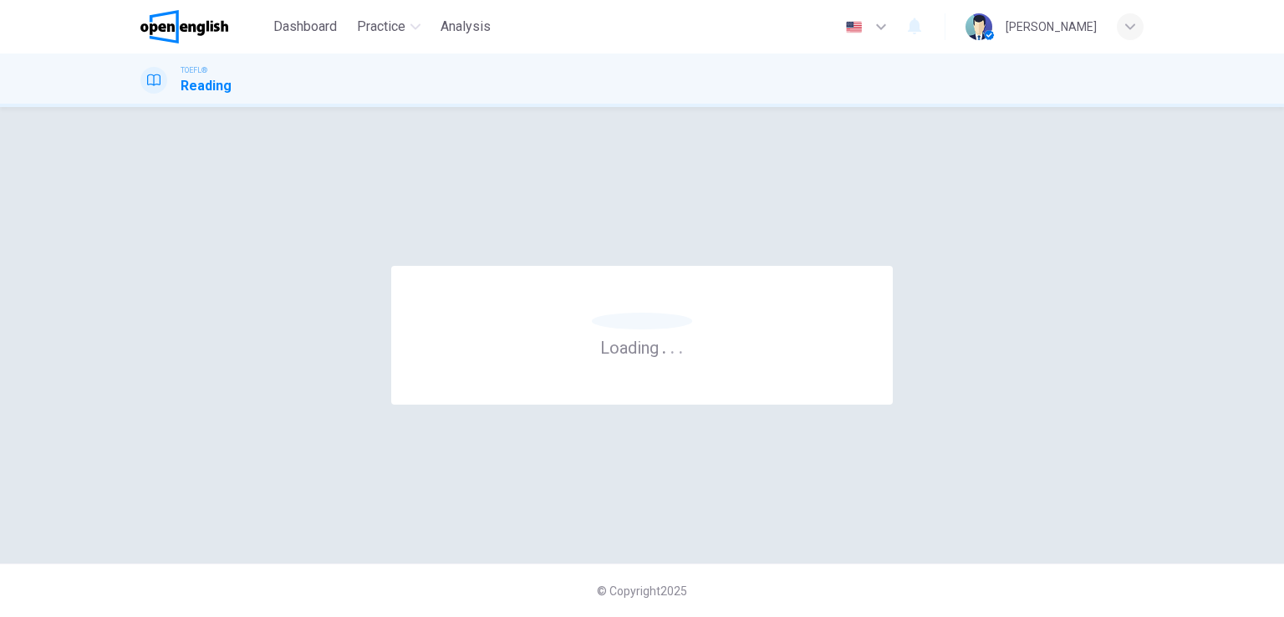
scroll to position [0, 0]
